Goal: Task Accomplishment & Management: Manage account settings

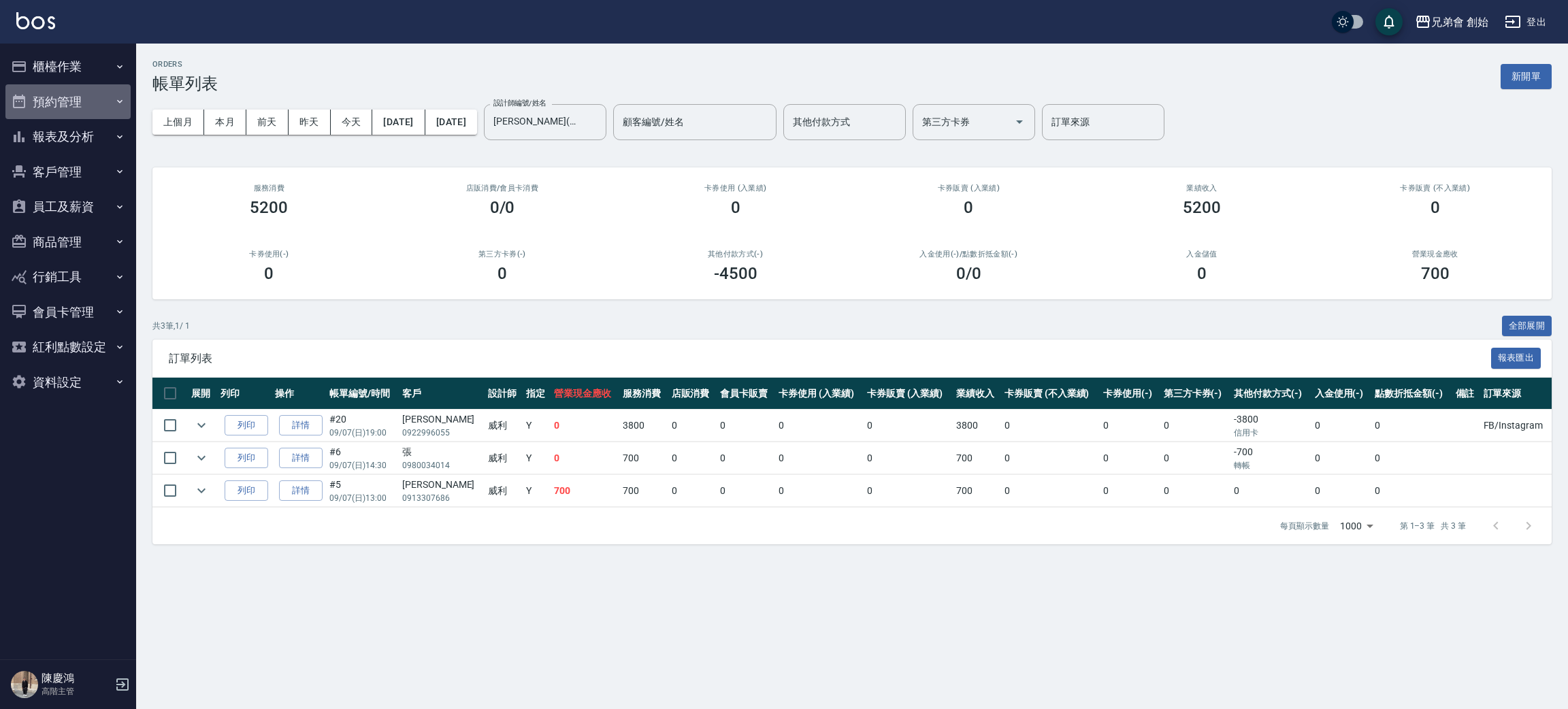
click at [108, 90] on button "預約管理" at bounding box center [68, 102] width 125 height 35
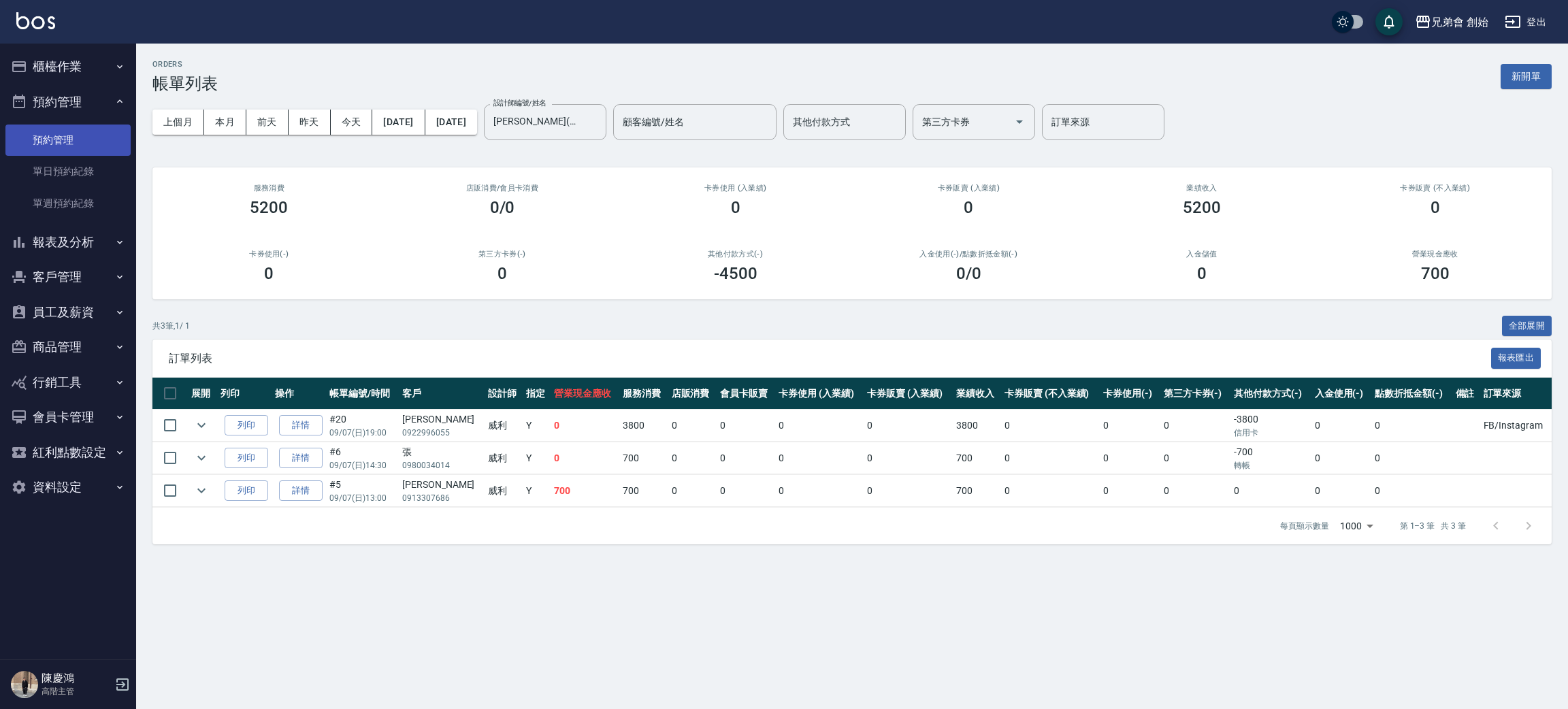
click at [106, 148] on link "預約管理" at bounding box center [68, 140] width 125 height 32
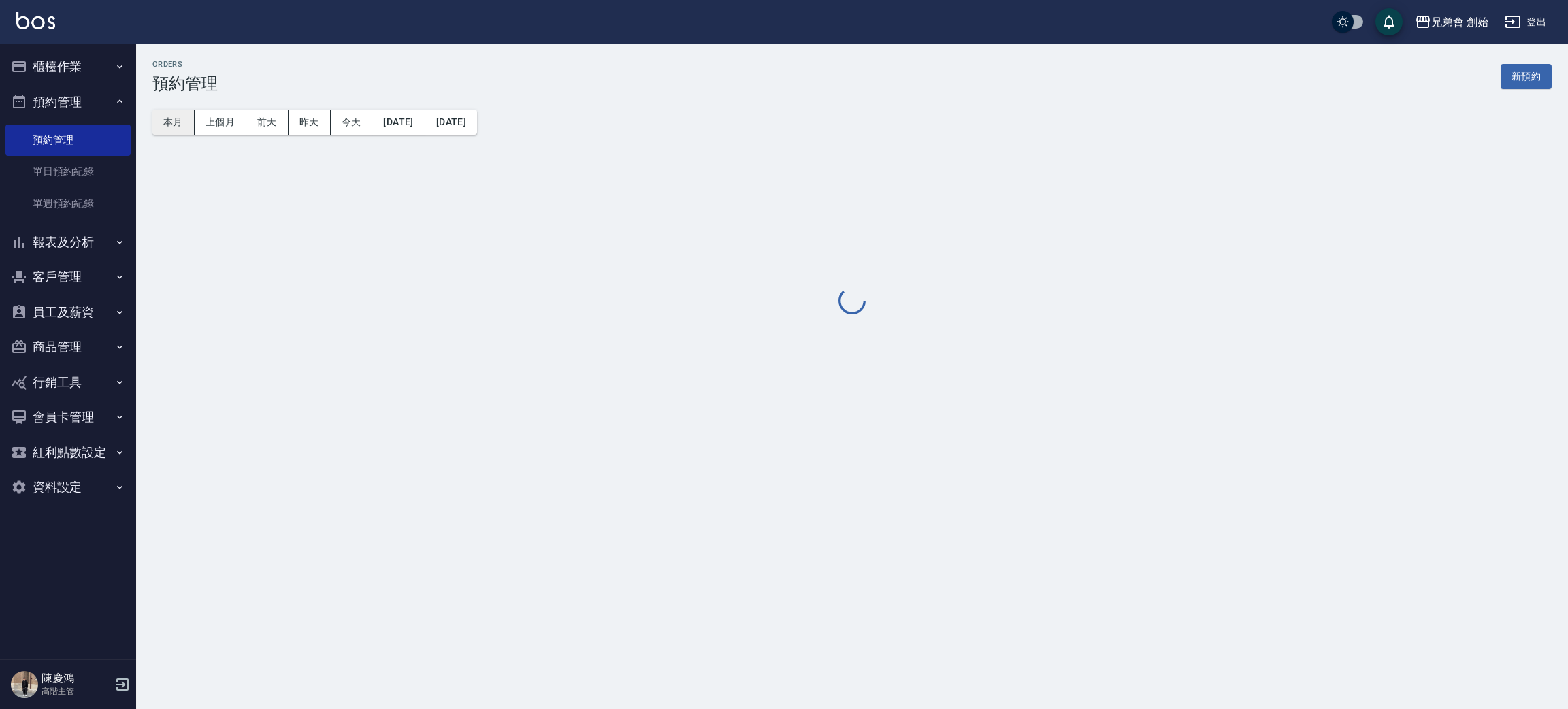
click at [183, 120] on button "本月" at bounding box center [174, 122] width 42 height 26
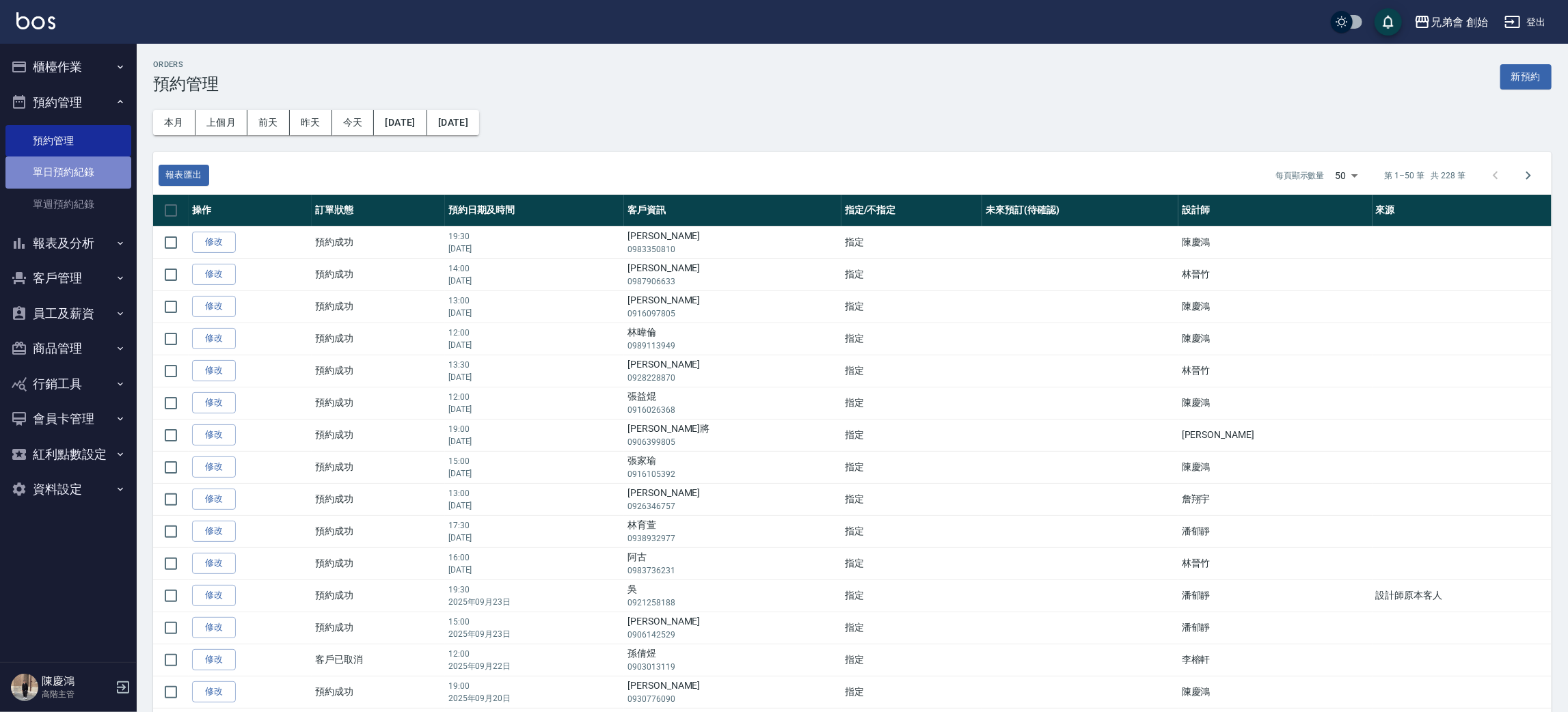
drag, startPoint x: 100, startPoint y: 178, endPoint x: 118, endPoint y: 170, distance: 19.7
click at [101, 178] on link "單日預約紀錄" at bounding box center [68, 173] width 126 height 32
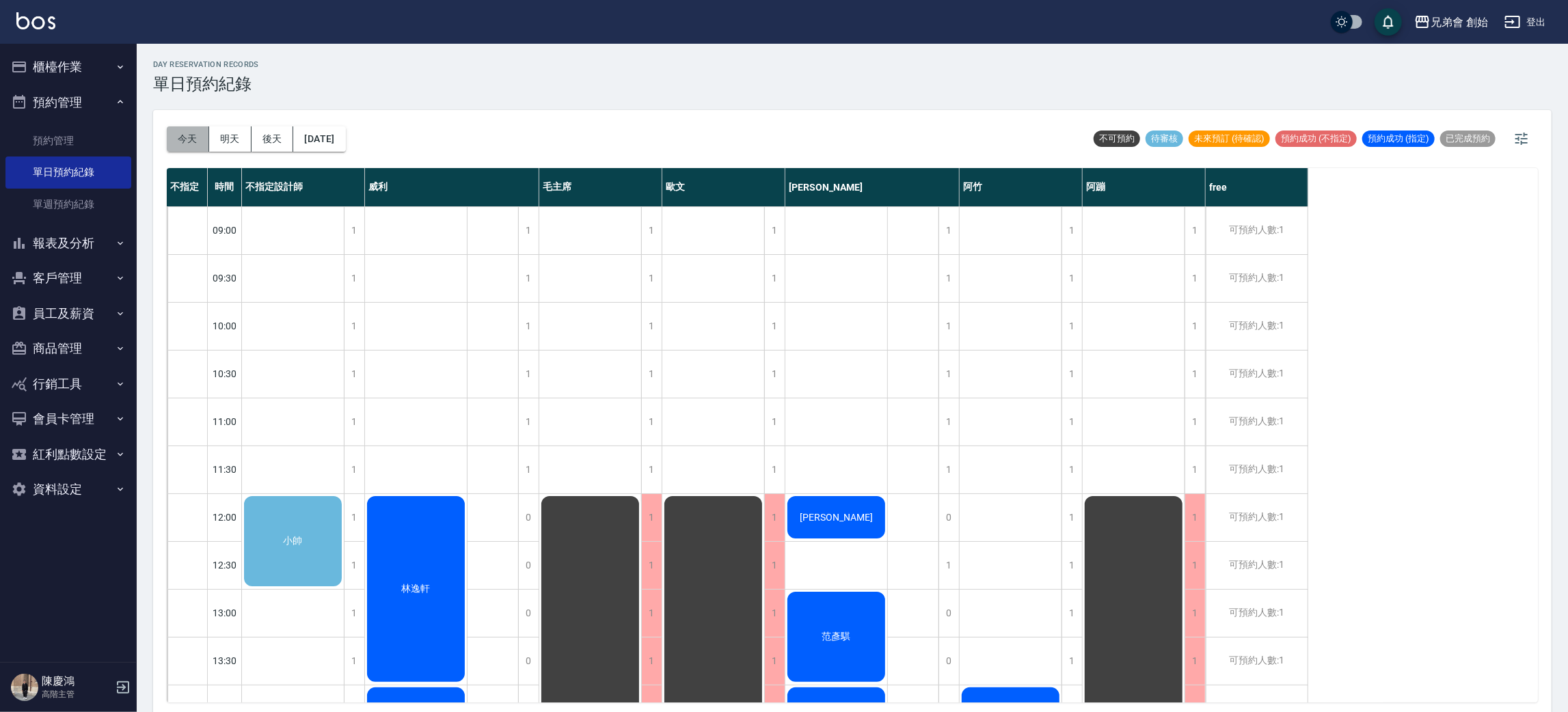
click at [197, 136] on button "今天" at bounding box center [188, 139] width 43 height 26
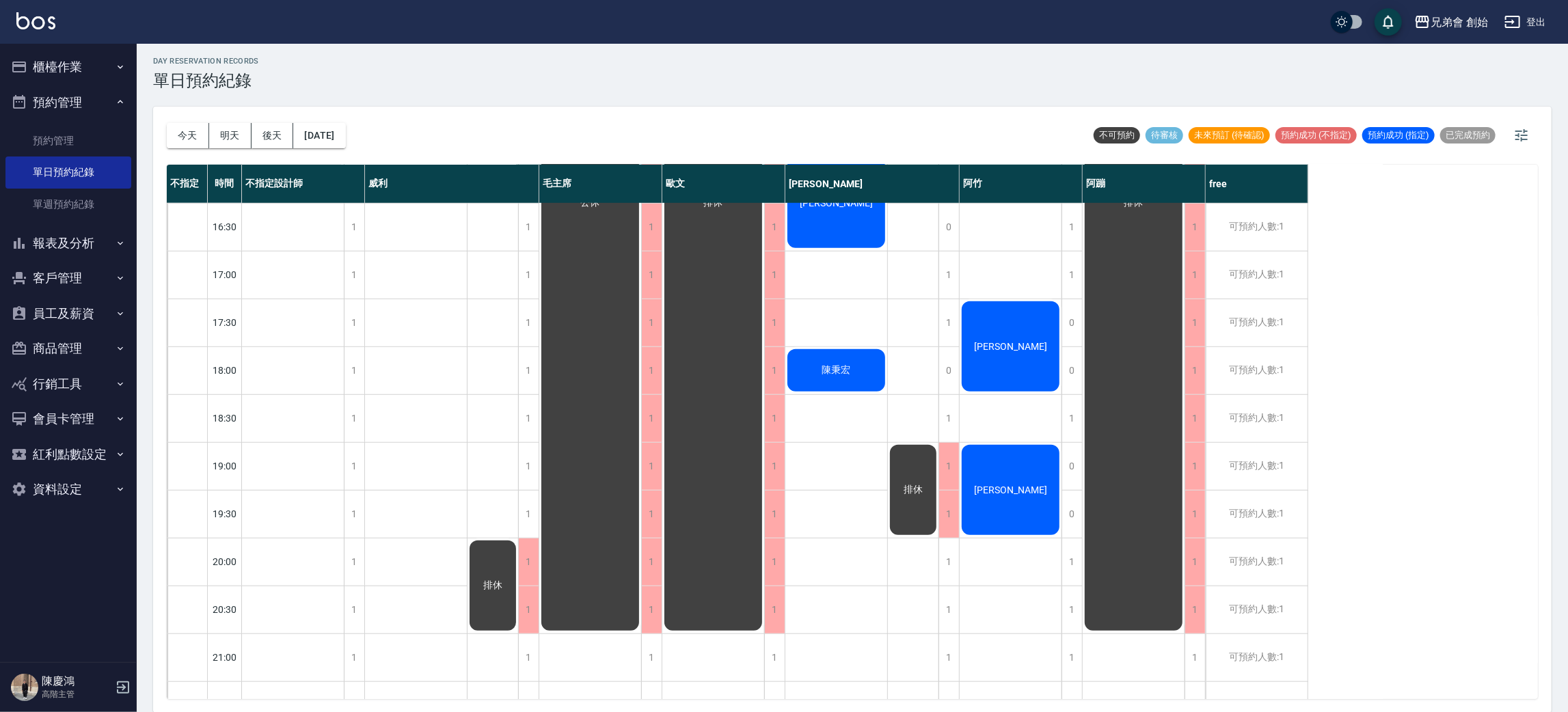
scroll to position [205, 0]
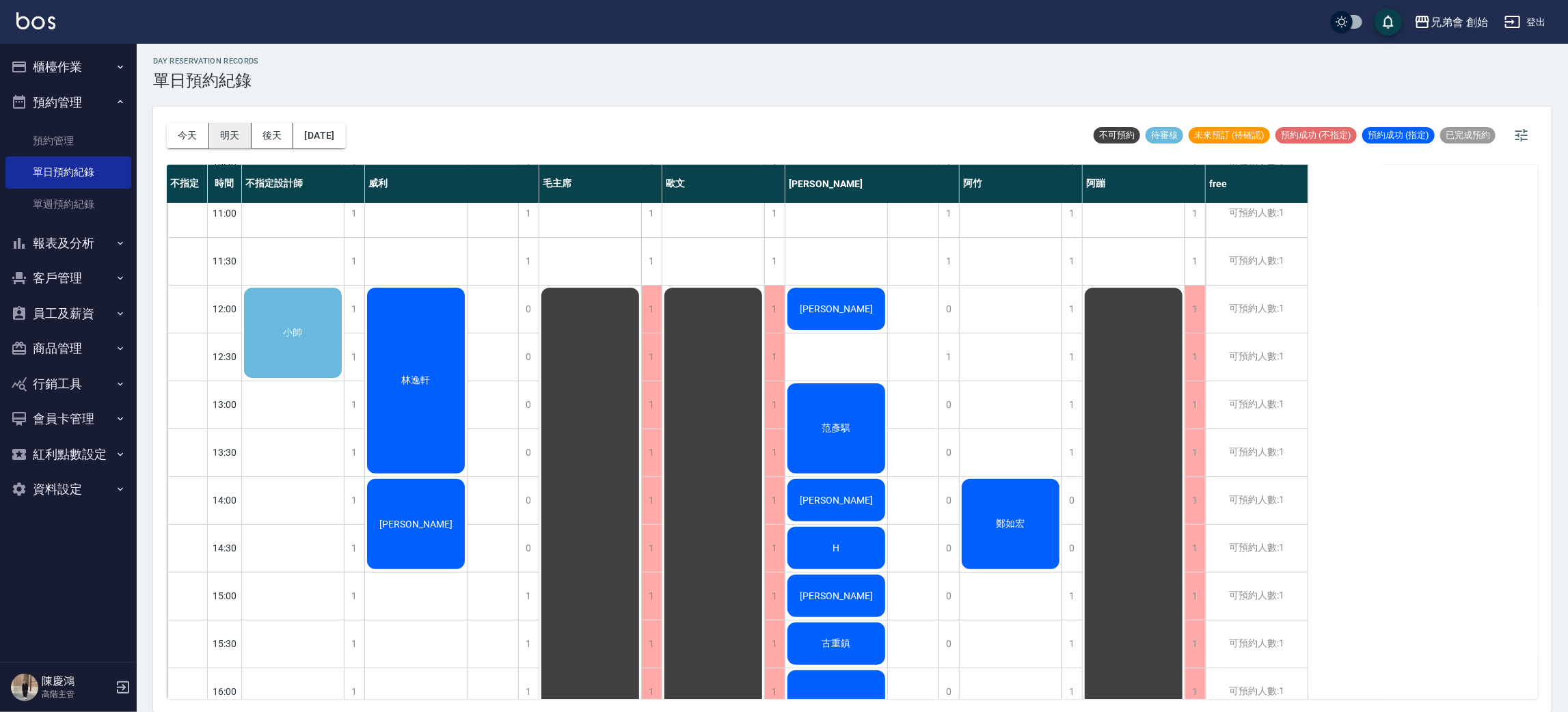
click at [210, 133] on button "明天" at bounding box center [230, 135] width 43 height 26
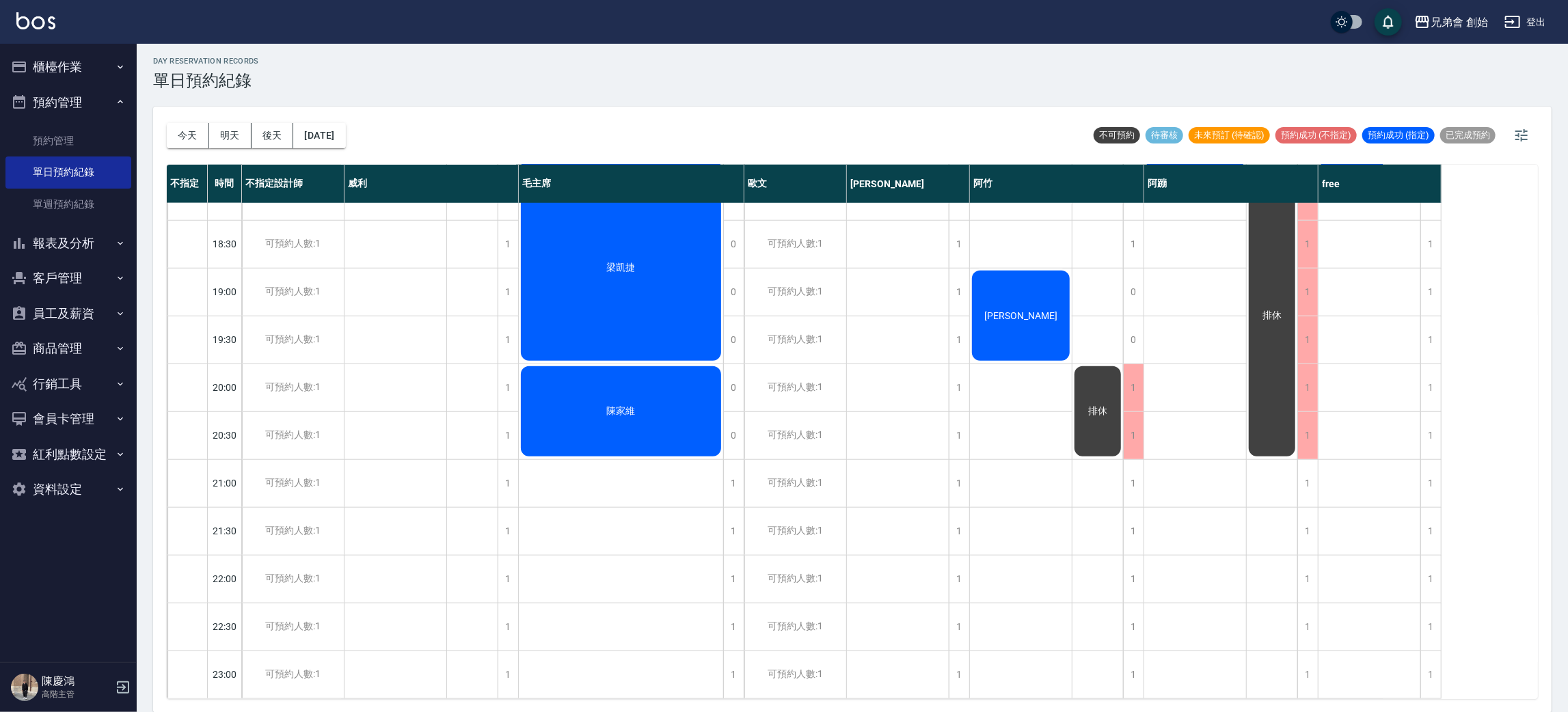
scroll to position [394, 0]
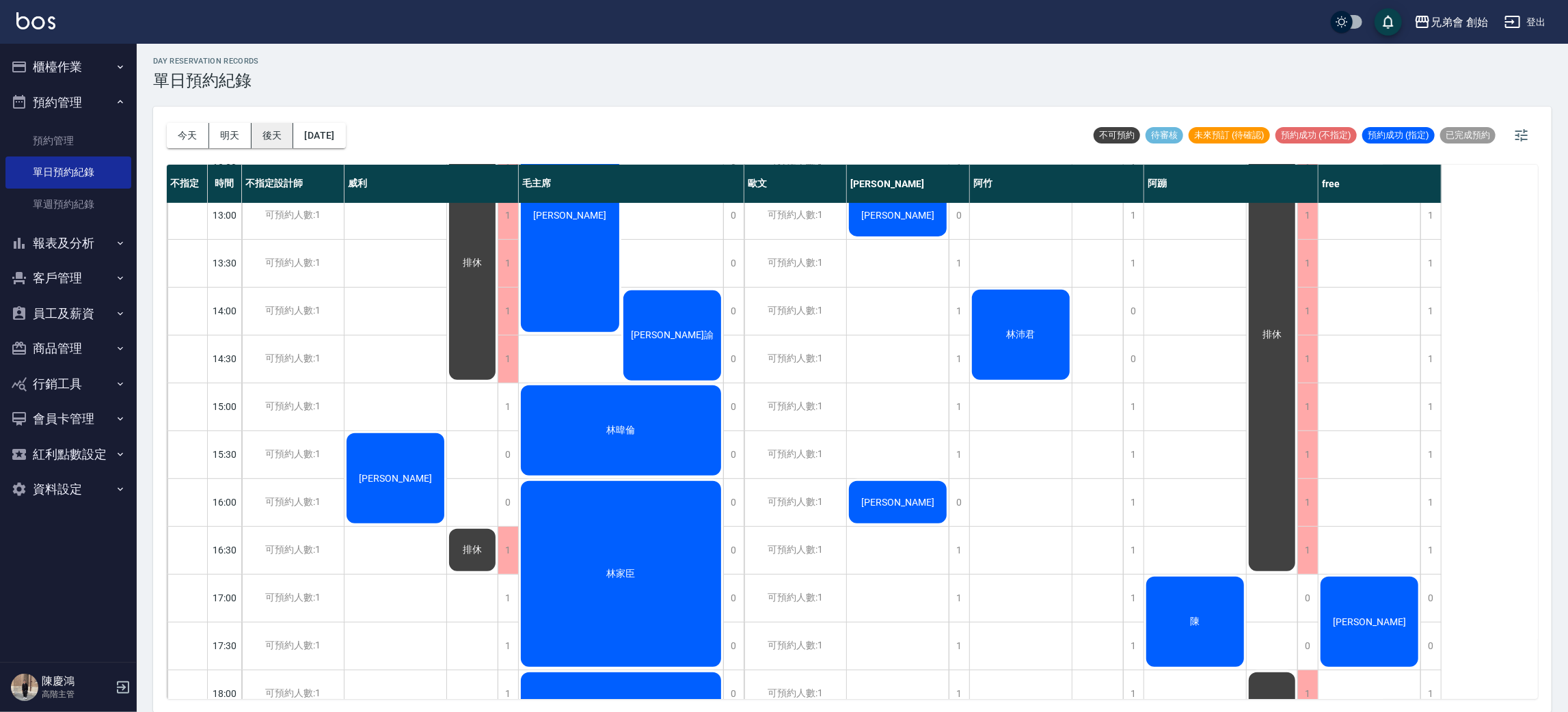
click at [268, 138] on button "後天" at bounding box center [273, 135] width 43 height 26
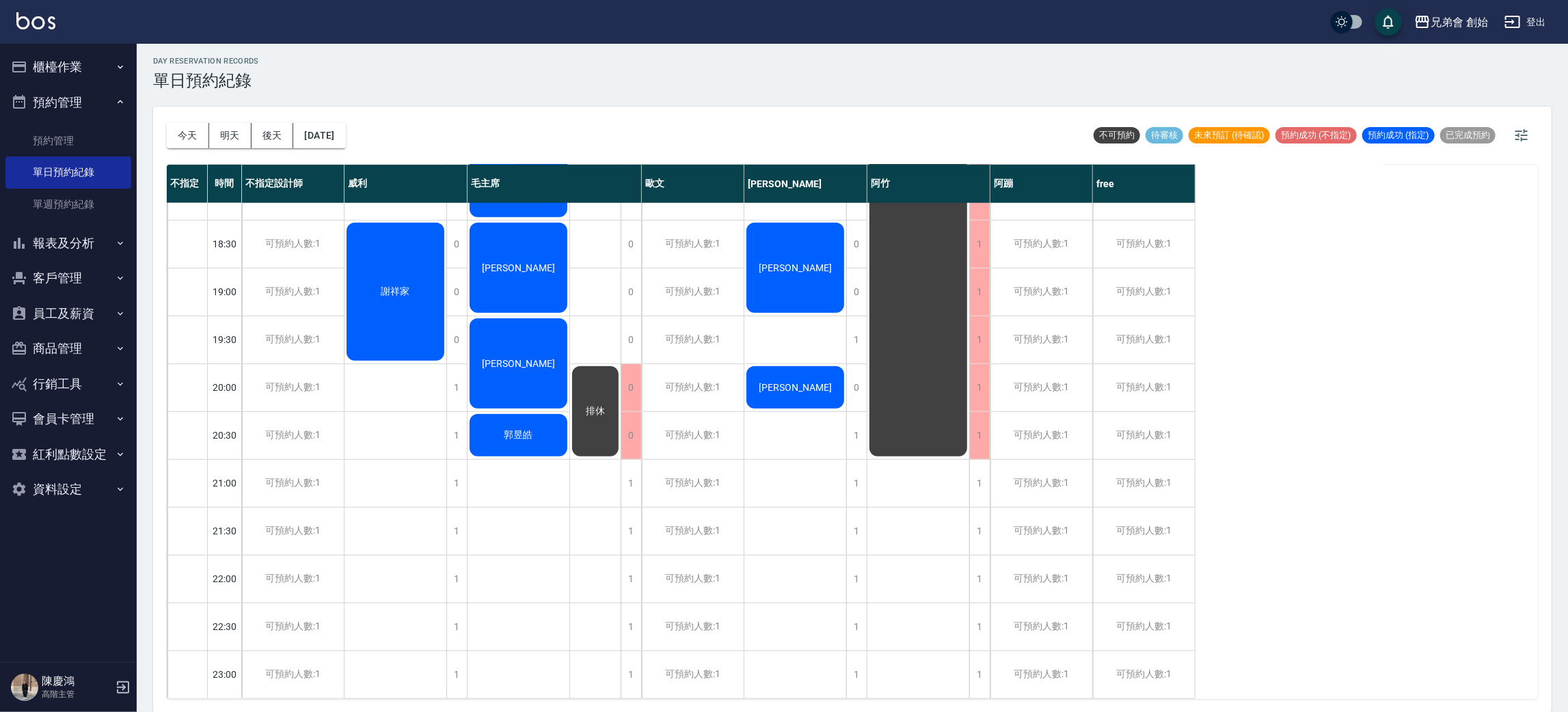
scroll to position [292, 0]
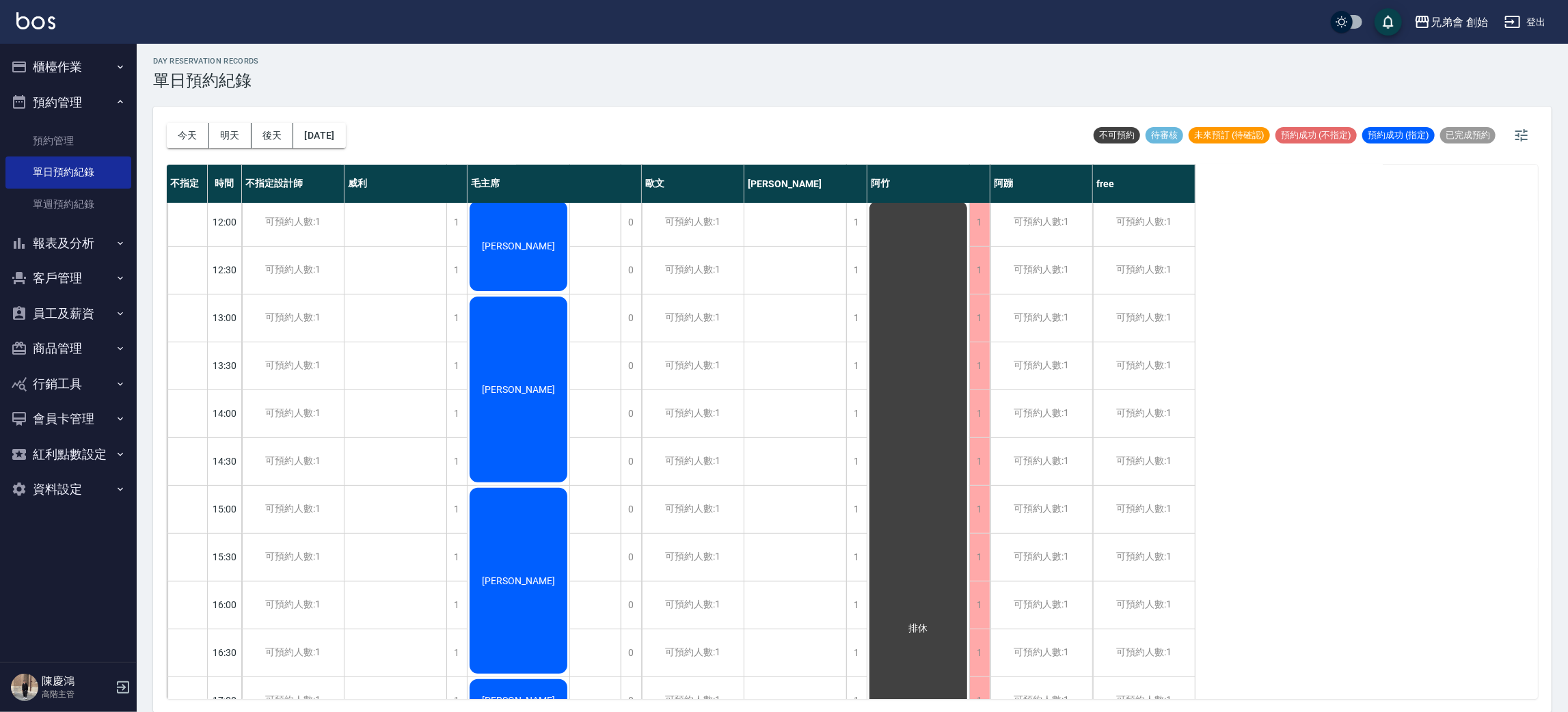
click at [187, 143] on button "今天" at bounding box center [188, 135] width 43 height 26
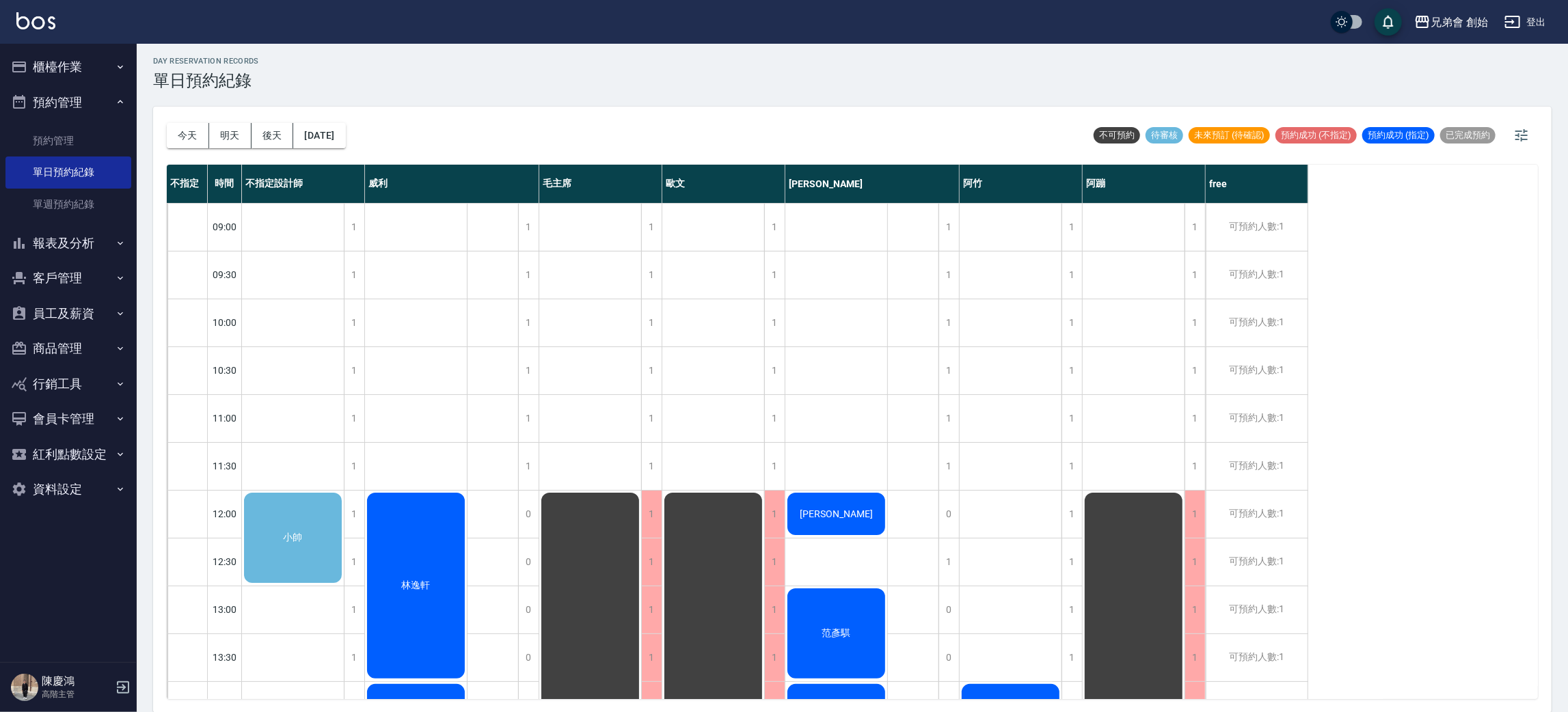
click at [326, 197] on div "不指定設計師" at bounding box center [303, 183] width 123 height 38
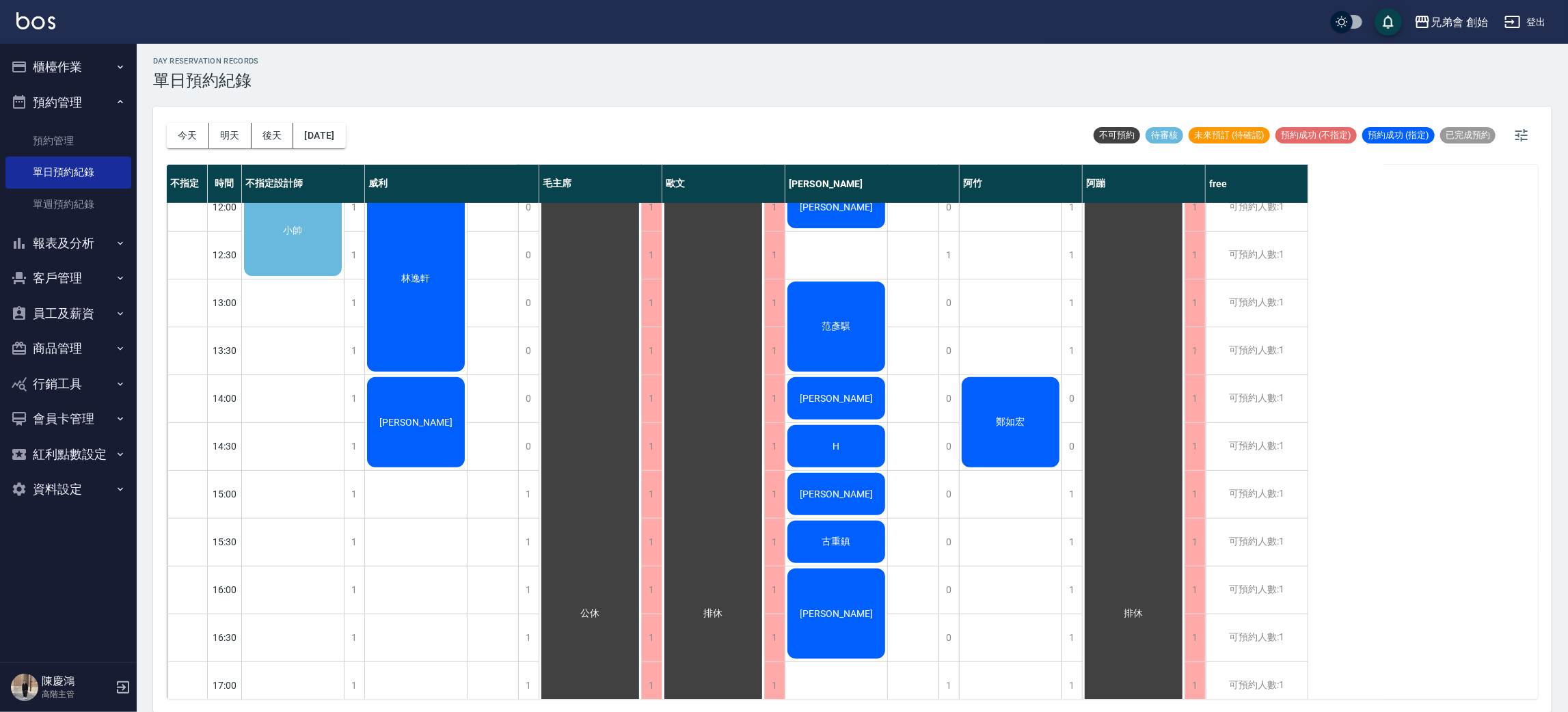
scroll to position [205, 0]
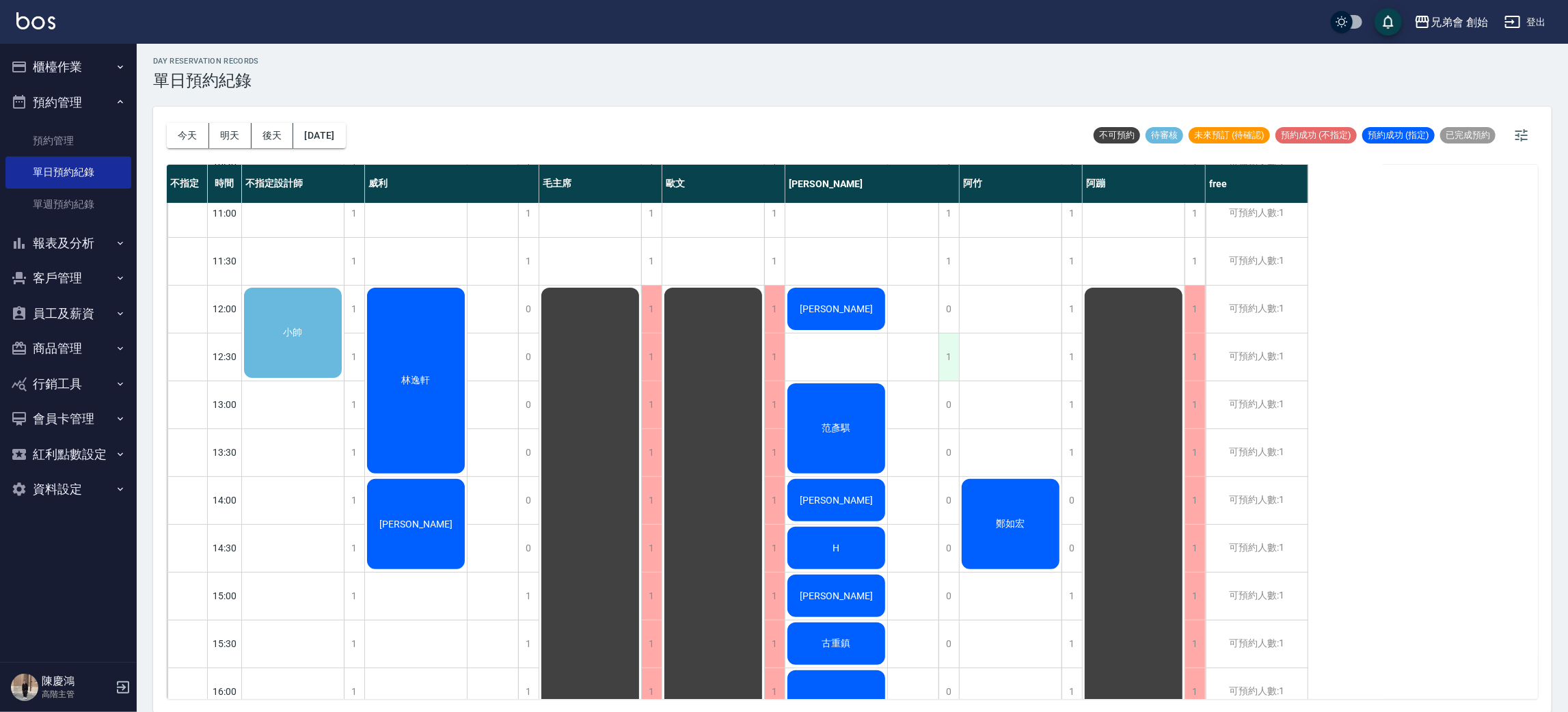
drag, startPoint x: 965, startPoint y: 367, endPoint x: 952, endPoint y: 367, distance: 13.0
click at [965, 367] on div "[PERSON_NAME] [PERSON_NAME] [PERSON_NAME]" at bounding box center [1012, 692] width 103 height 1388
click at [947, 367] on div "1" at bounding box center [949, 357] width 20 height 47
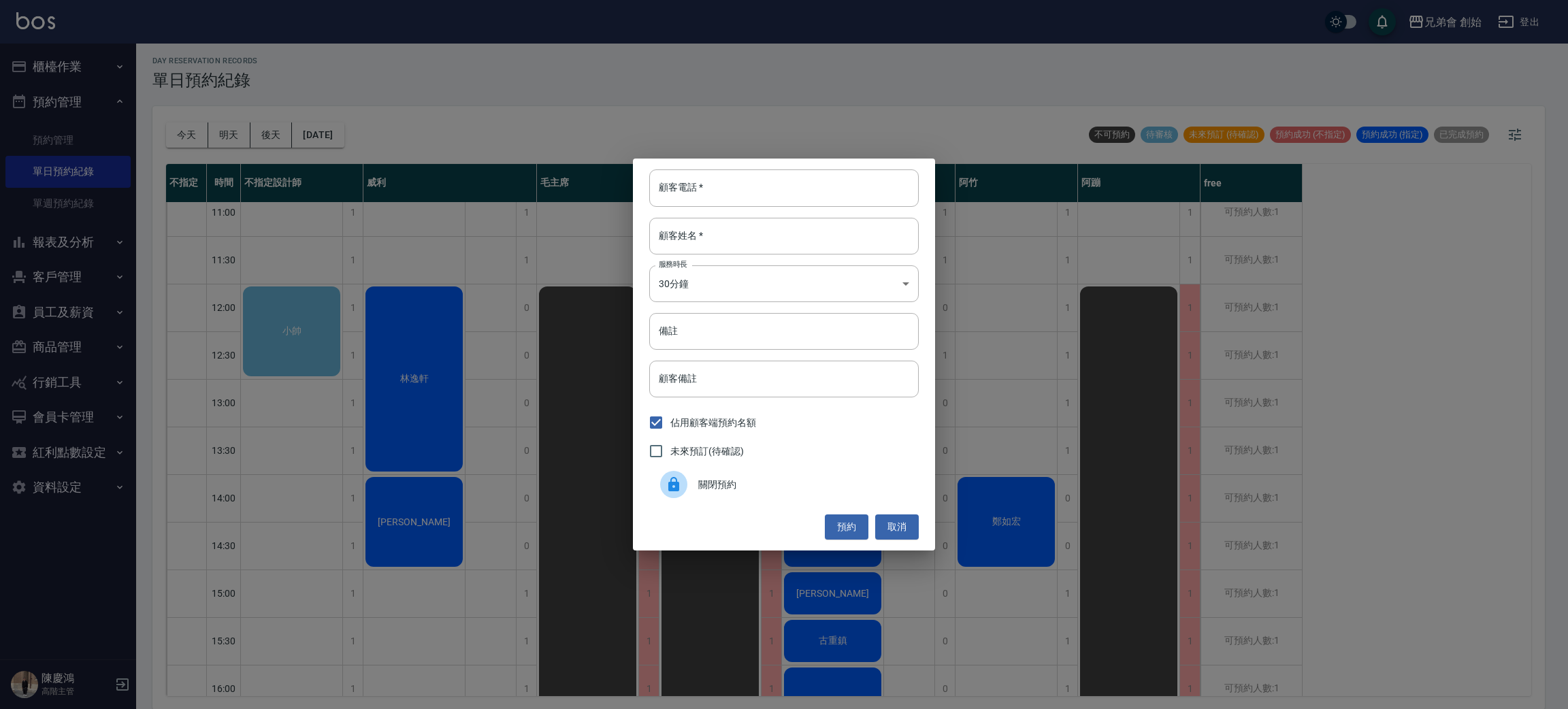
click at [720, 473] on div "關閉預約" at bounding box center [784, 484] width 270 height 38
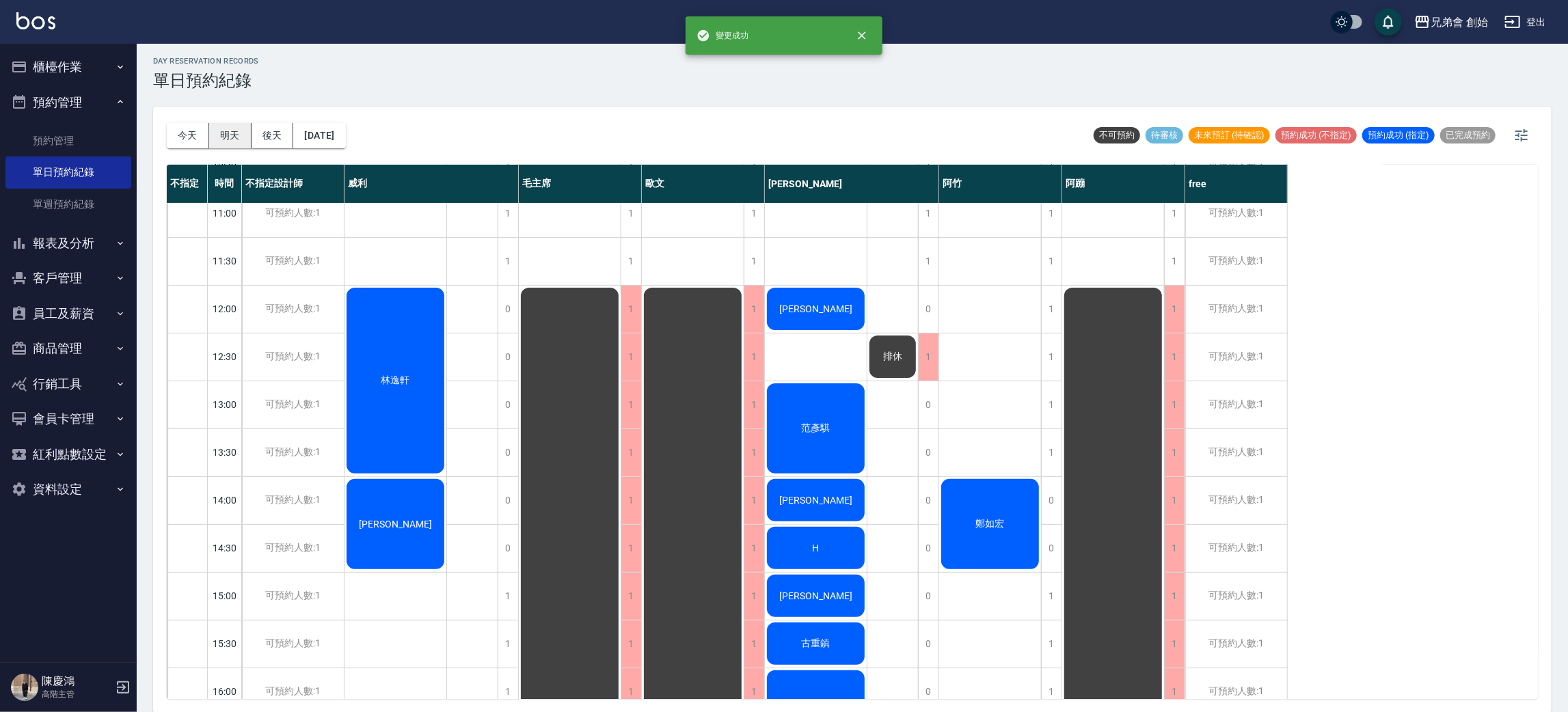
click at [223, 135] on button "明天" at bounding box center [230, 135] width 43 height 26
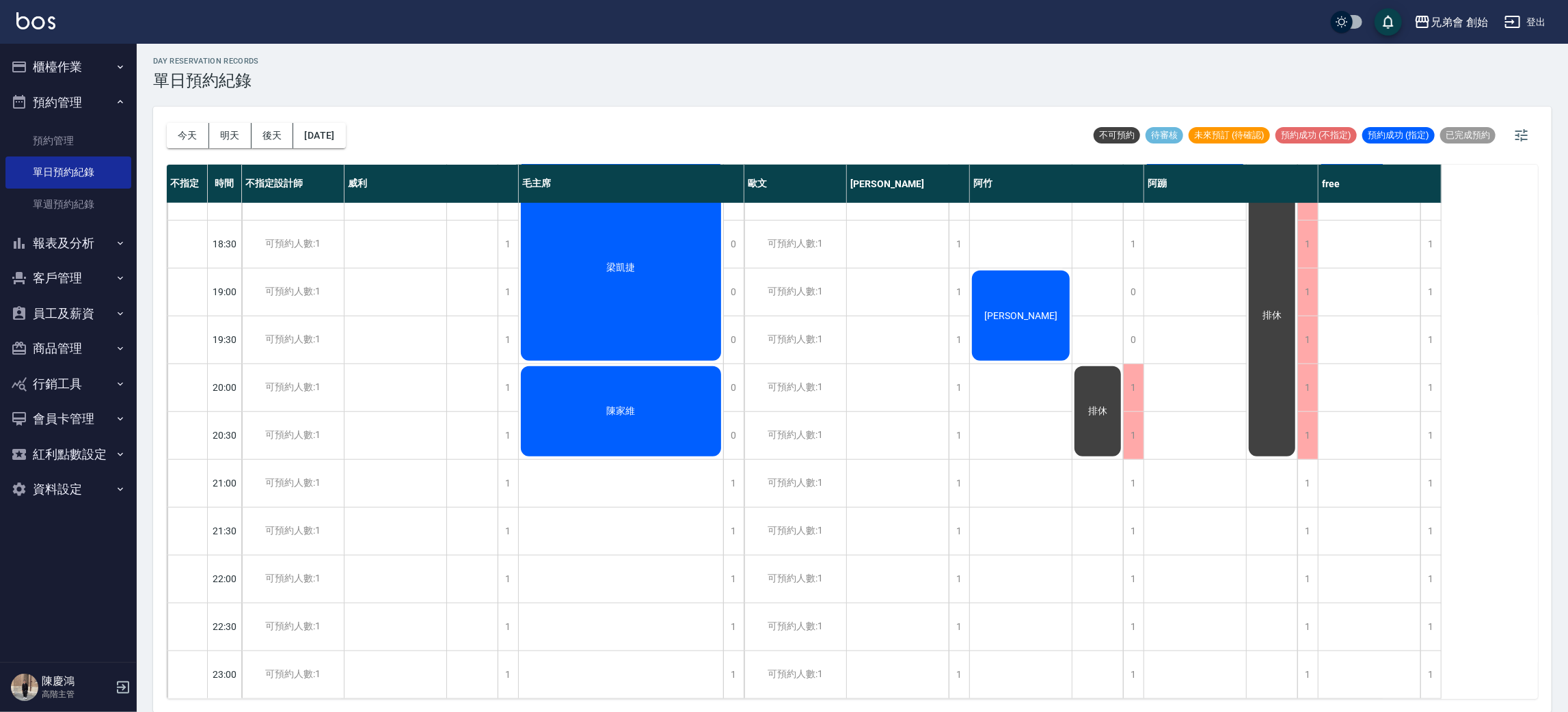
scroll to position [600, 0]
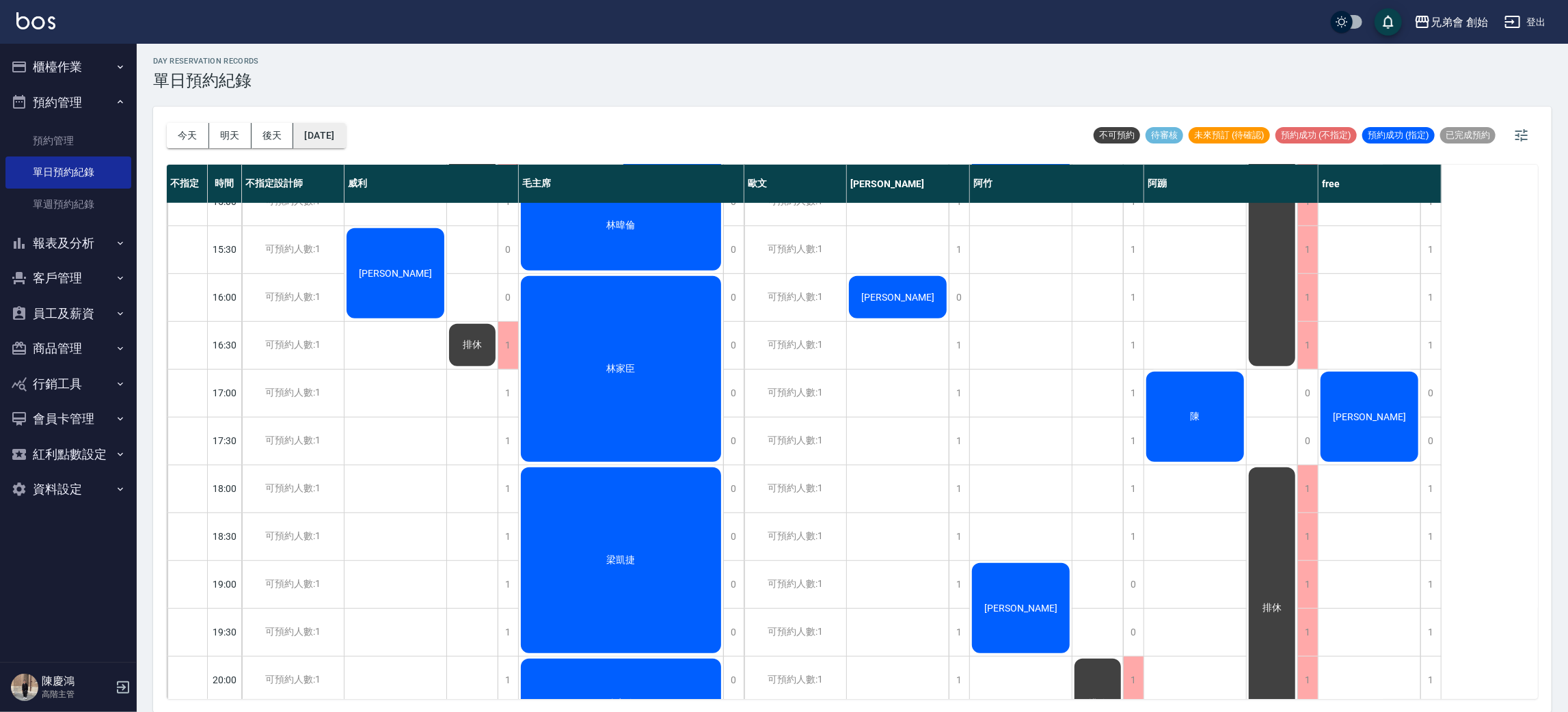
click at [345, 138] on button "[DATE]" at bounding box center [319, 135] width 52 height 26
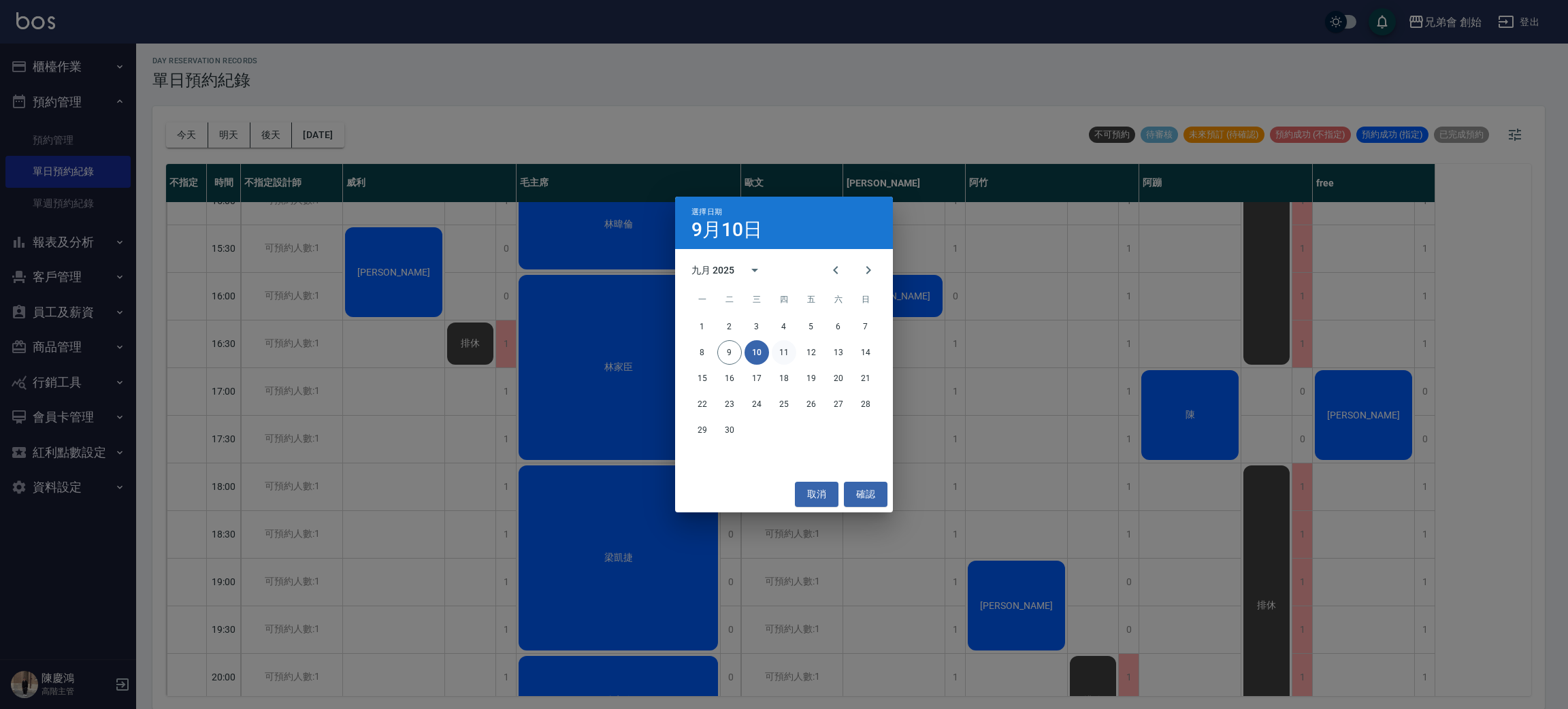
click at [785, 350] on button "11" at bounding box center [784, 353] width 25 height 25
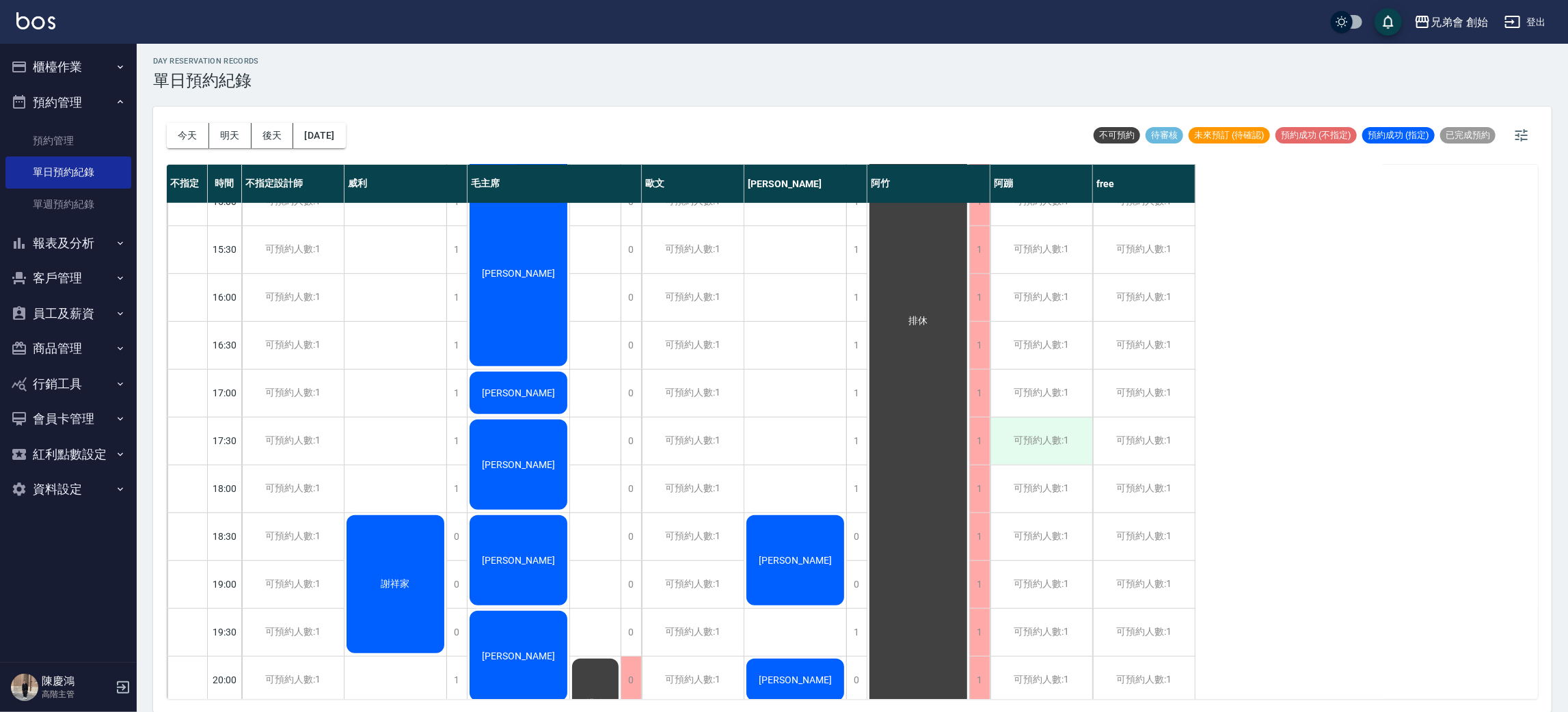
scroll to position [804, 0]
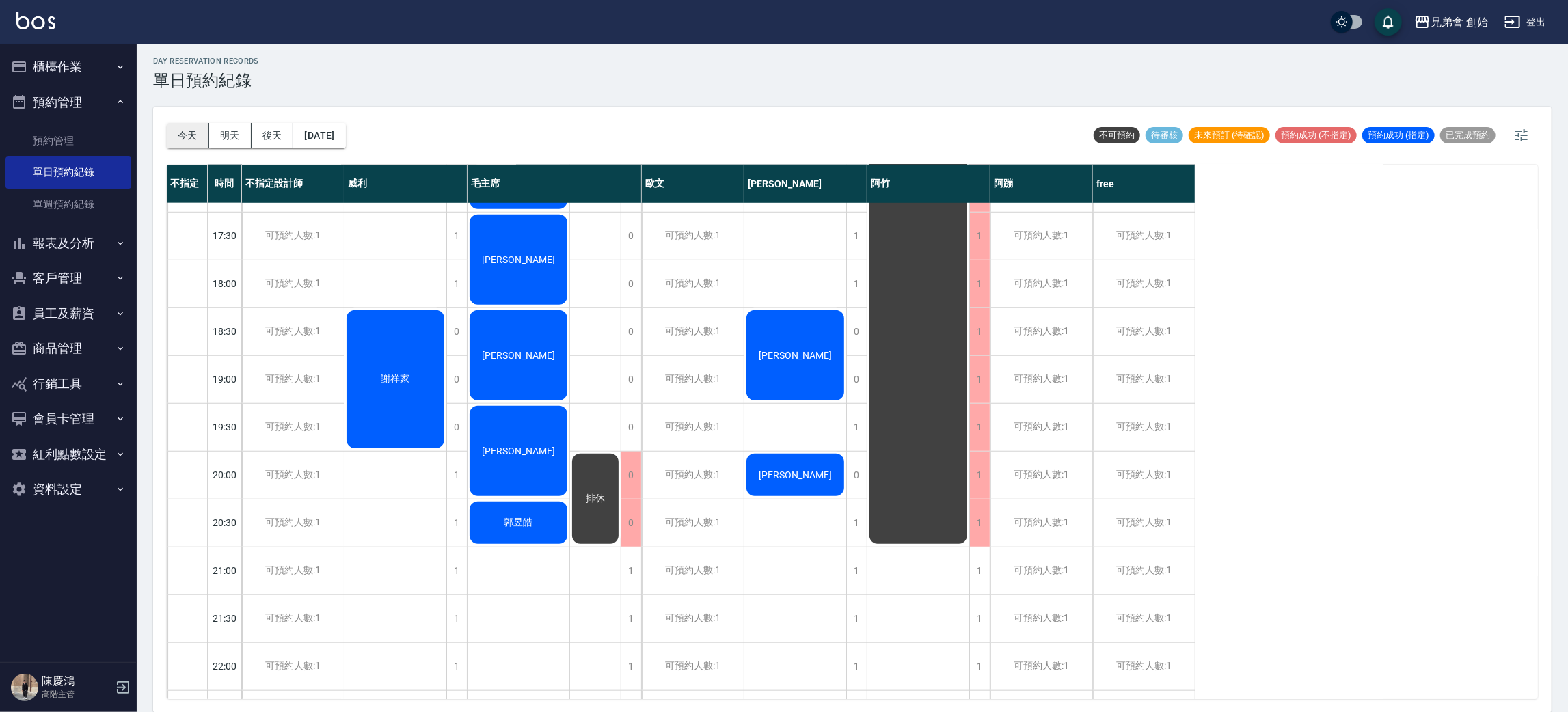
click at [202, 127] on button "今天" at bounding box center [188, 135] width 43 height 26
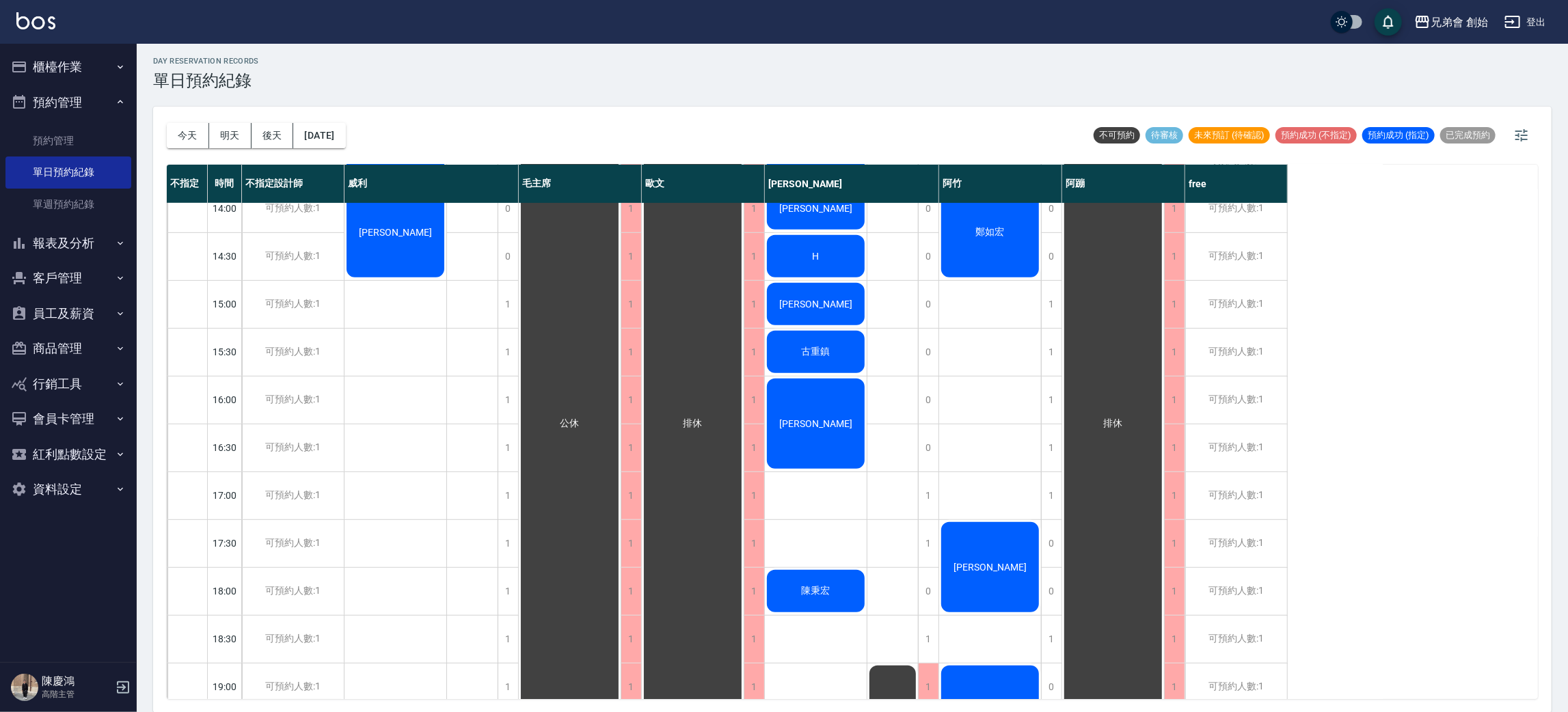
scroll to position [600, 0]
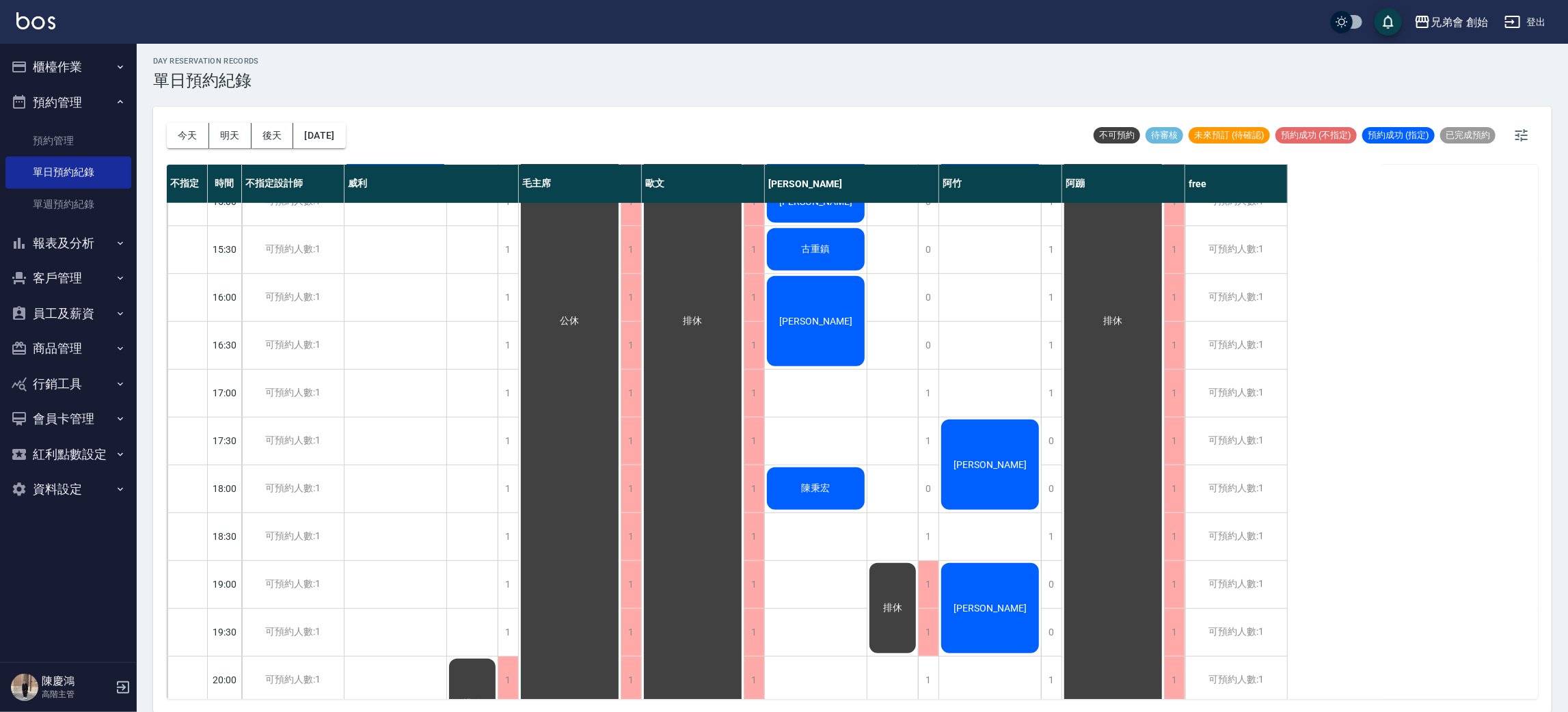
click at [828, 322] on span "[PERSON_NAME]" at bounding box center [816, 321] width 79 height 11
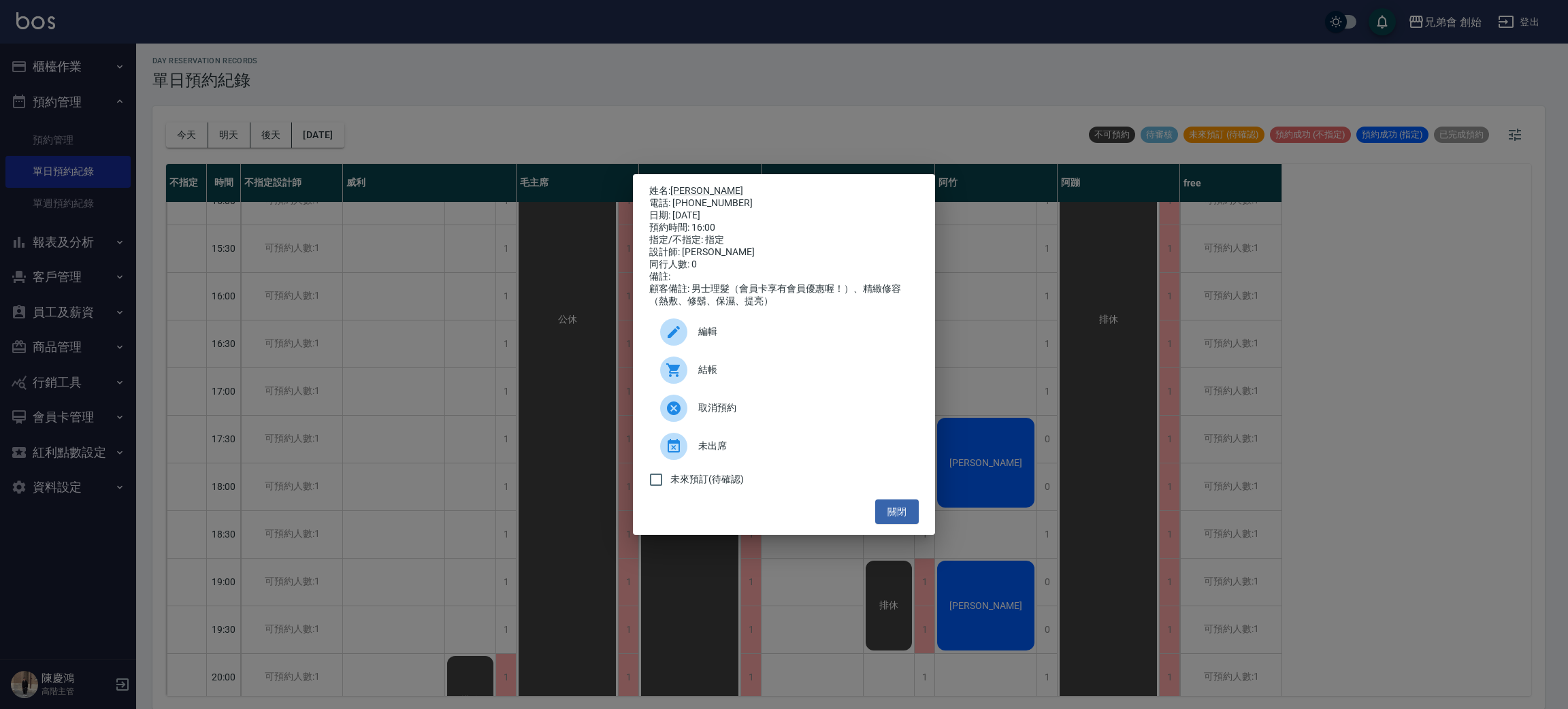
click at [1019, 305] on div "姓名: [PERSON_NAME] 電話: [PHONE_NUMBER] 日期: [DATE] 預約時間: 16:00 指定/不指定: 指定 設計師: [PE…" at bounding box center [784, 354] width 1568 height 709
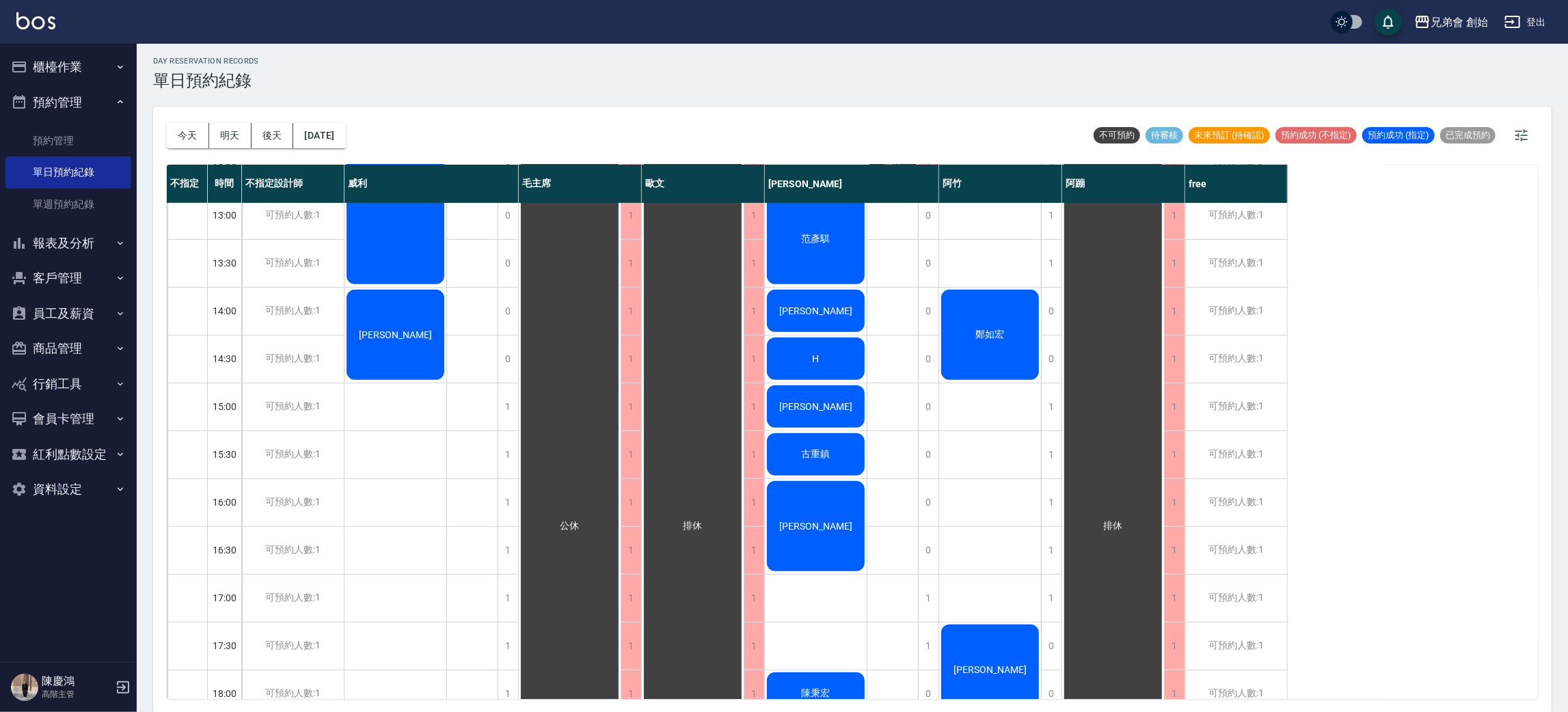
scroll to position [190, 0]
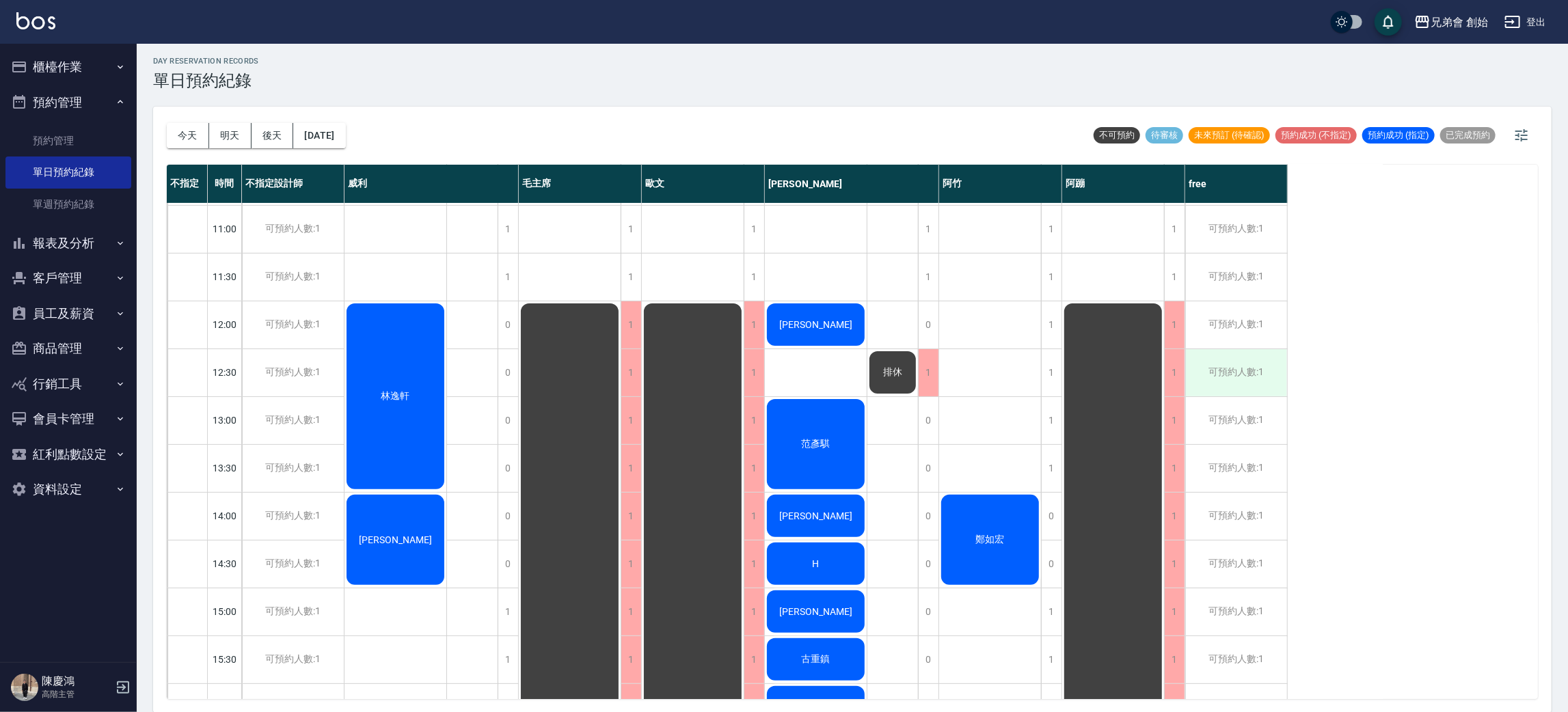
click at [1228, 375] on div "可預約人數:1" at bounding box center [1236, 372] width 102 height 47
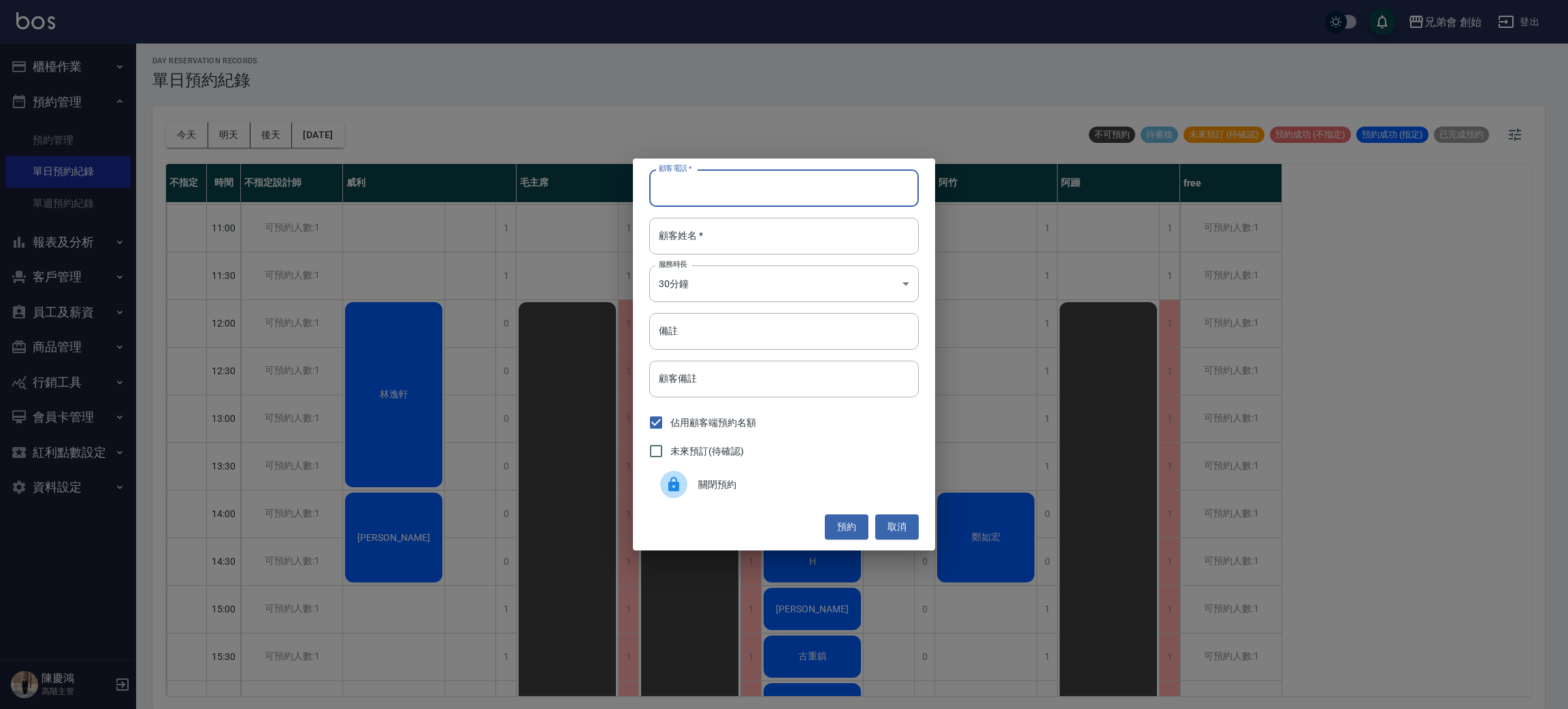
click at [732, 200] on input "顧客電話   *" at bounding box center [784, 188] width 270 height 37
type input "0927187626"
click at [708, 228] on input "顧客姓名   *" at bounding box center [784, 236] width 270 height 37
type input "0"
click at [700, 281] on body "兄弟會 創始 登出 櫃檯作業 打帳單 帳單列表 掛單列表 座位開單 營業儀表板 現金收支登錄 高階收支登錄 材料自購登錄 每日結帳 排班表 現場電腦打卡 掃碼…" at bounding box center [784, 353] width 1568 height 713
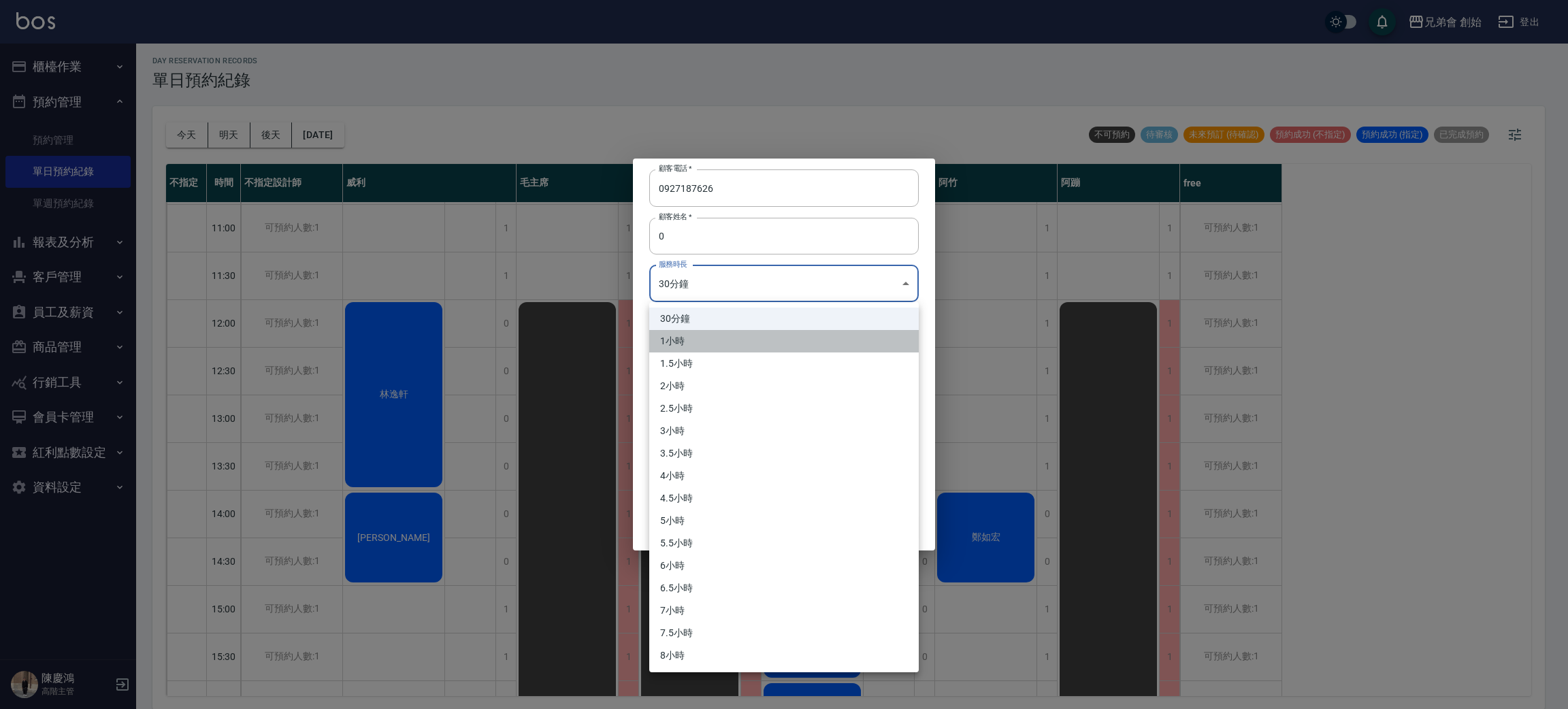
click at [677, 341] on li "1小時" at bounding box center [784, 340] width 270 height 22
type input "2"
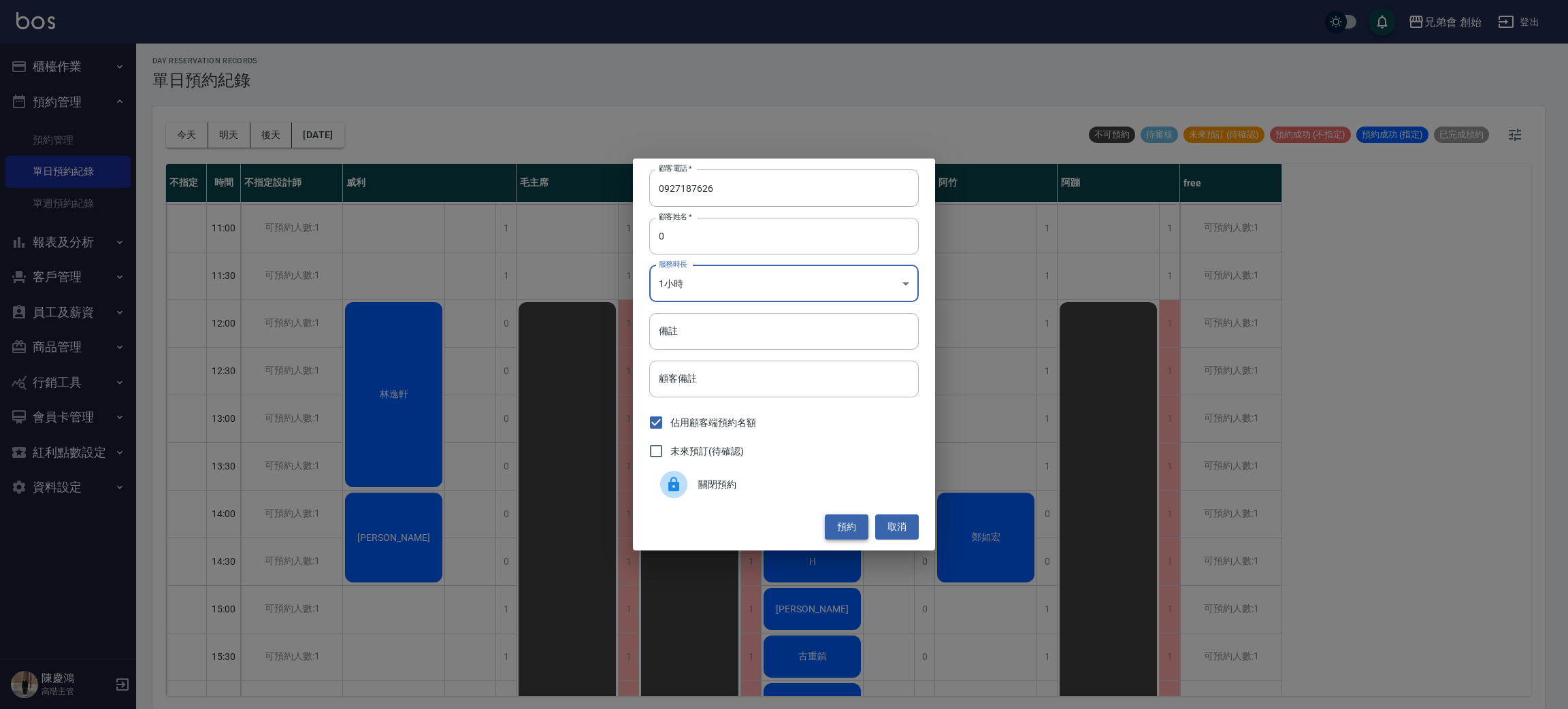
click at [853, 529] on button "預約" at bounding box center [846, 526] width 43 height 26
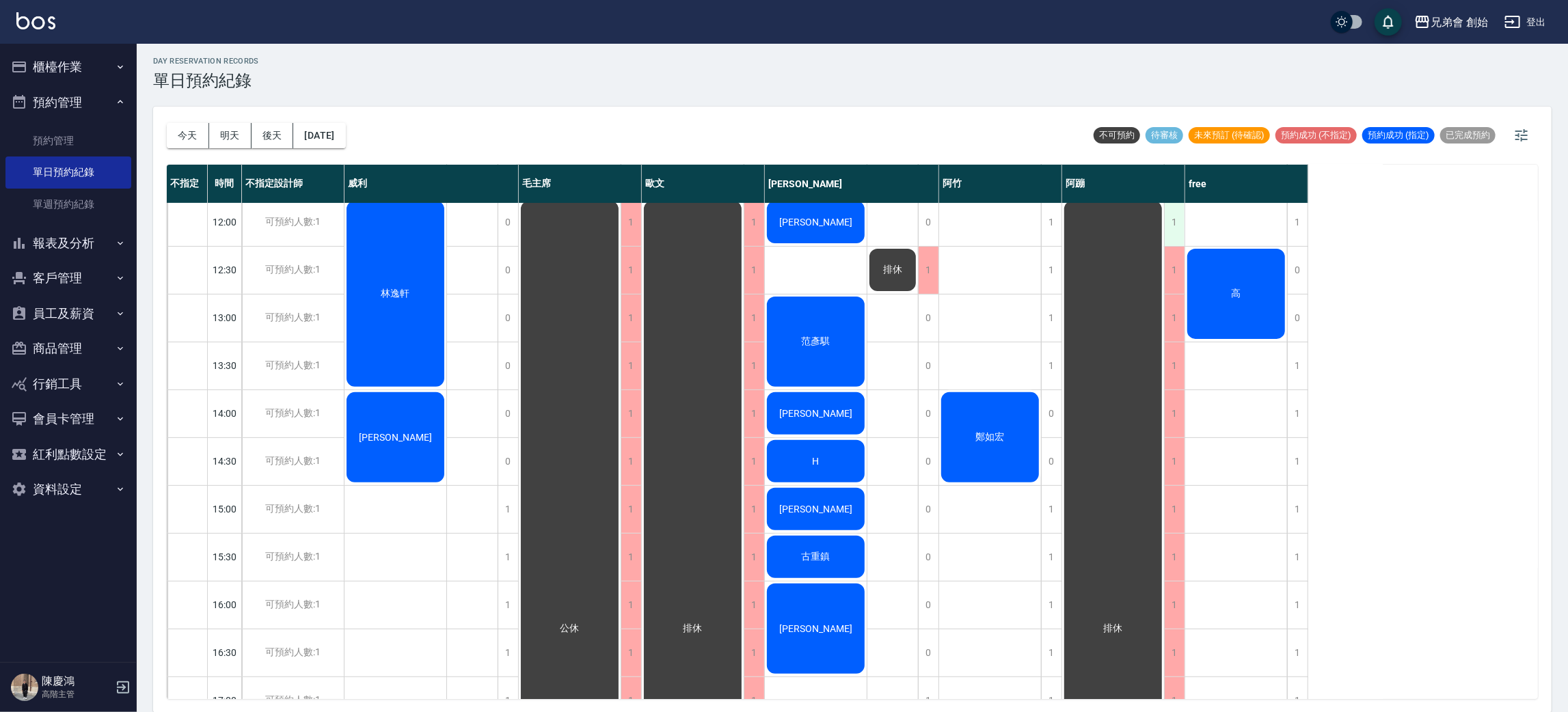
scroll to position [87, 0]
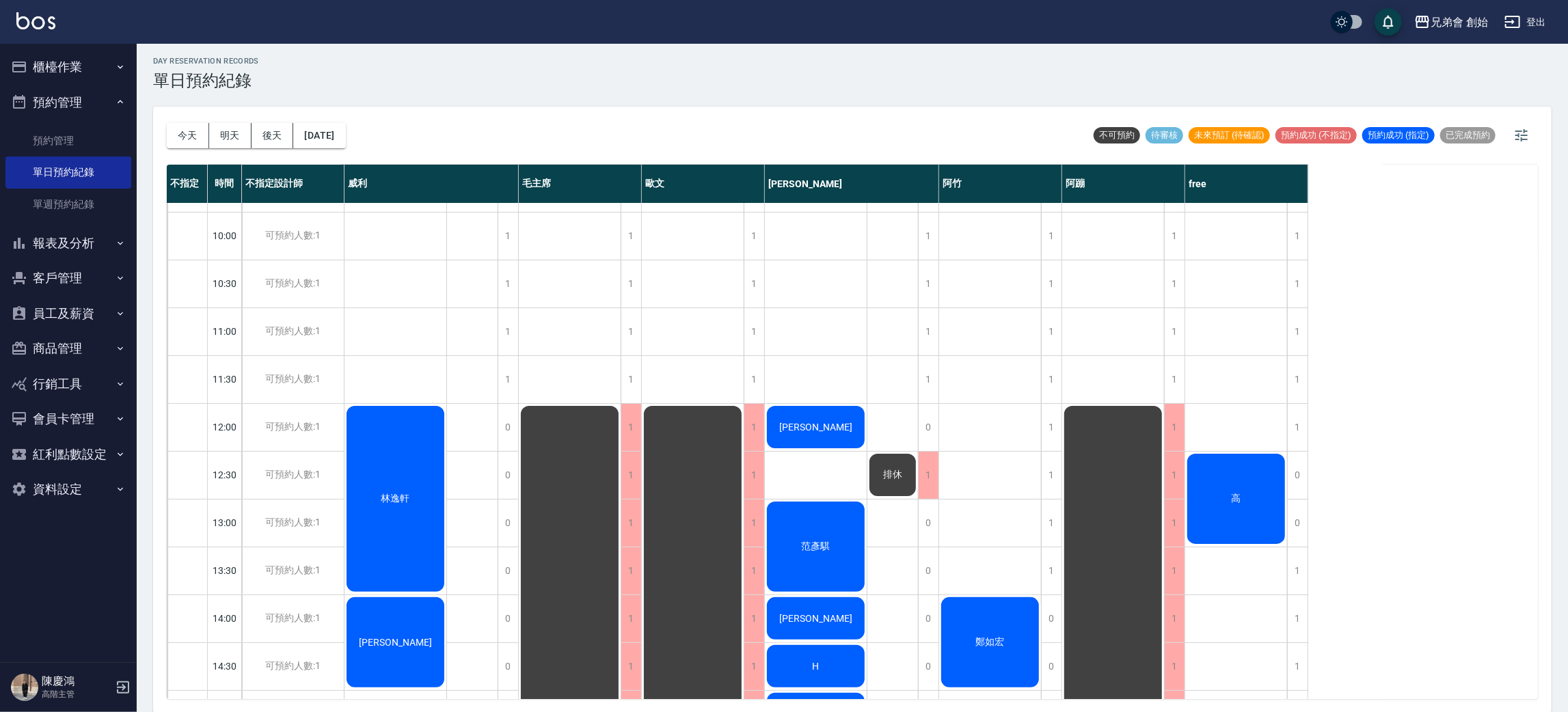
click at [1266, 502] on div "高" at bounding box center [1236, 499] width 102 height 95
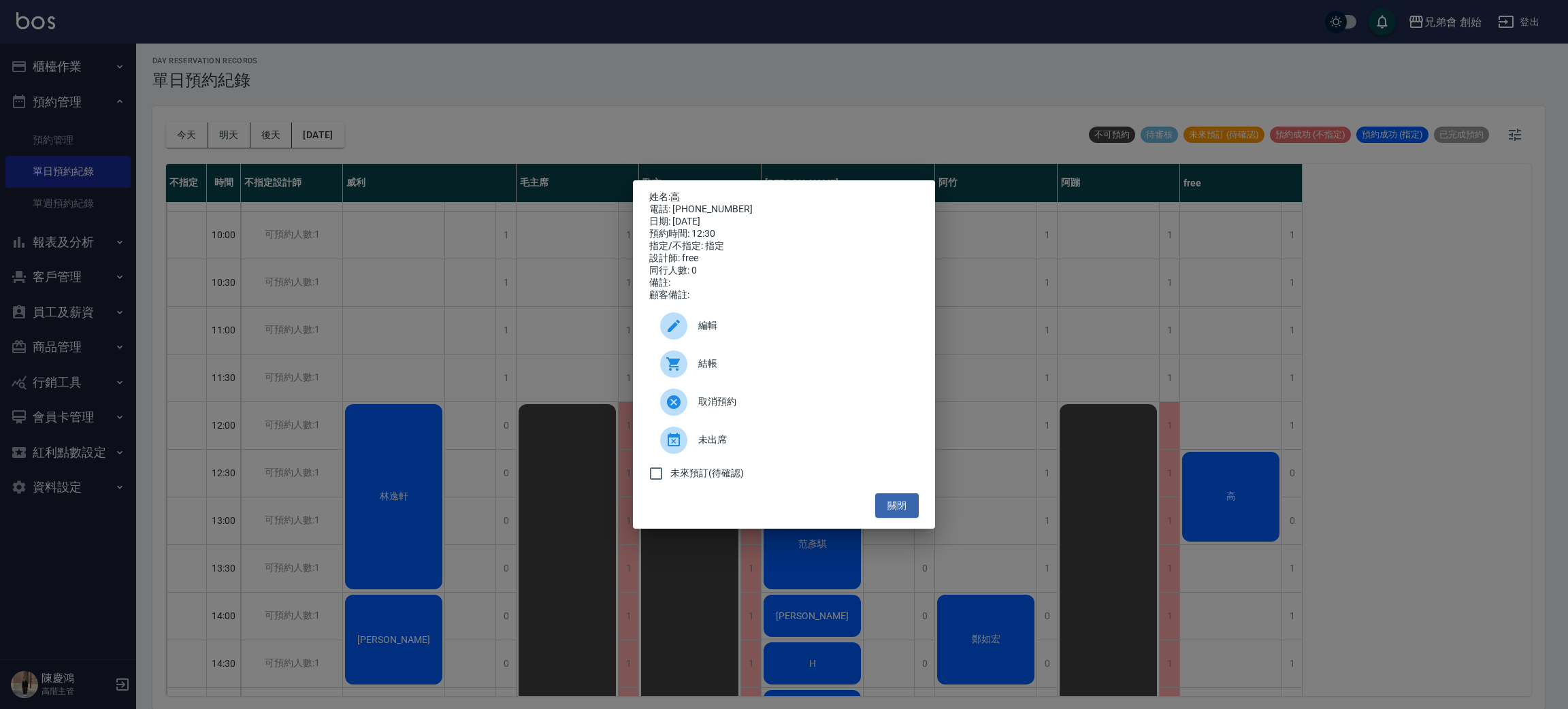
click at [741, 371] on span "結帳" at bounding box center [803, 363] width 210 height 14
click at [1178, 430] on div "姓名: 高 電話: [PHONE_NUMBER] 日期: [DATE] 預約時間: 12:30 指定/不指定: 指定 設計師: free 同行人數: 0 備註…" at bounding box center [784, 354] width 1568 height 709
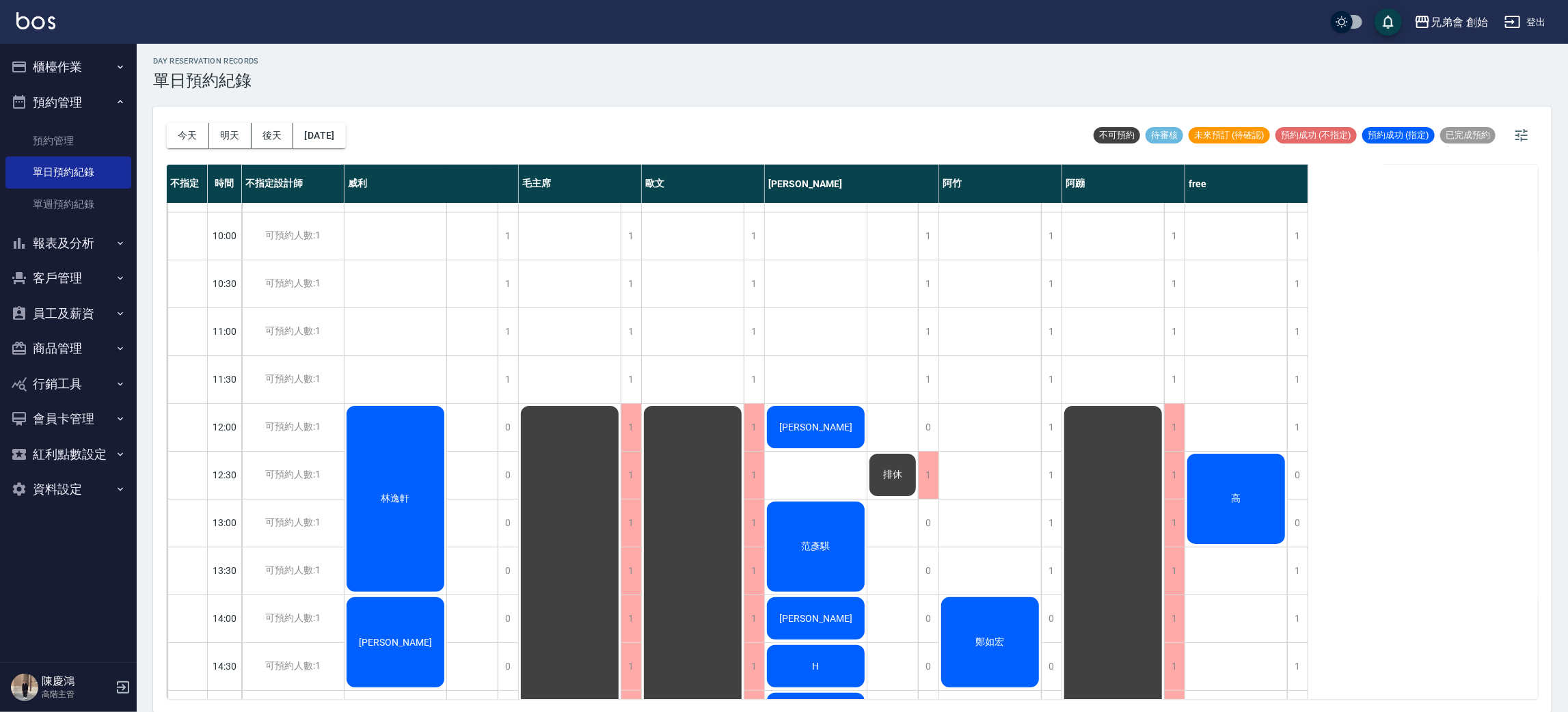
click at [1239, 511] on div "高" at bounding box center [1236, 499] width 102 height 95
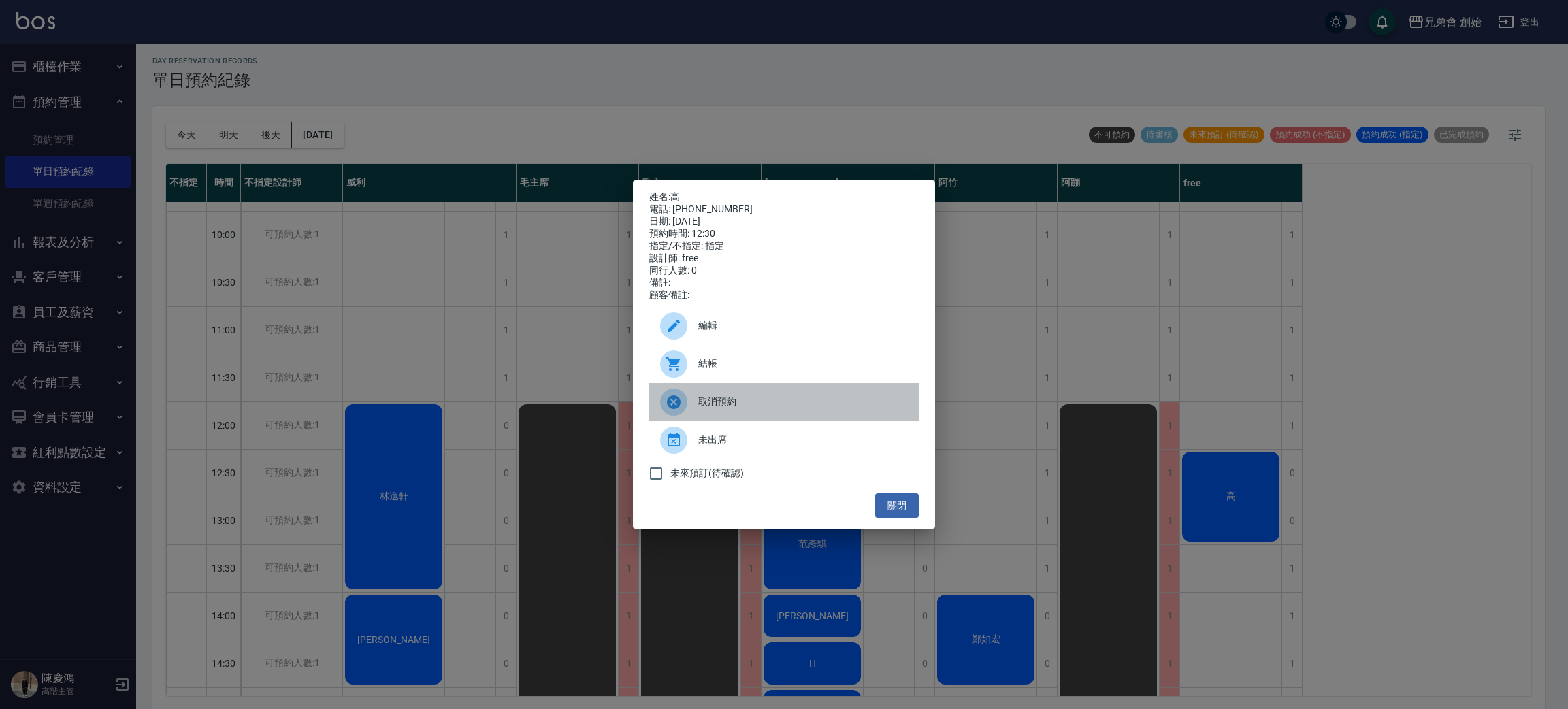
click at [738, 409] on span "取消預約" at bounding box center [803, 402] width 210 height 14
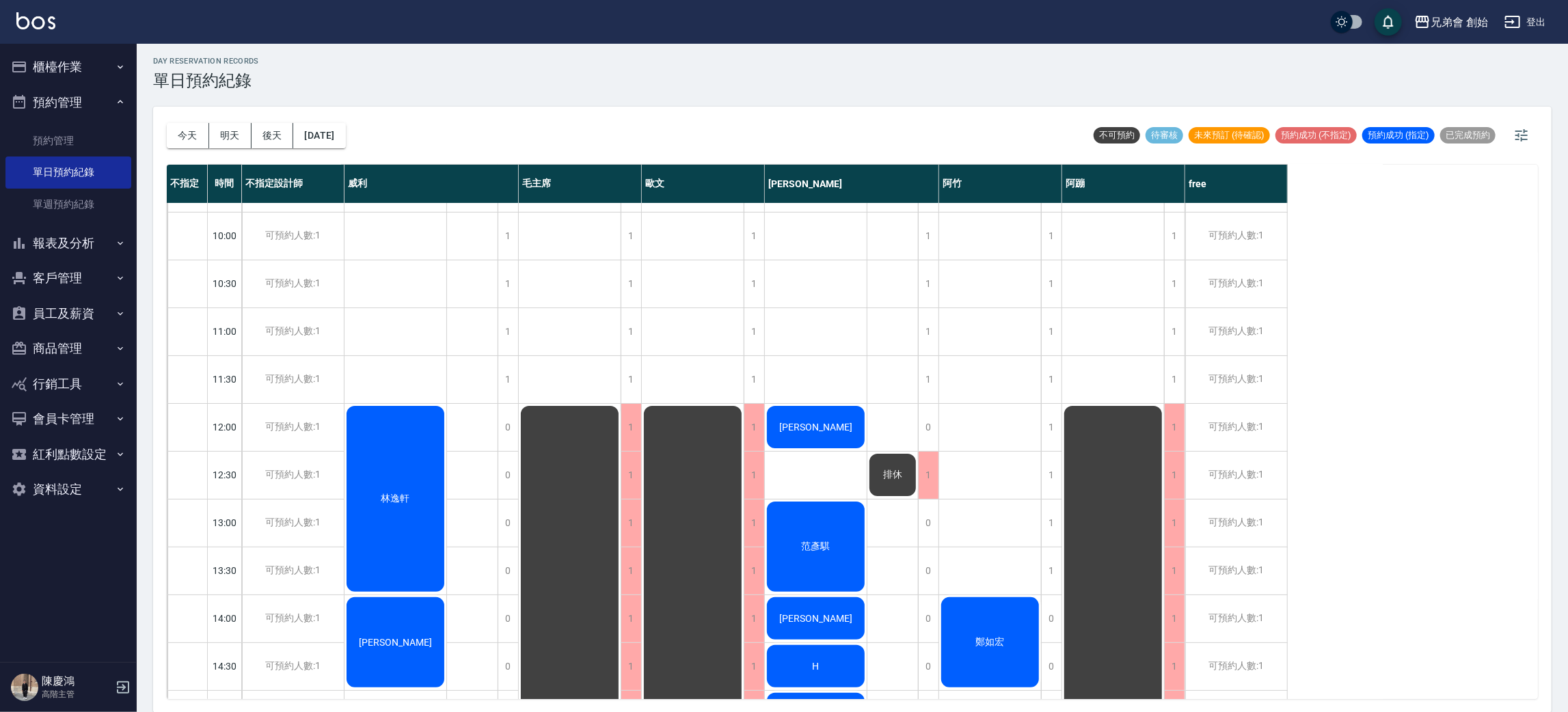
scroll to position [0, 0]
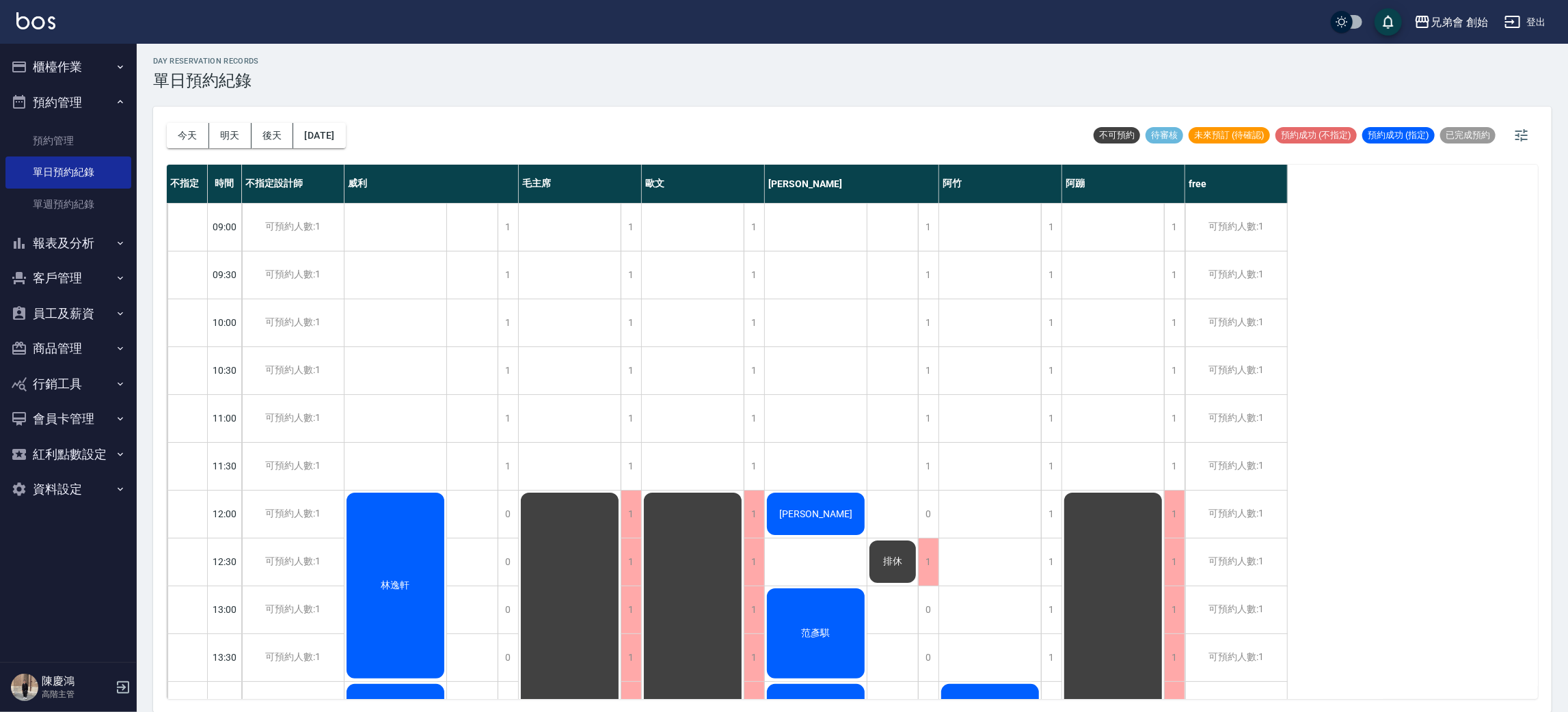
drag, startPoint x: 1479, startPoint y: 388, endPoint x: 1138, endPoint y: 362, distance: 342.0
click at [1479, 361] on div "不指定 時間 不指定設計師 [PERSON_NAME] 毛主席 [PERSON_NAME] 潘[PERSON_NAME] 阿蹦 free 09:00 09:3…" at bounding box center [852, 432] width 1371 height 535
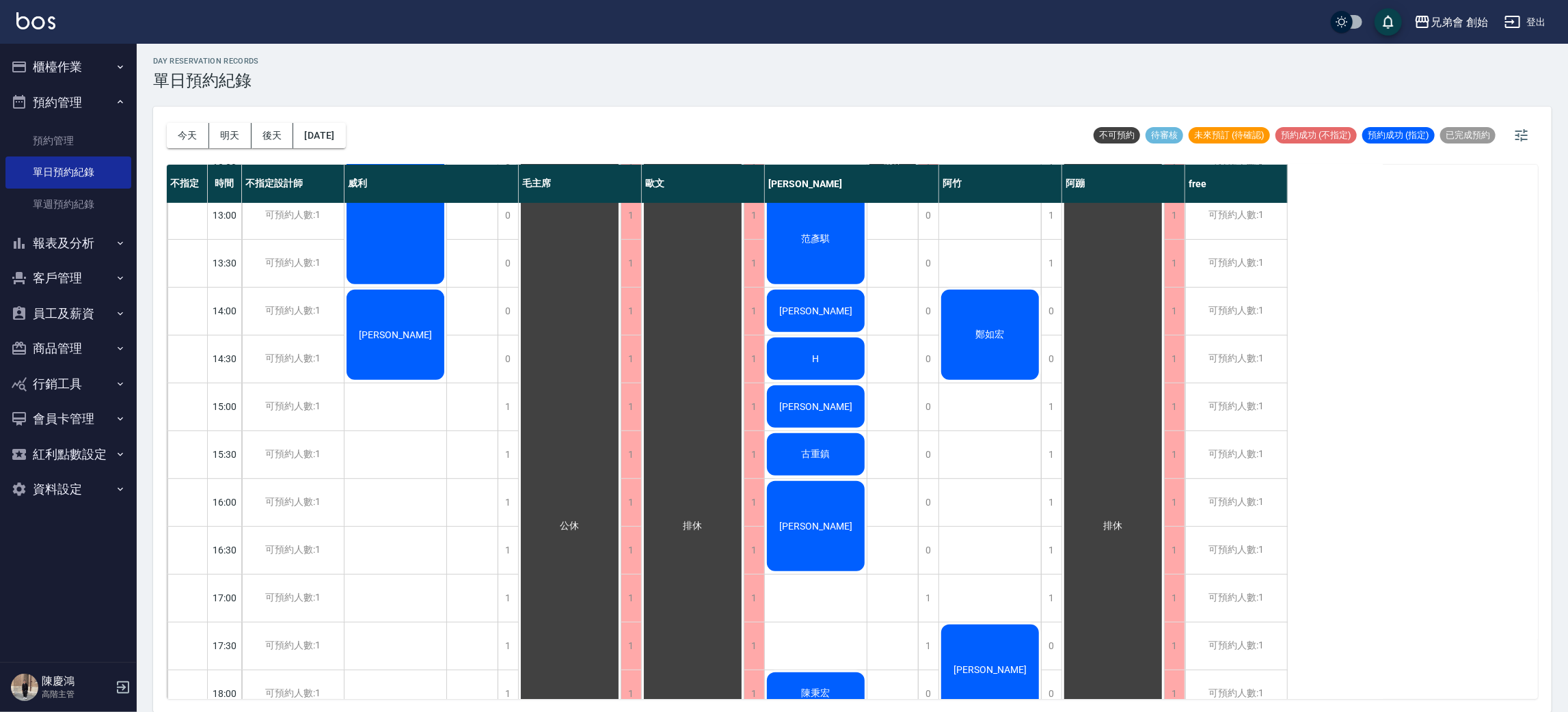
scroll to position [190, 0]
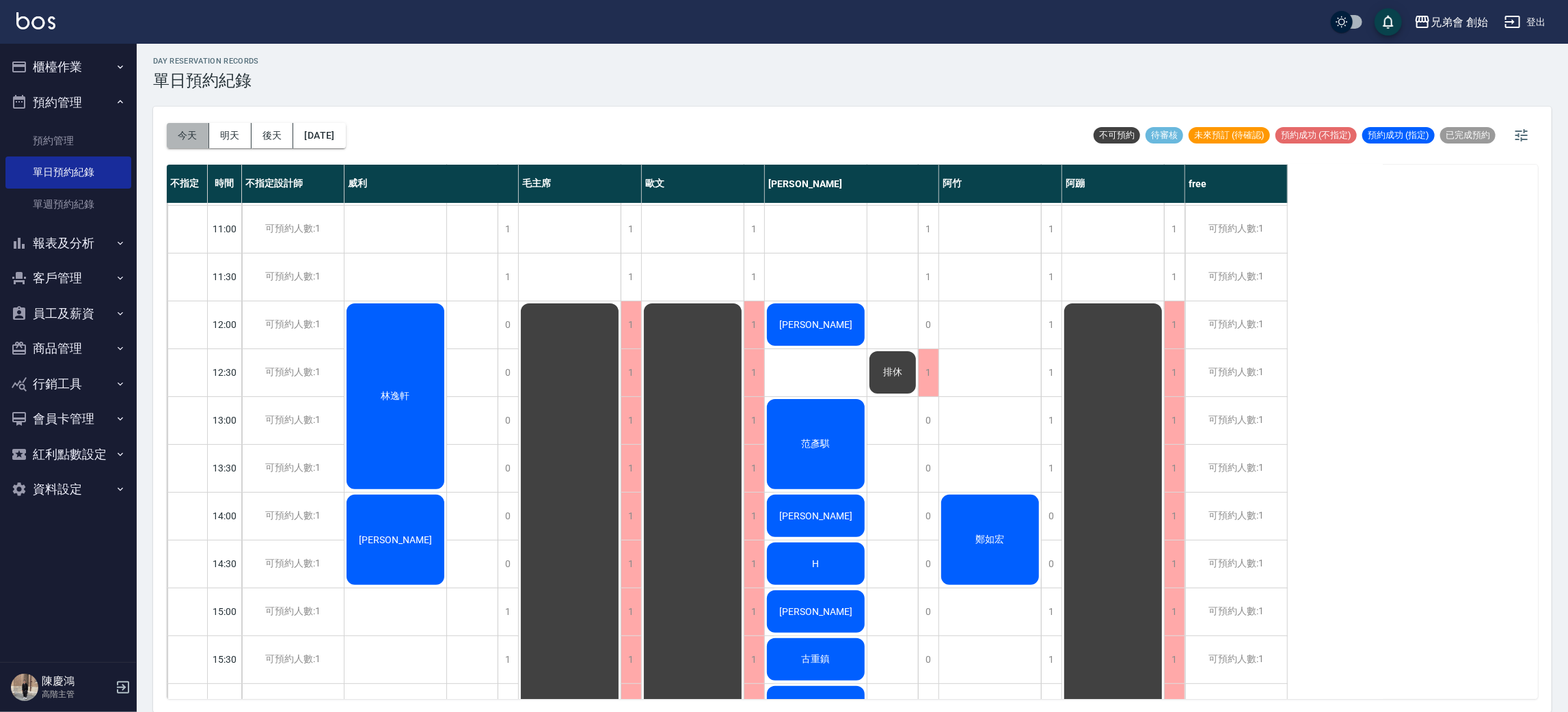
click at [198, 135] on button "今天" at bounding box center [188, 135] width 43 height 26
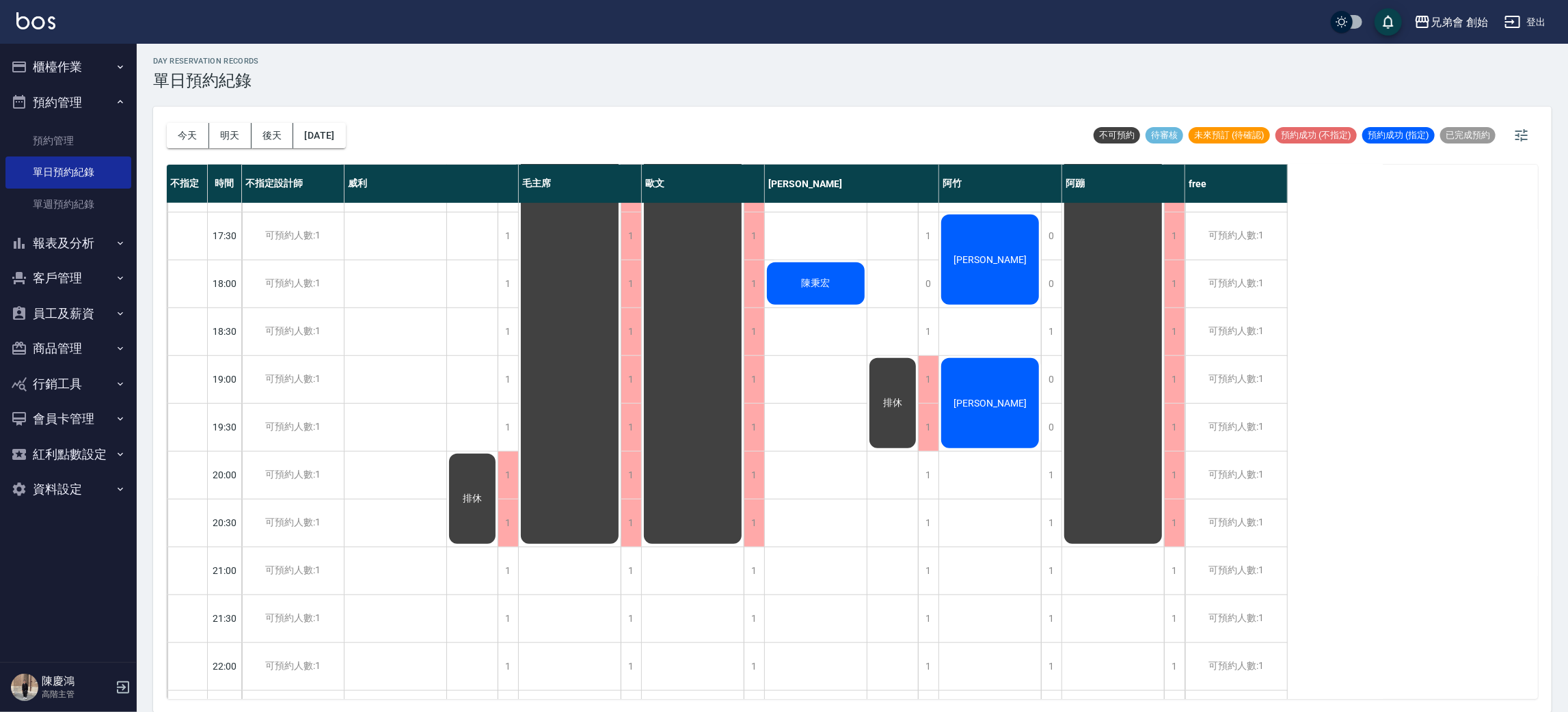
scroll to position [702, 0]
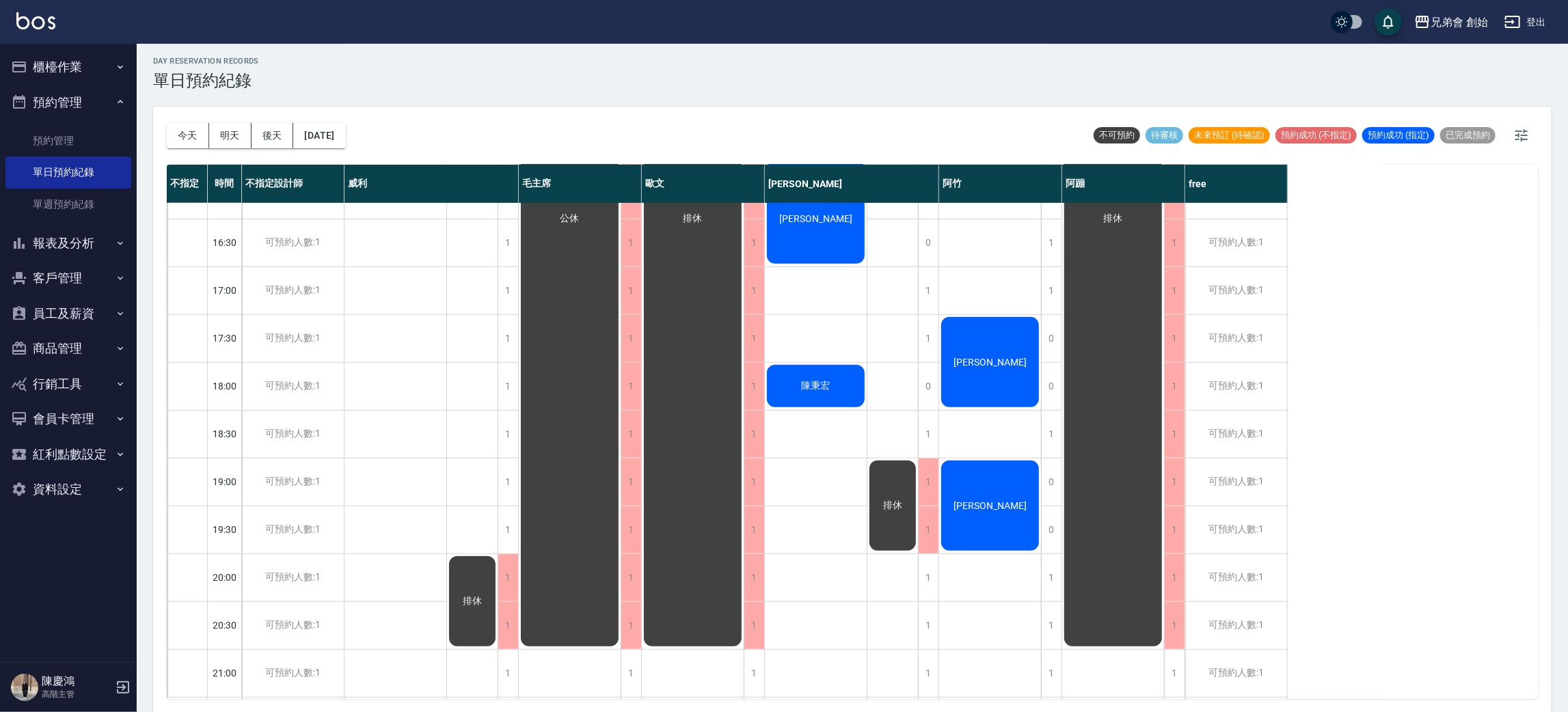
drag, startPoint x: 235, startPoint y: 135, endPoint x: 214, endPoint y: 123, distance: 24.2
click at [235, 134] on button "明天" at bounding box center [230, 135] width 43 height 26
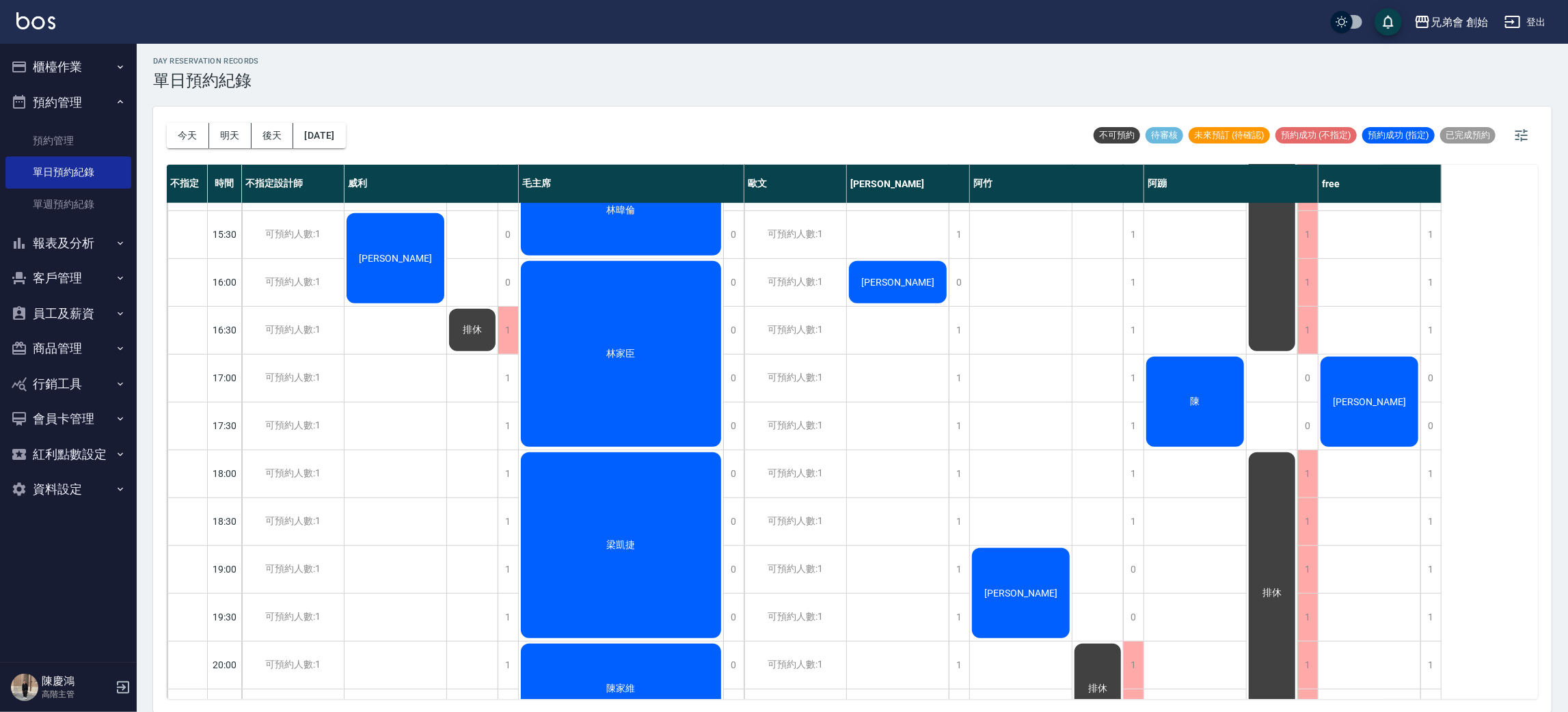
scroll to position [512, 0]
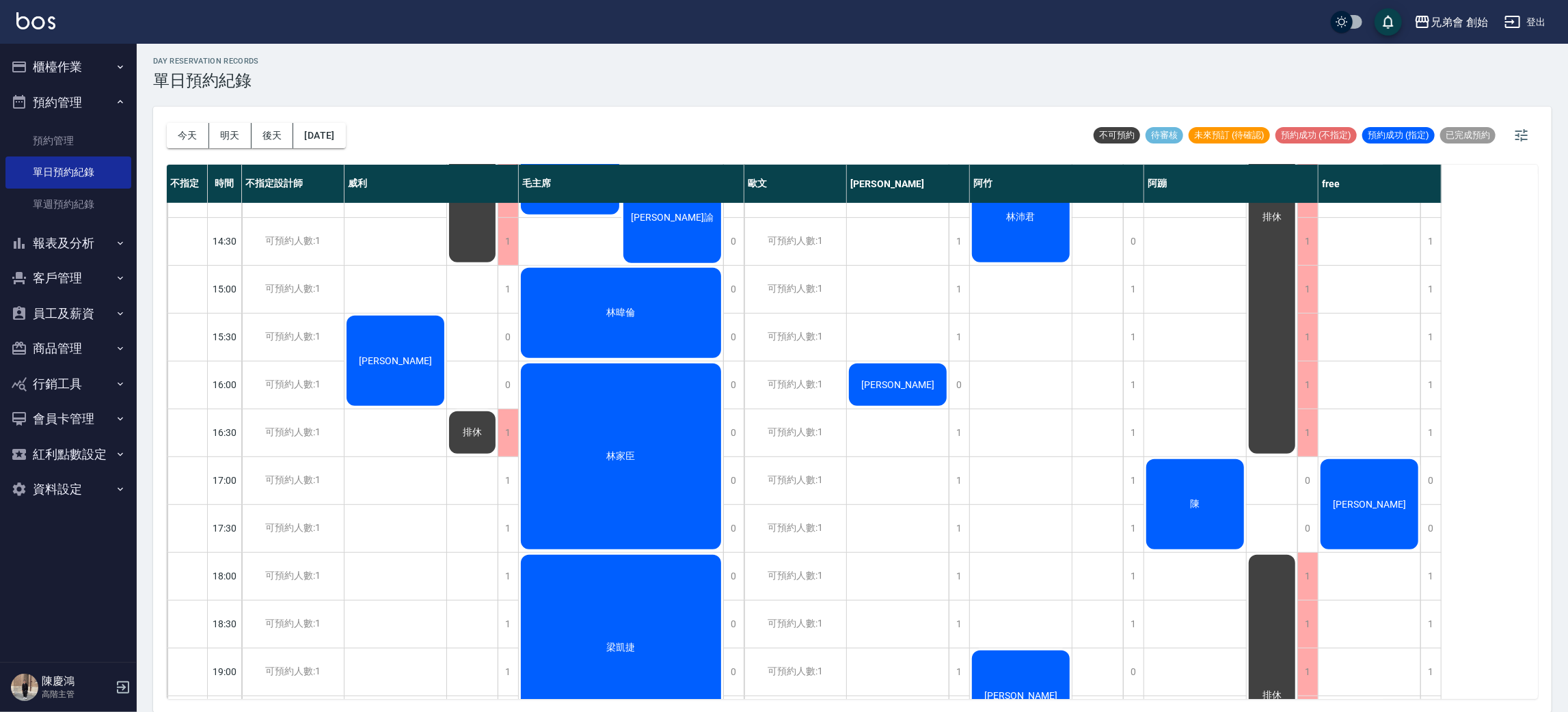
click at [276, 118] on div "[DATE] [DATE] [DATE] [DATE]" at bounding box center [256, 135] width 179 height 58
click at [272, 126] on button "後天" at bounding box center [273, 135] width 43 height 26
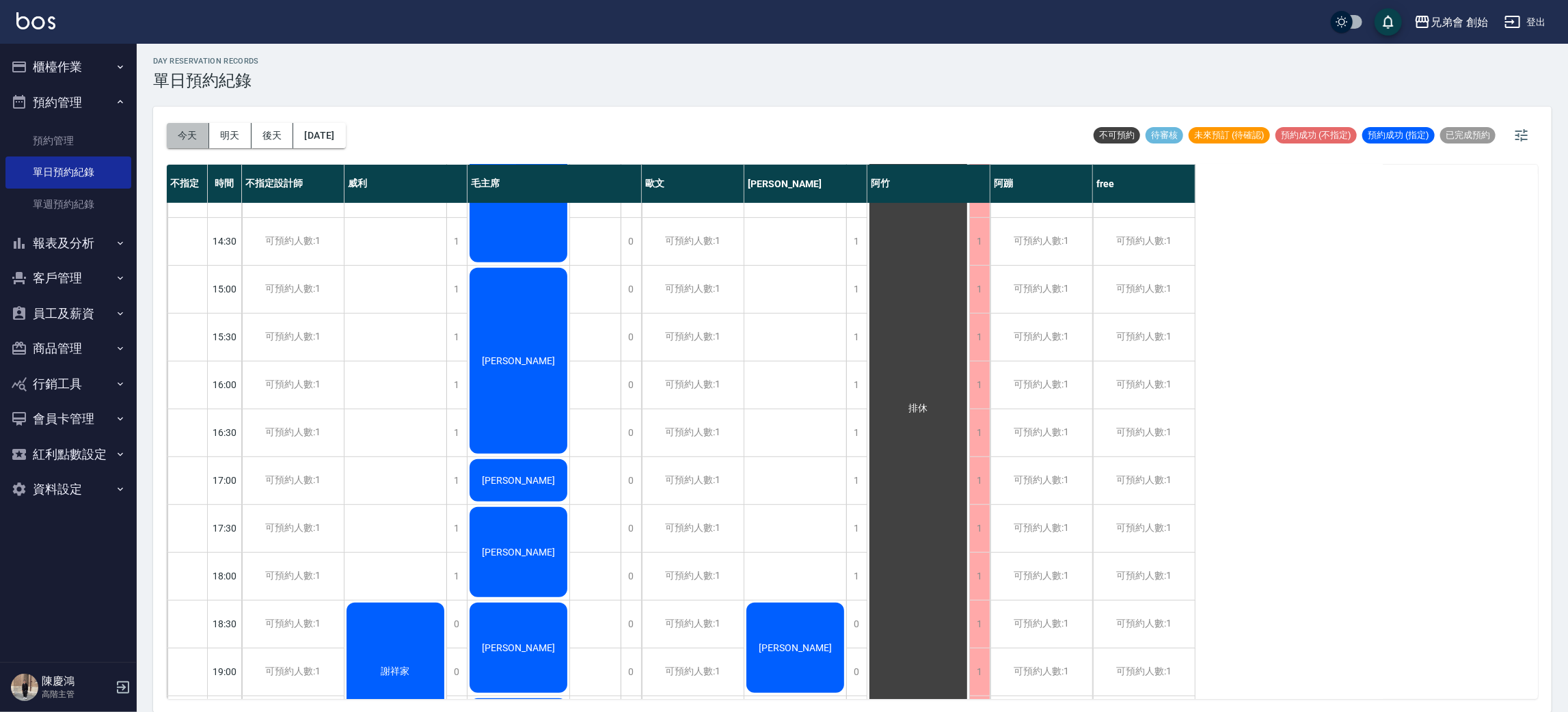
click at [185, 131] on button "今天" at bounding box center [188, 135] width 43 height 26
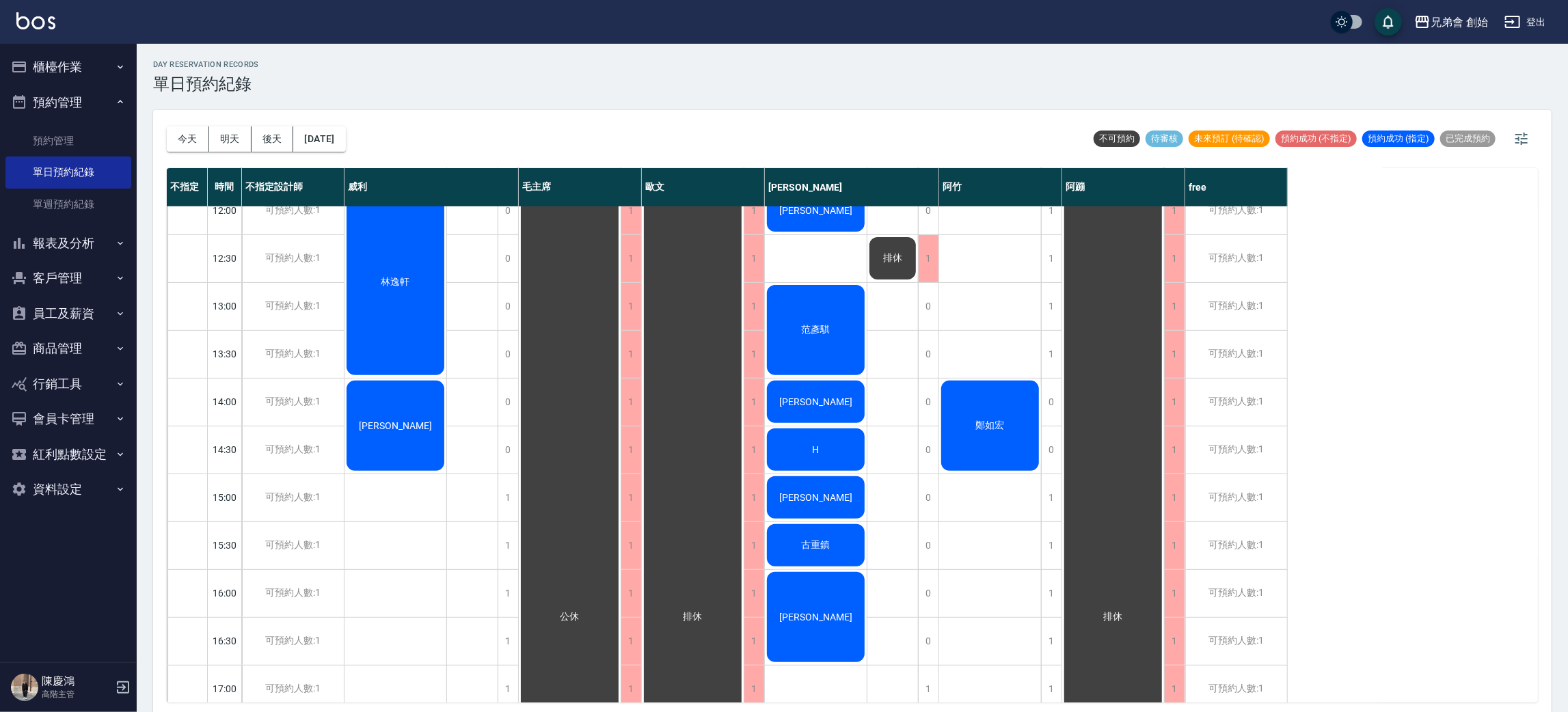
scroll to position [103, 0]
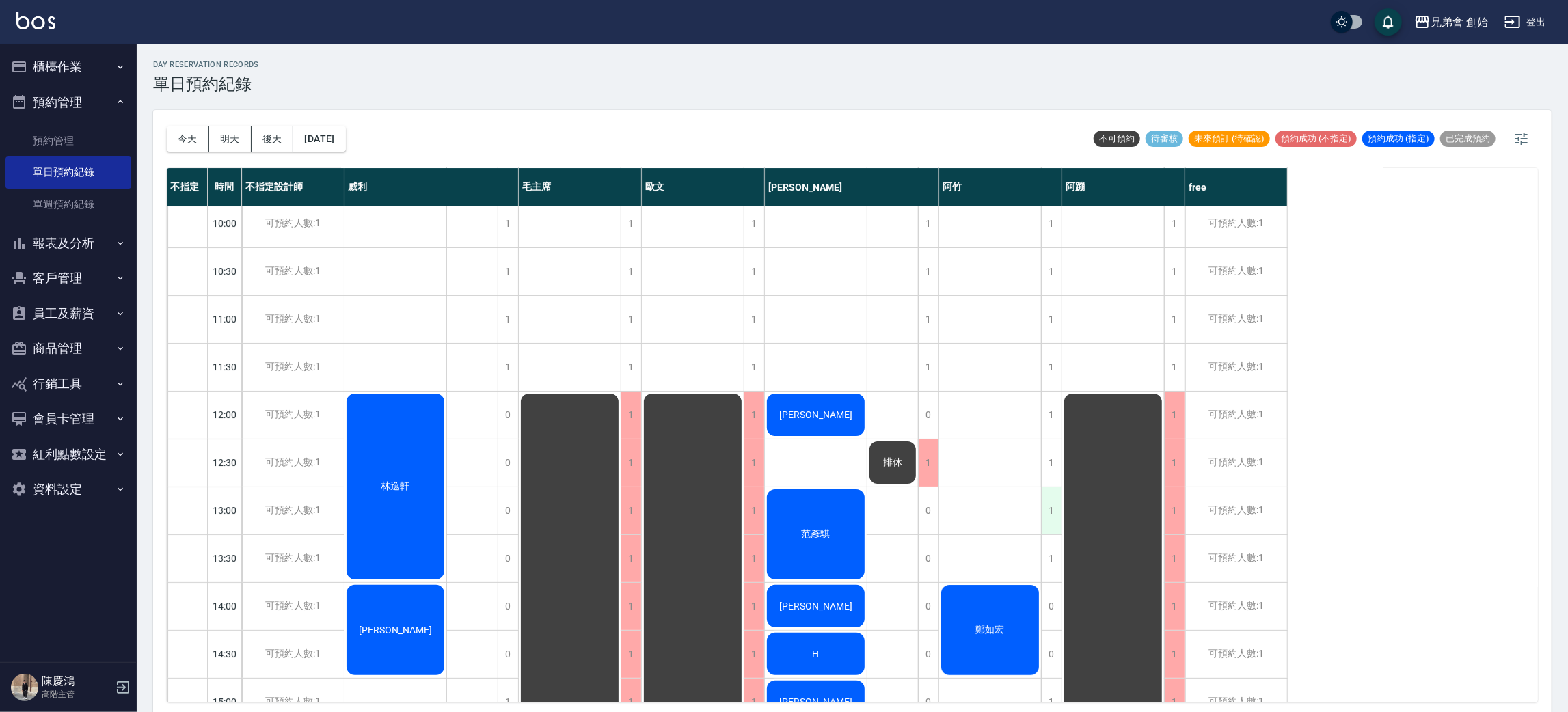
click at [1053, 522] on div "1" at bounding box center [1051, 510] width 20 height 47
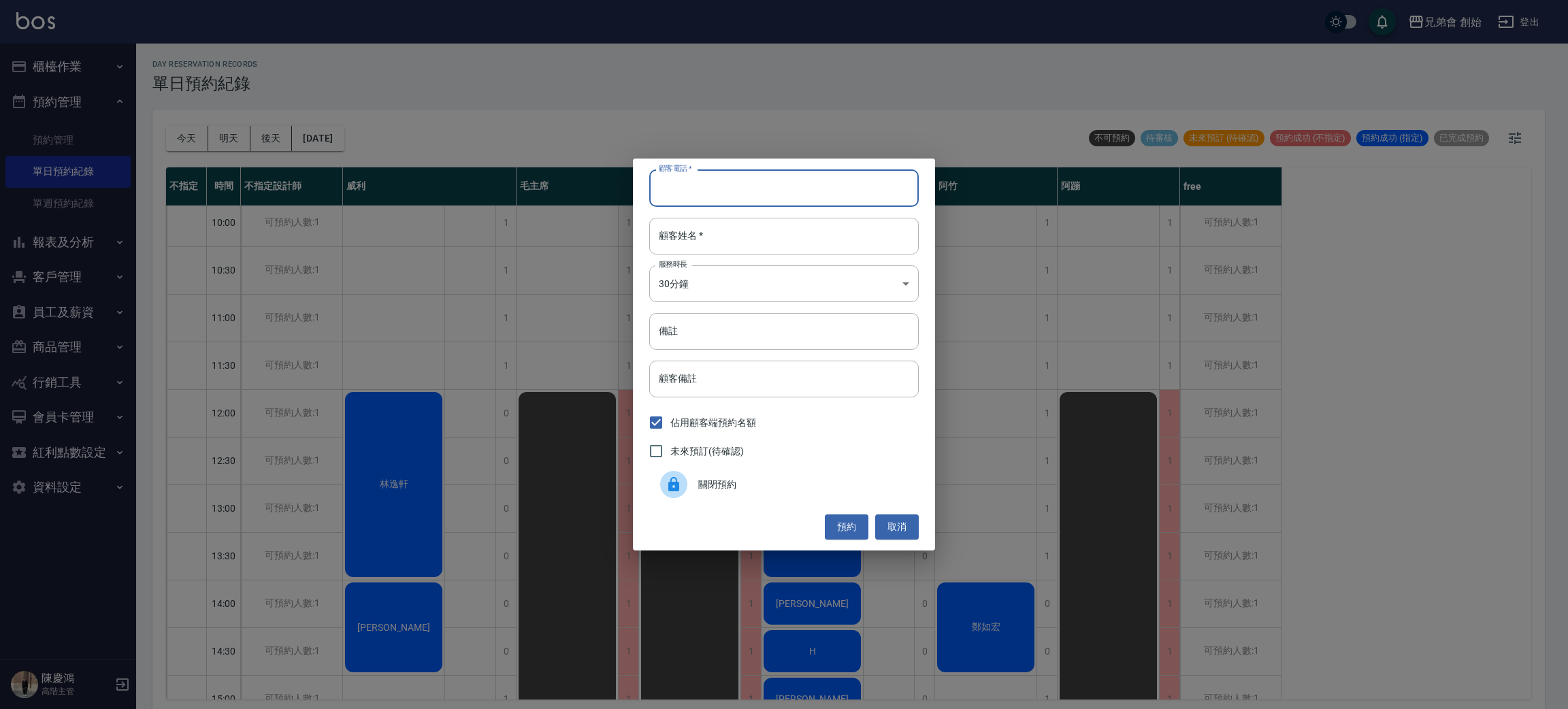
click at [786, 205] on input "顧客電話   *" at bounding box center [784, 188] width 270 height 37
type input "0918706688"
click at [744, 296] on body "兄弟會 創始 登出 櫃檯作業 打帳單 帳單列表 掛單列表 座位開單 營業儀表板 現金收支登錄 高階收支登錄 材料自購登錄 每日結帳 排班表 現場電腦打卡 掃碼…" at bounding box center [784, 356] width 1568 height 713
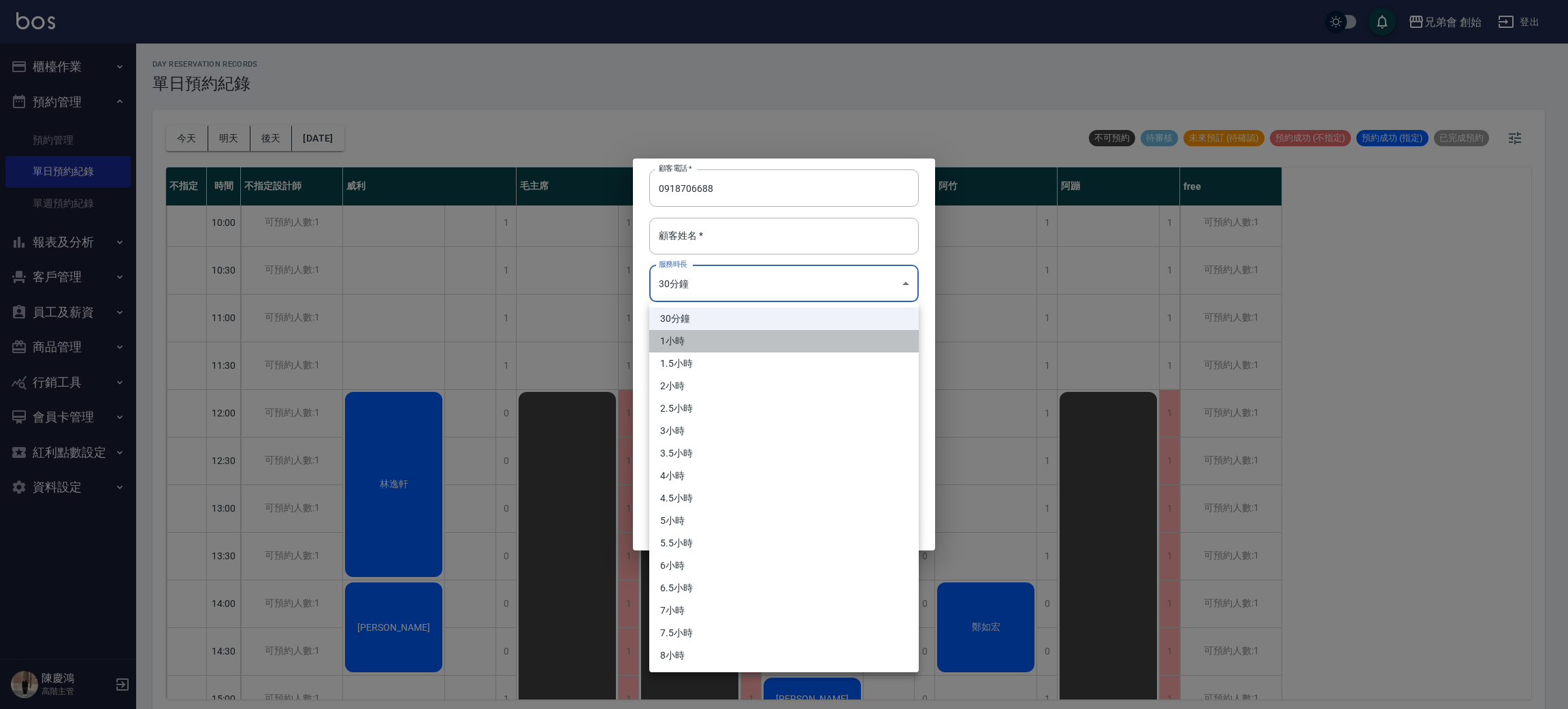
click at [722, 346] on li "1小時" at bounding box center [784, 340] width 270 height 22
type input "2"
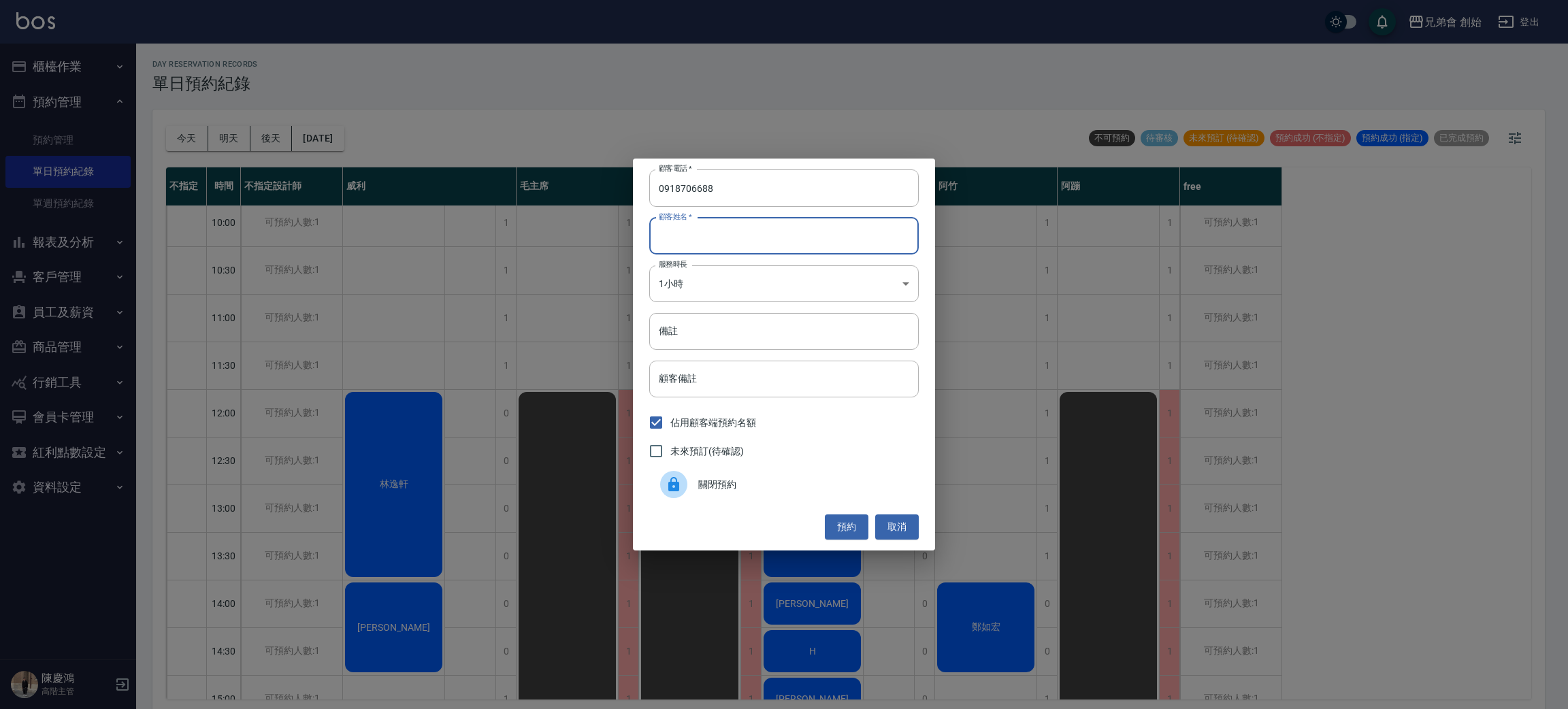
click at [726, 248] on input "顧客姓名   *" at bounding box center [784, 236] width 270 height 37
type input "4000"
click at [840, 524] on button "預約" at bounding box center [846, 526] width 43 height 26
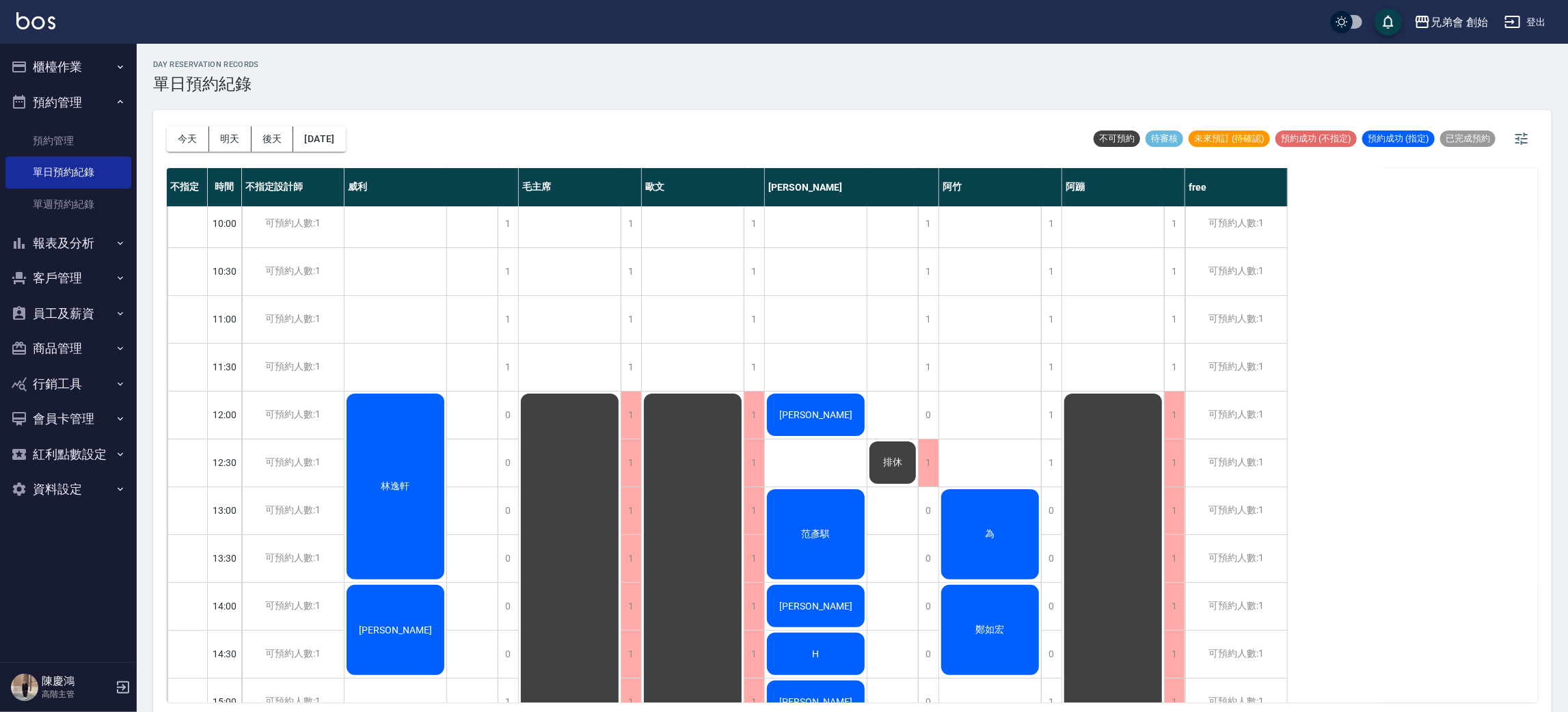
drag, startPoint x: 18, startPoint y: 677, endPoint x: 80, endPoint y: 454, distance: 231.5
click at [184, 135] on button "今天" at bounding box center [188, 139] width 43 height 26
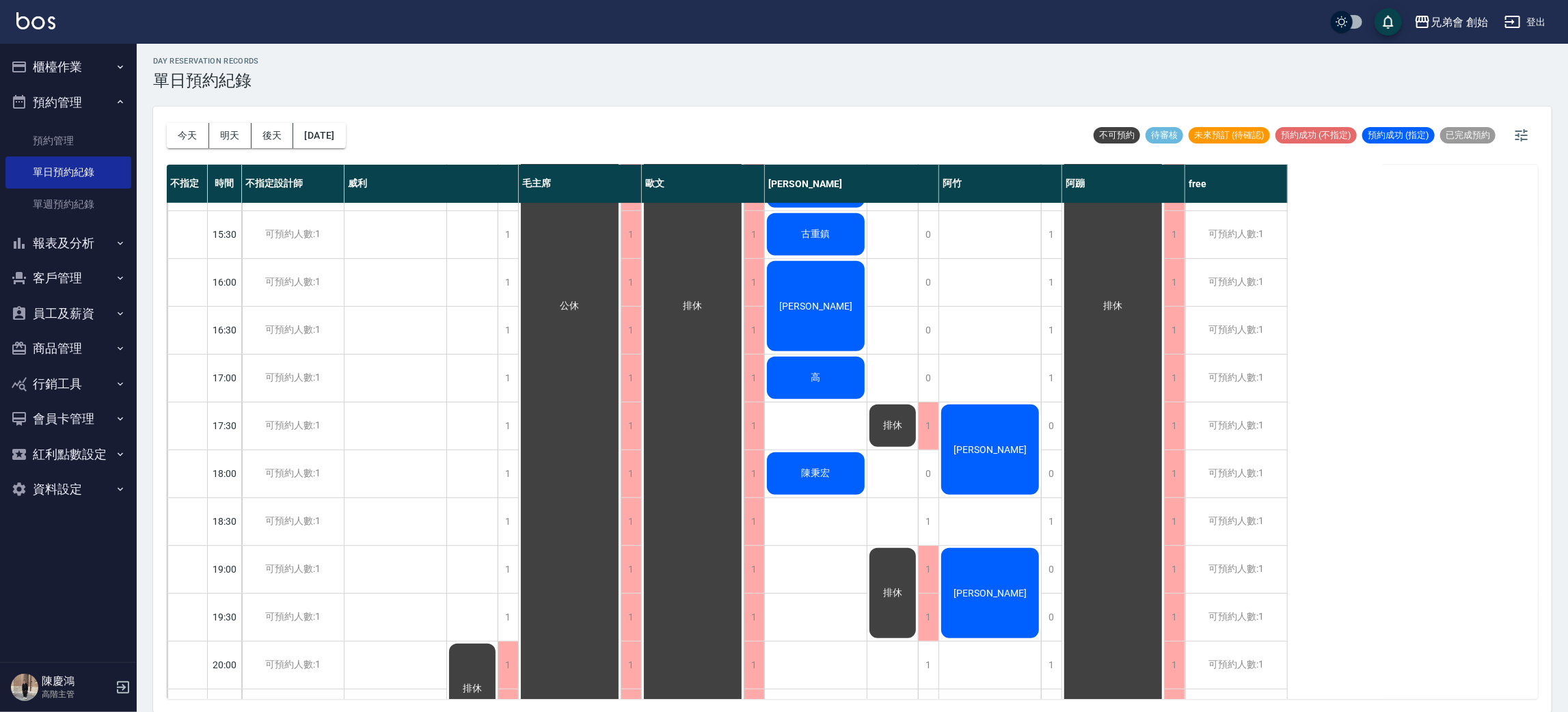
scroll to position [512, 0]
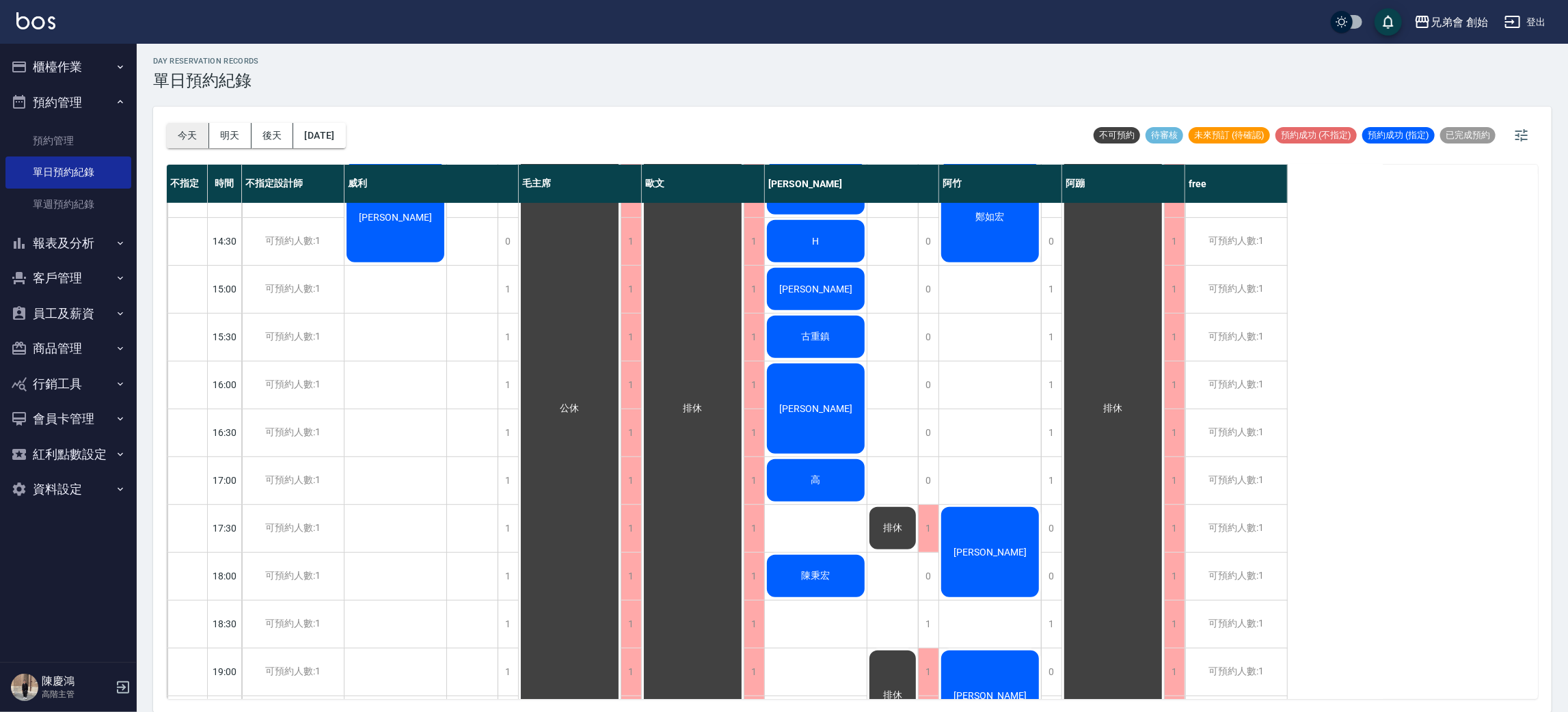
click at [187, 133] on button "今天" at bounding box center [188, 135] width 43 height 26
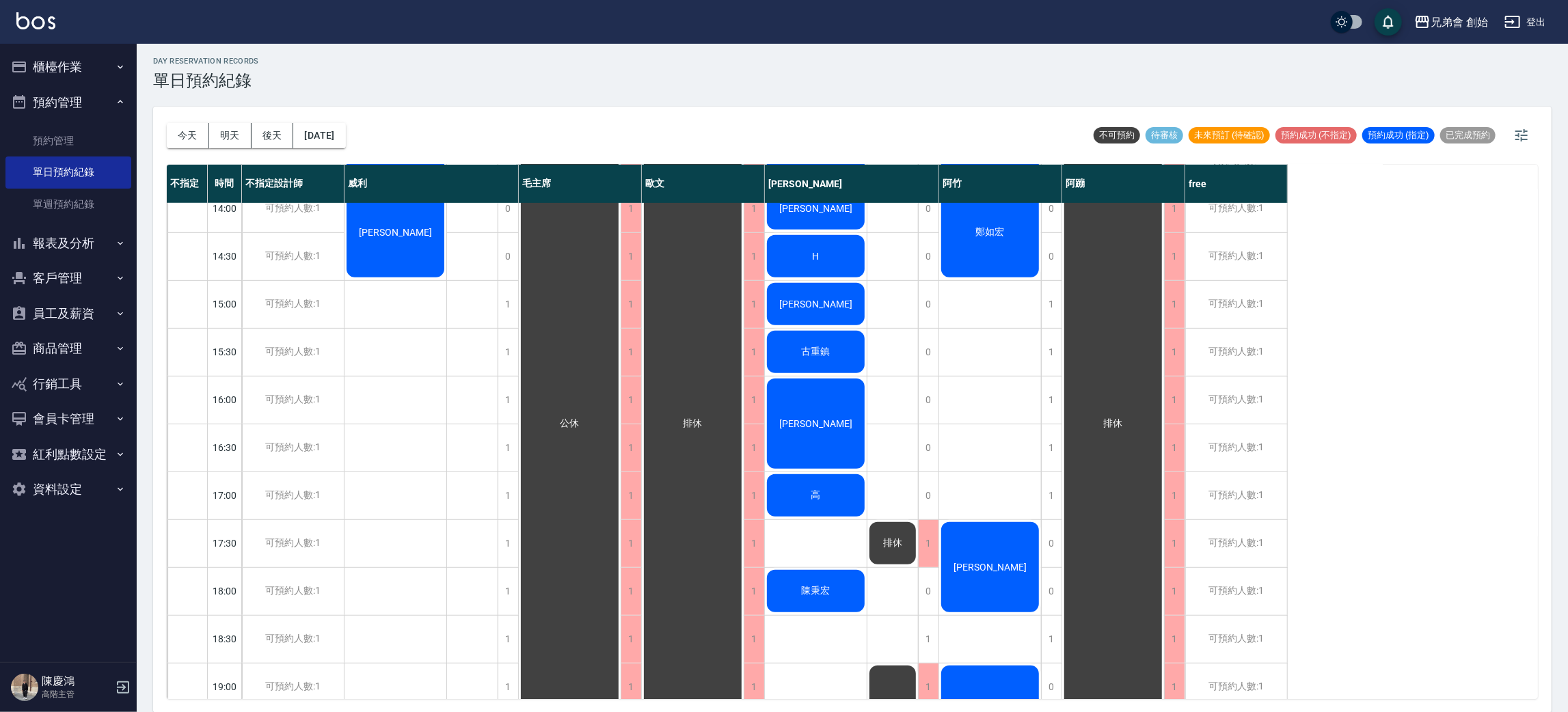
scroll to position [292, 0]
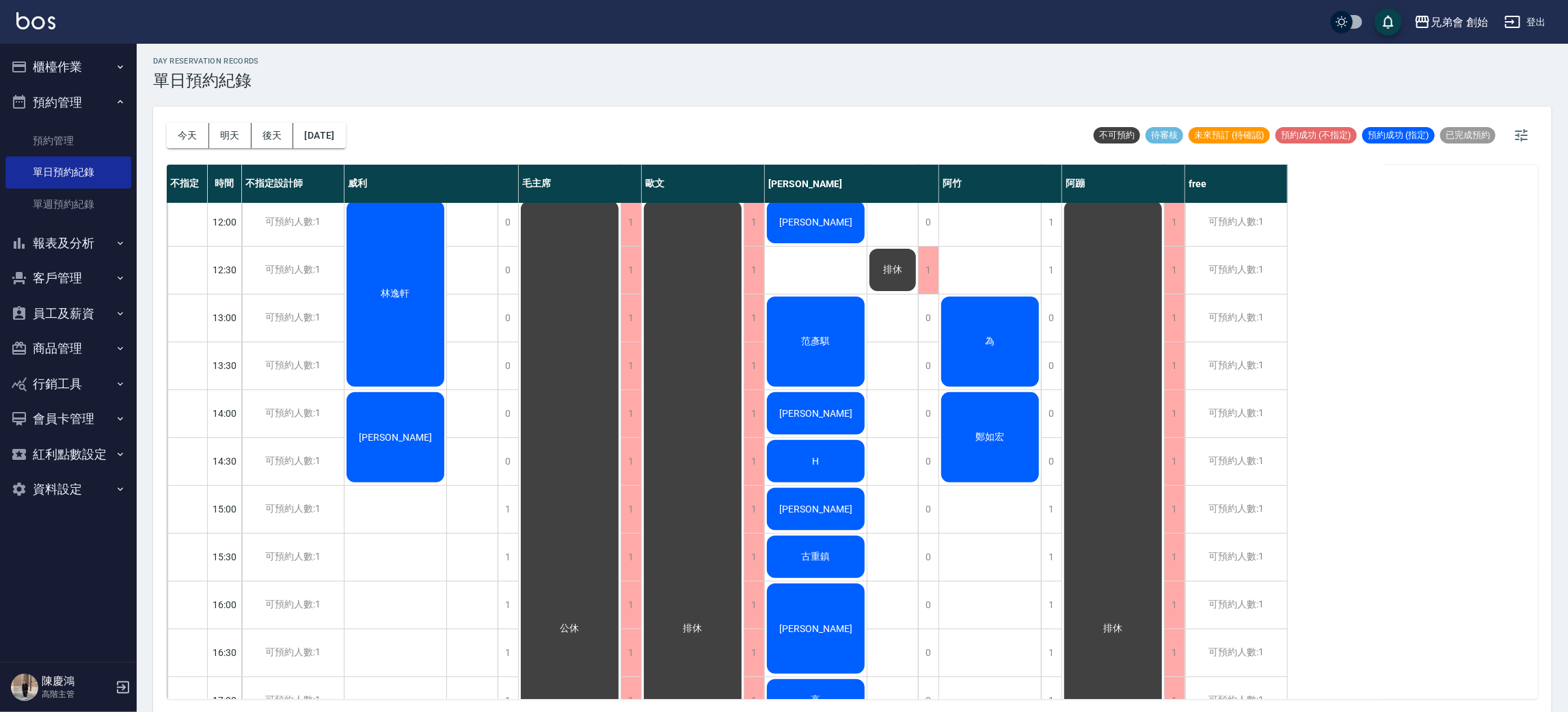
click at [990, 360] on div "為" at bounding box center [990, 342] width 102 height 95
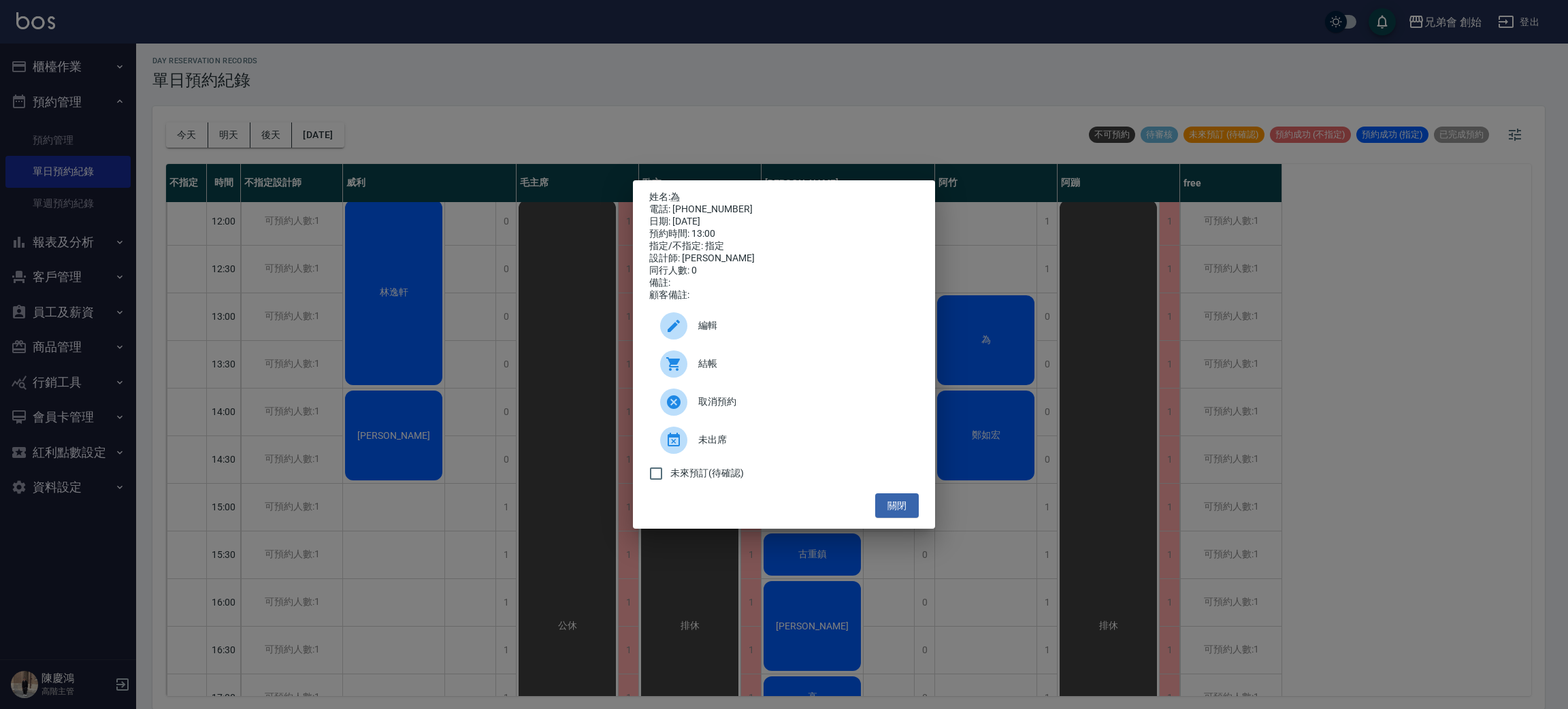
drag, startPoint x: 1253, startPoint y: 339, endPoint x: 1241, endPoint y: 347, distance: 14.4
click at [1253, 339] on div "姓名: 為 電話: [PHONE_NUMBER] 日期: [DATE] 預約時間: 13:00 指定/不指定: 指定 設計師: [PERSON_NAME] 同…" at bounding box center [784, 354] width 1568 height 709
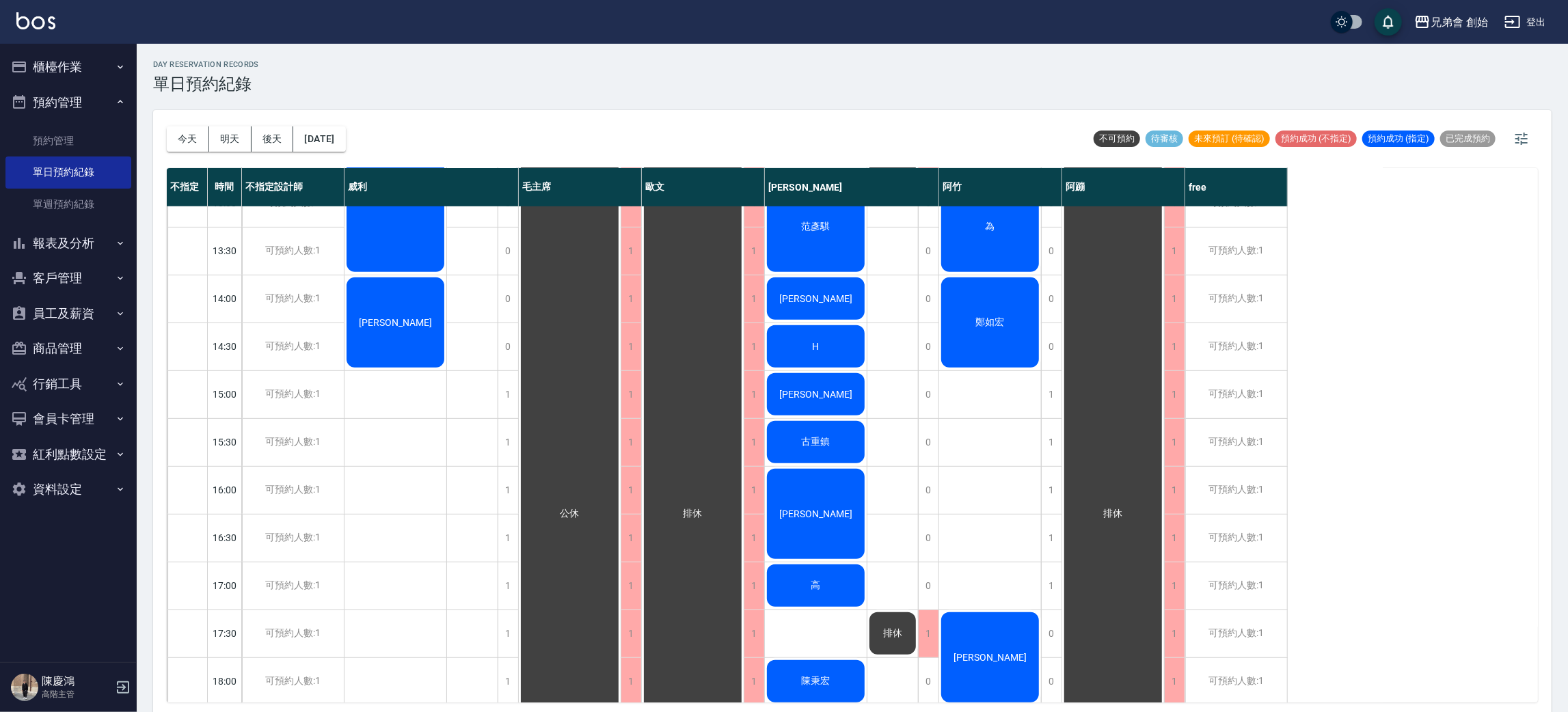
scroll to position [103, 0]
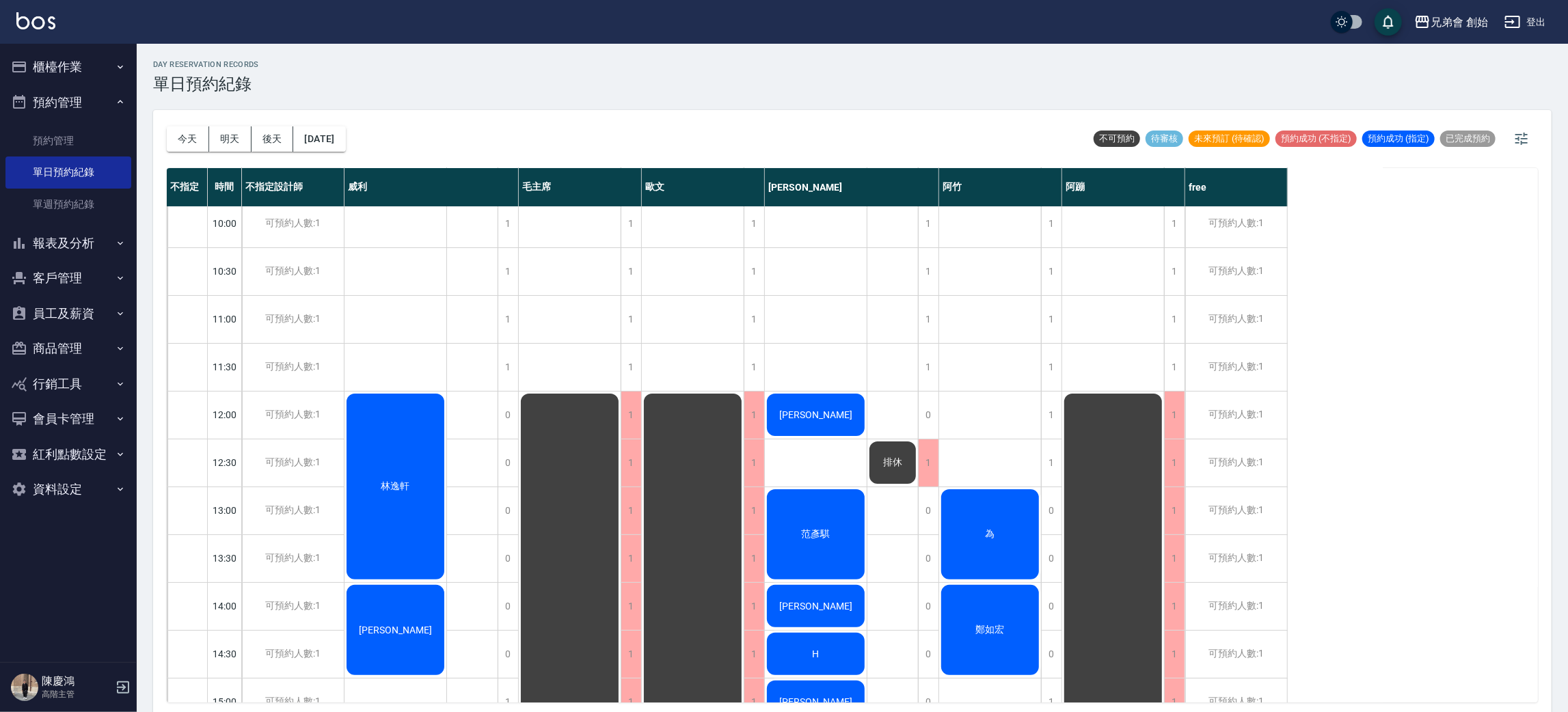
click at [1020, 545] on div "為" at bounding box center [990, 534] width 102 height 95
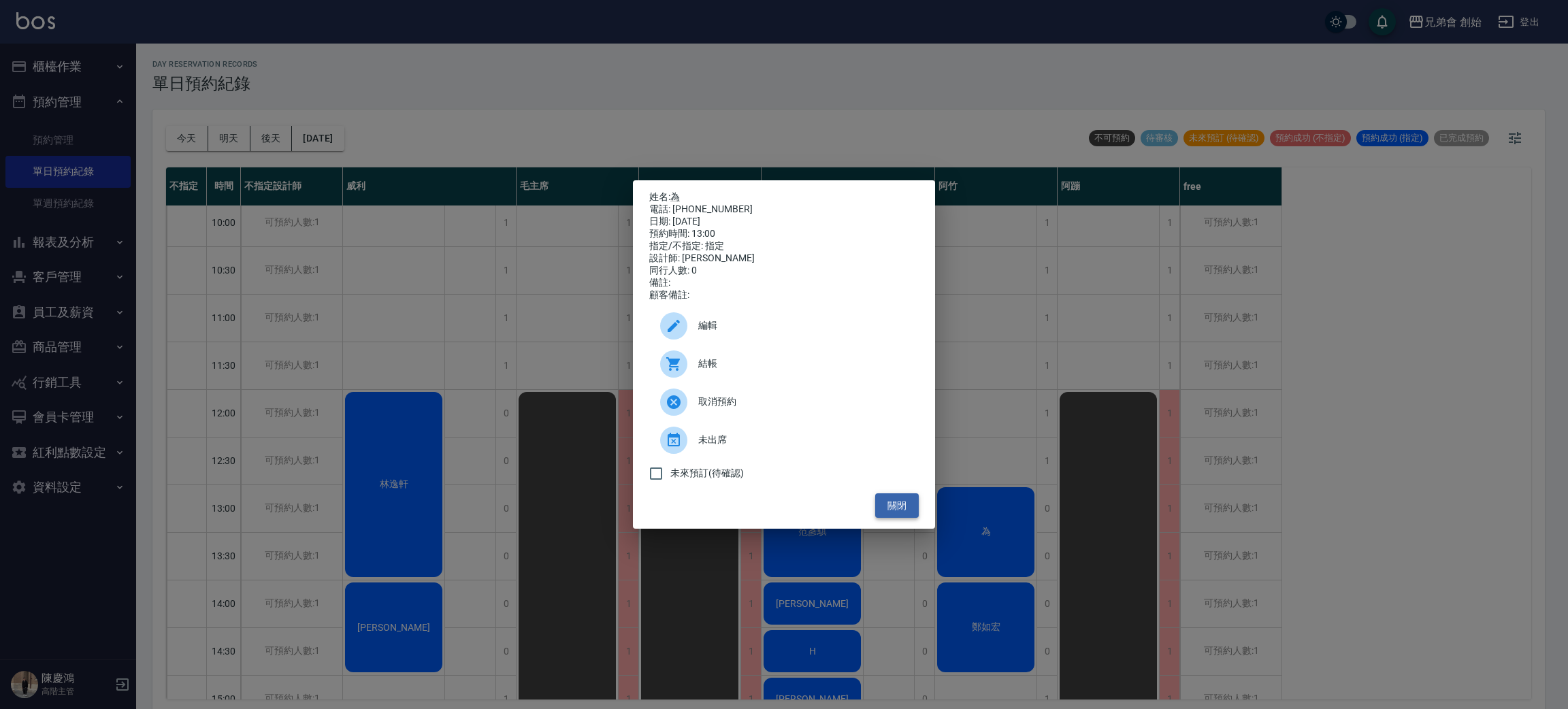
click at [892, 519] on button "關閉" at bounding box center [897, 506] width 43 height 26
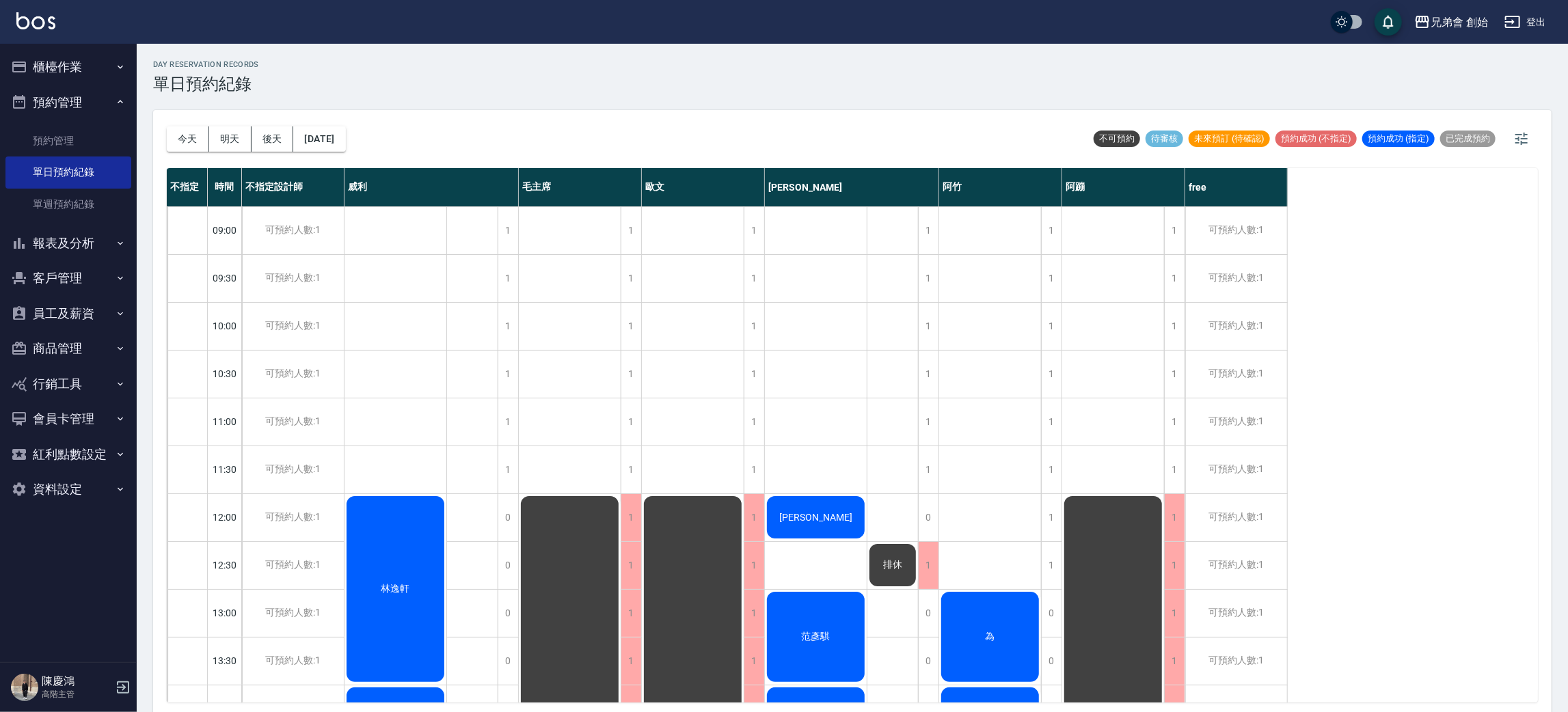
scroll to position [205, 0]
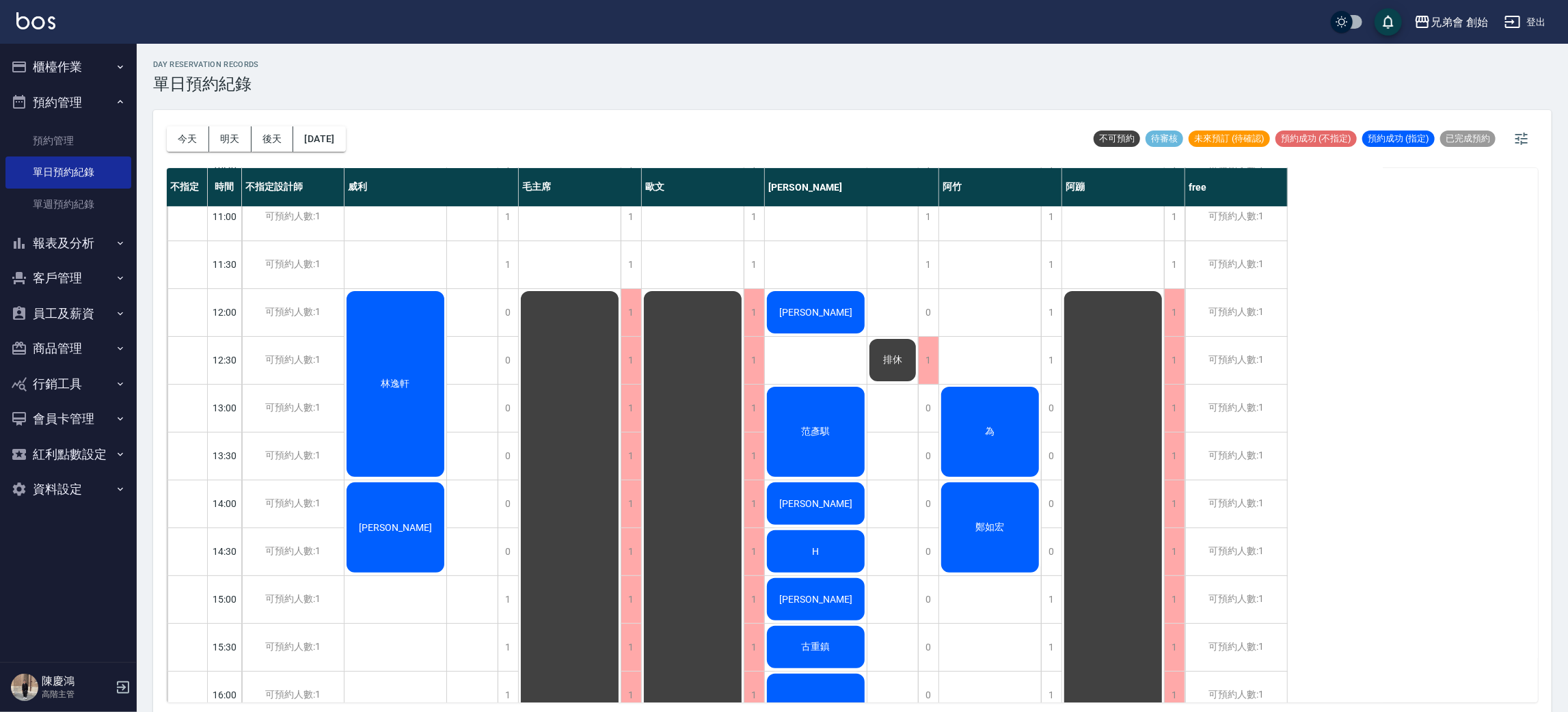
click at [1020, 441] on div "為" at bounding box center [990, 432] width 102 height 95
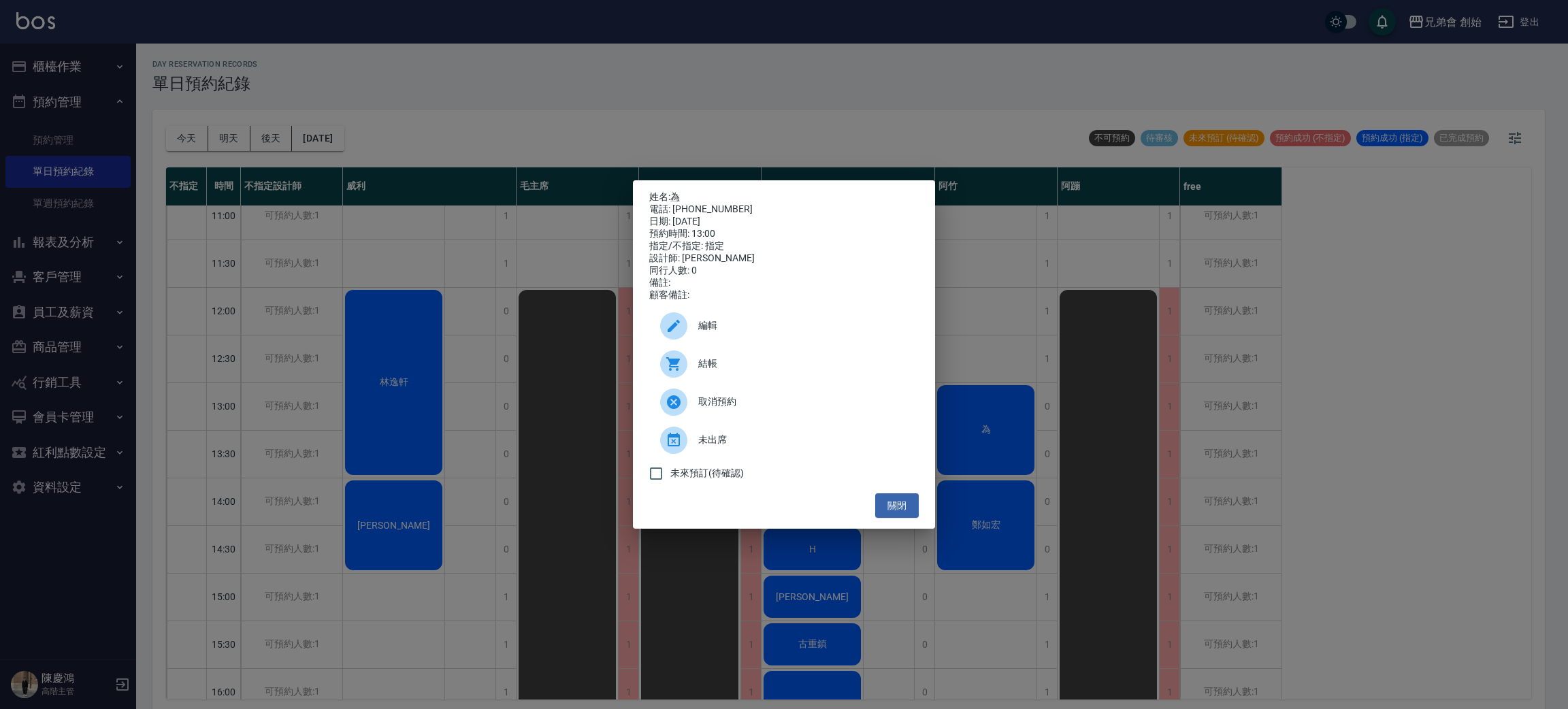
click at [730, 332] on span "編輯" at bounding box center [803, 325] width 210 height 14
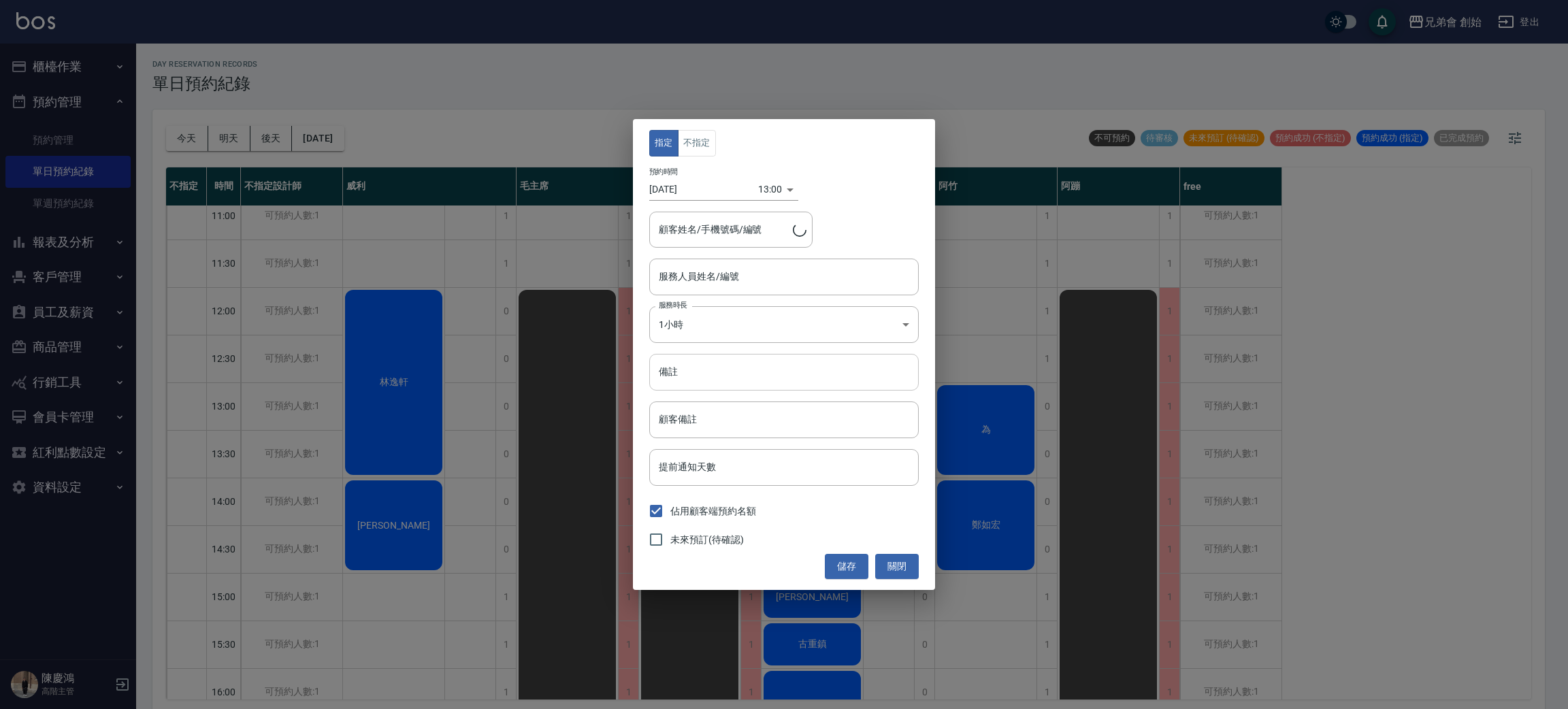
type input "阿竹 (無代號)"
type input "為/0918706688"
click at [741, 276] on input "阿竹 (無代號)" at bounding box center [773, 276] width 237 height 24
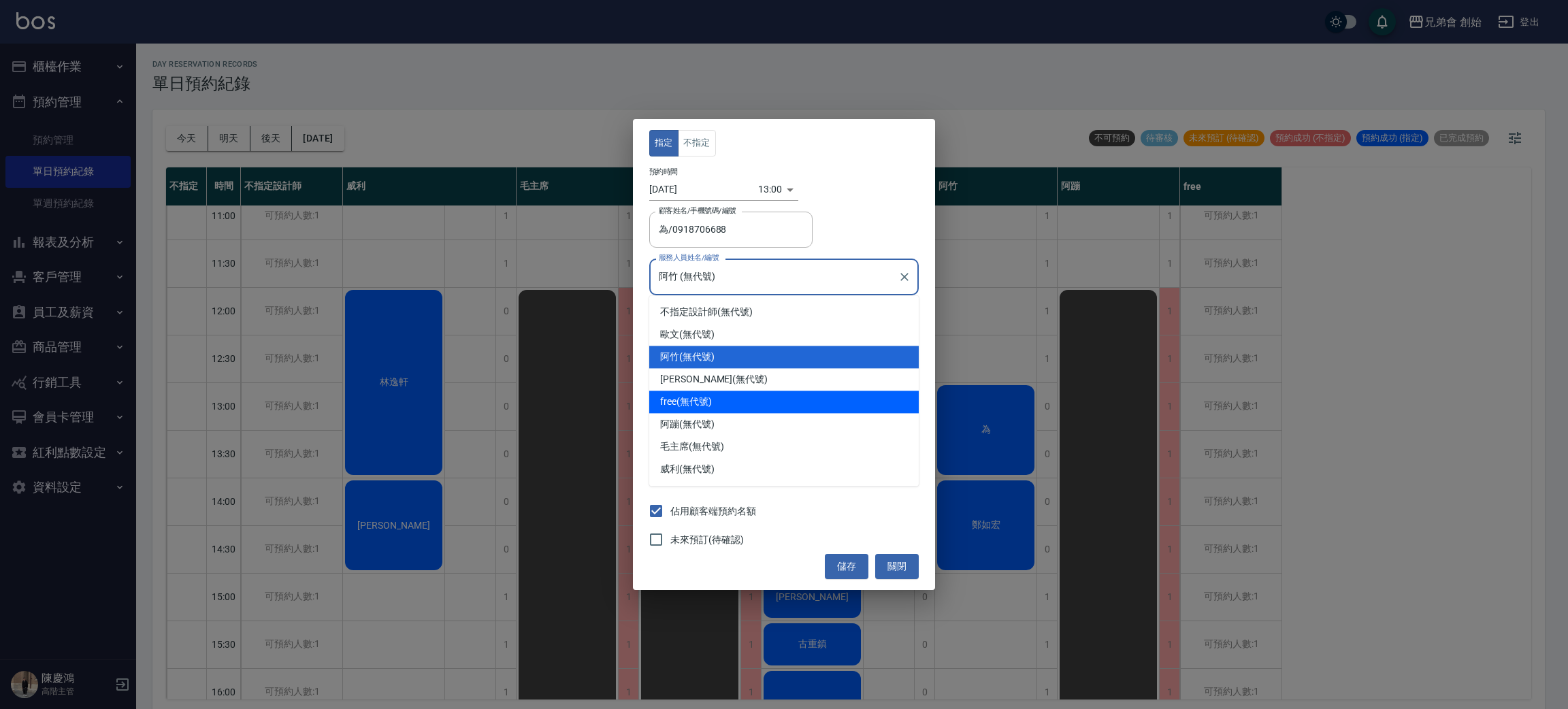
click at [685, 400] on div "free (無代號)" at bounding box center [784, 401] width 270 height 22
type input "free(無代號)"
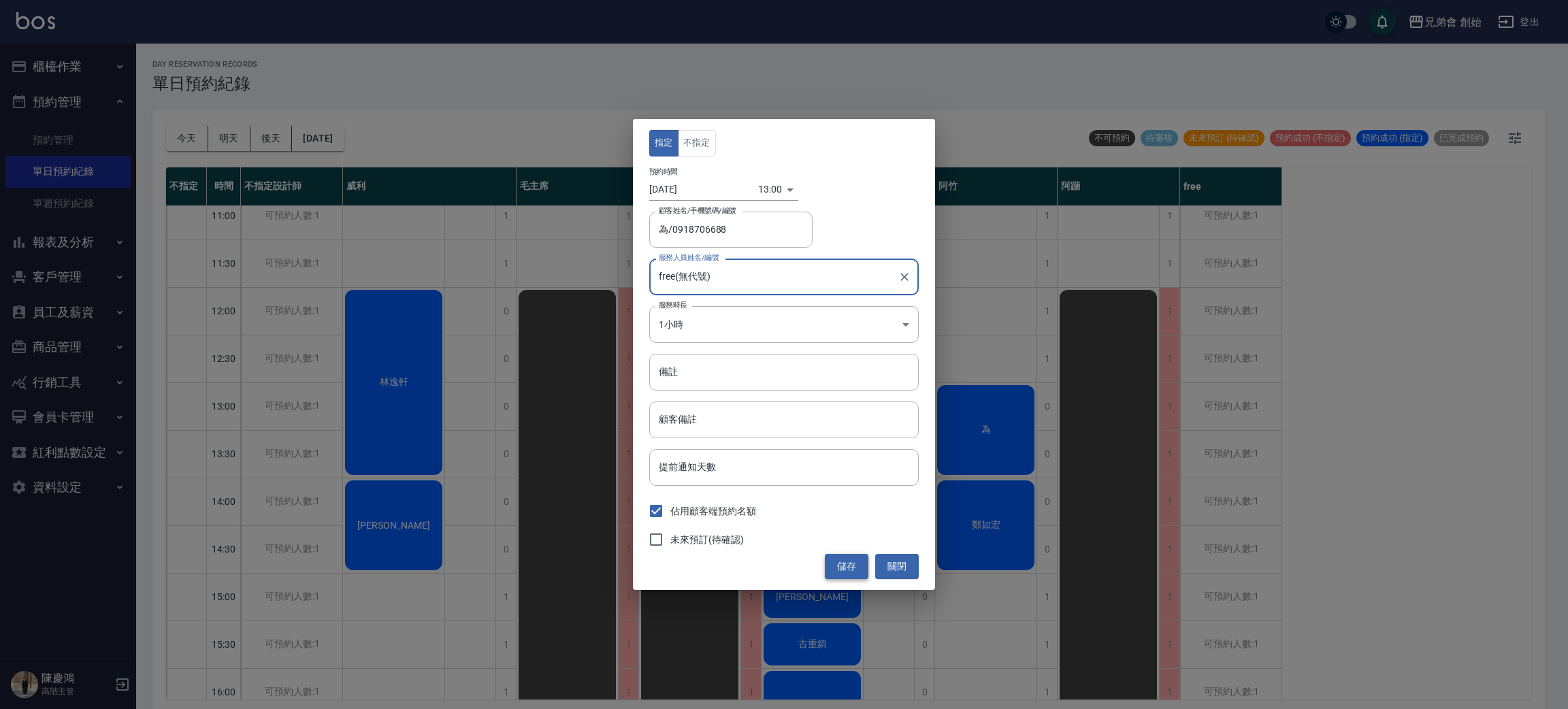
click at [855, 559] on button "儲存" at bounding box center [846, 566] width 43 height 26
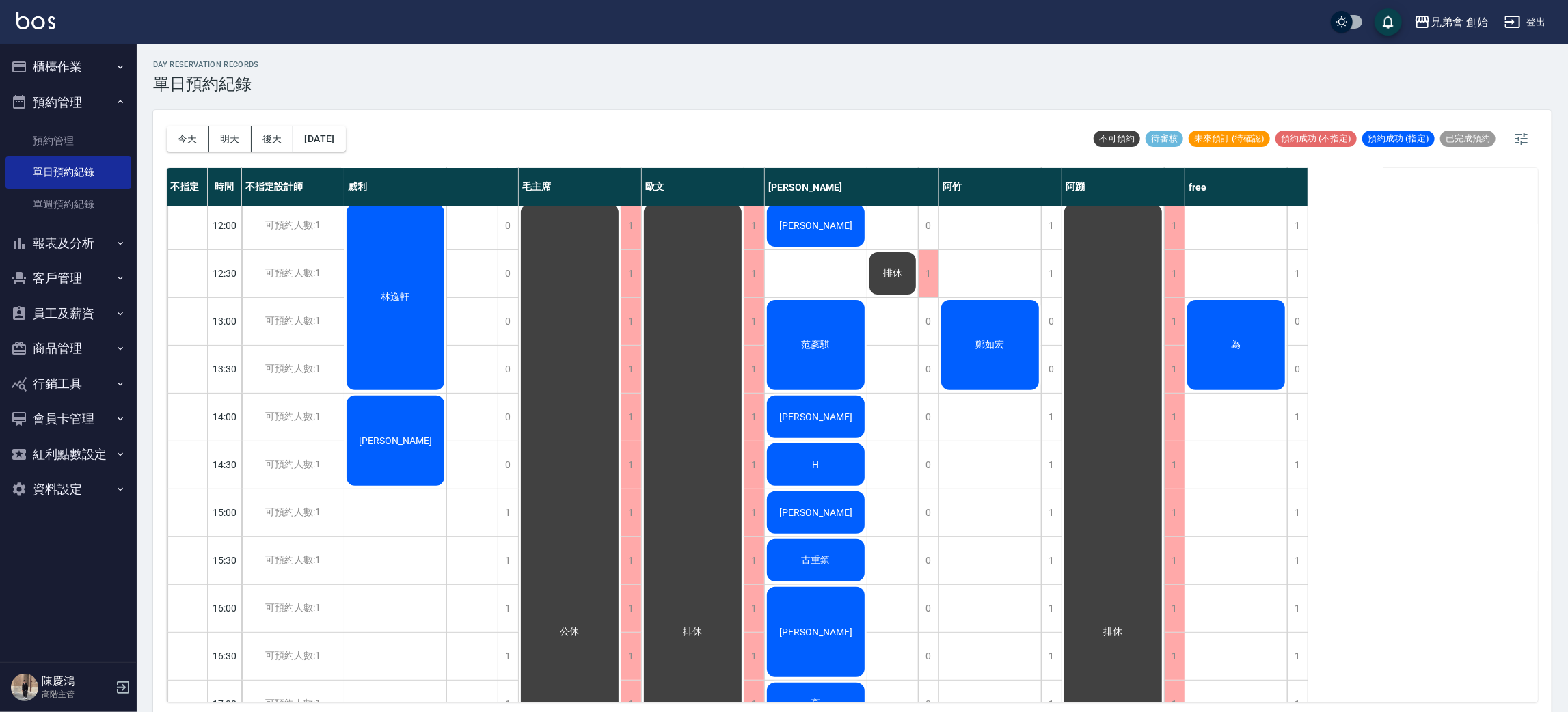
scroll to position [0, 0]
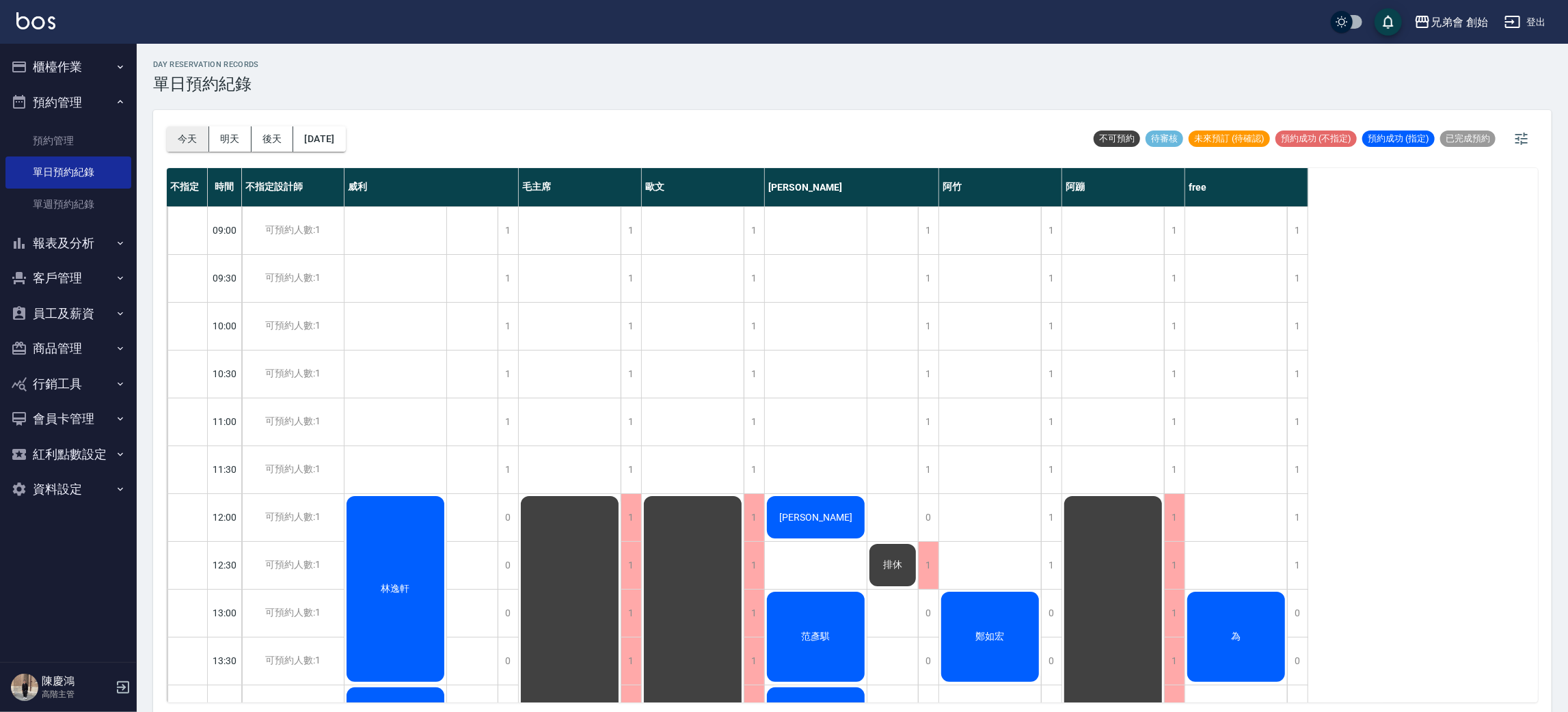
click at [182, 133] on button "今天" at bounding box center [188, 139] width 43 height 26
